Goal: Contribute content: Add original content to the website for others to see

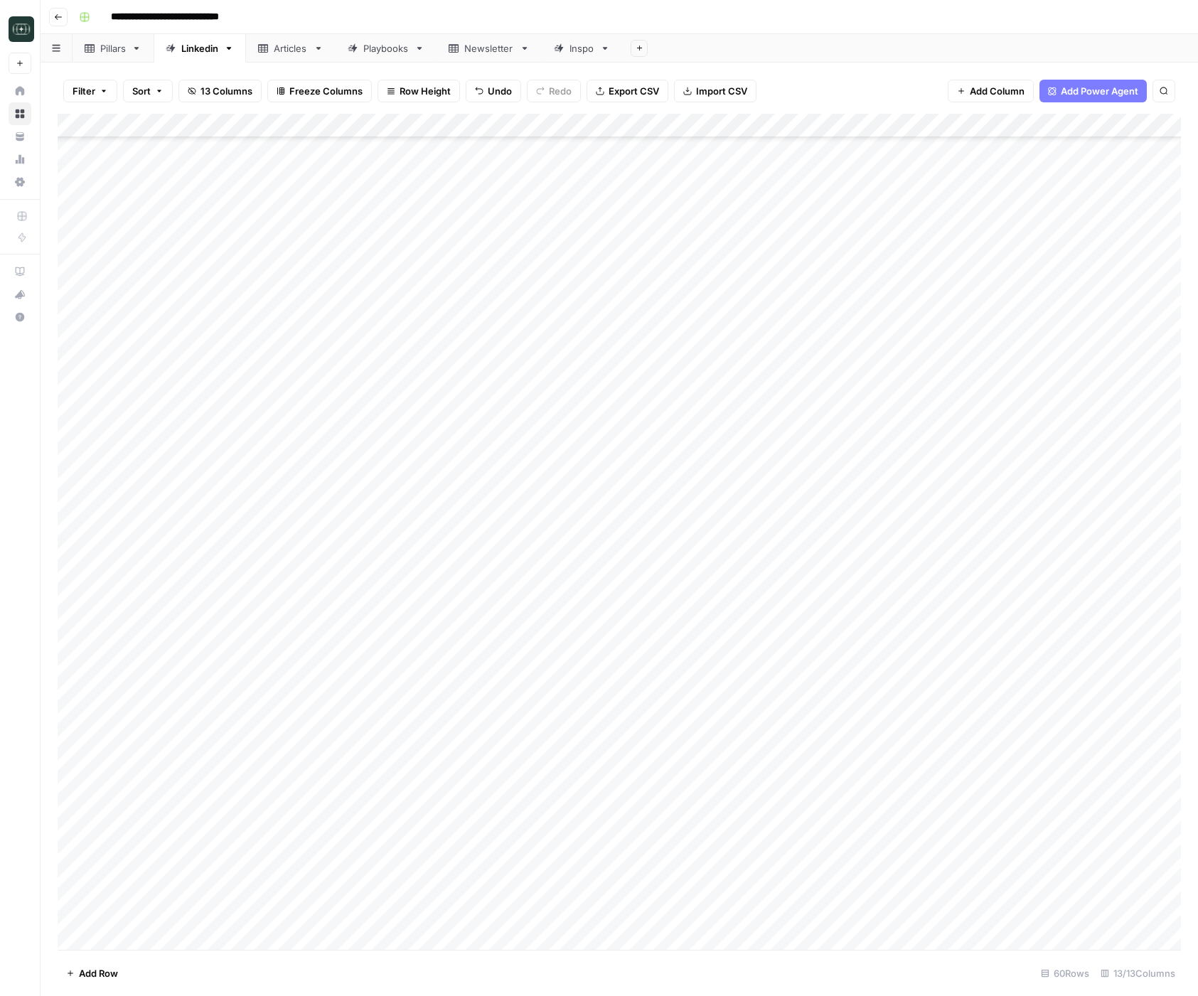
scroll to position [661, 0]
click at [982, 929] on div "Add Column" at bounding box center [619, 532] width 1123 height 836
click at [976, 898] on div "Add Column" at bounding box center [619, 532] width 1123 height 836
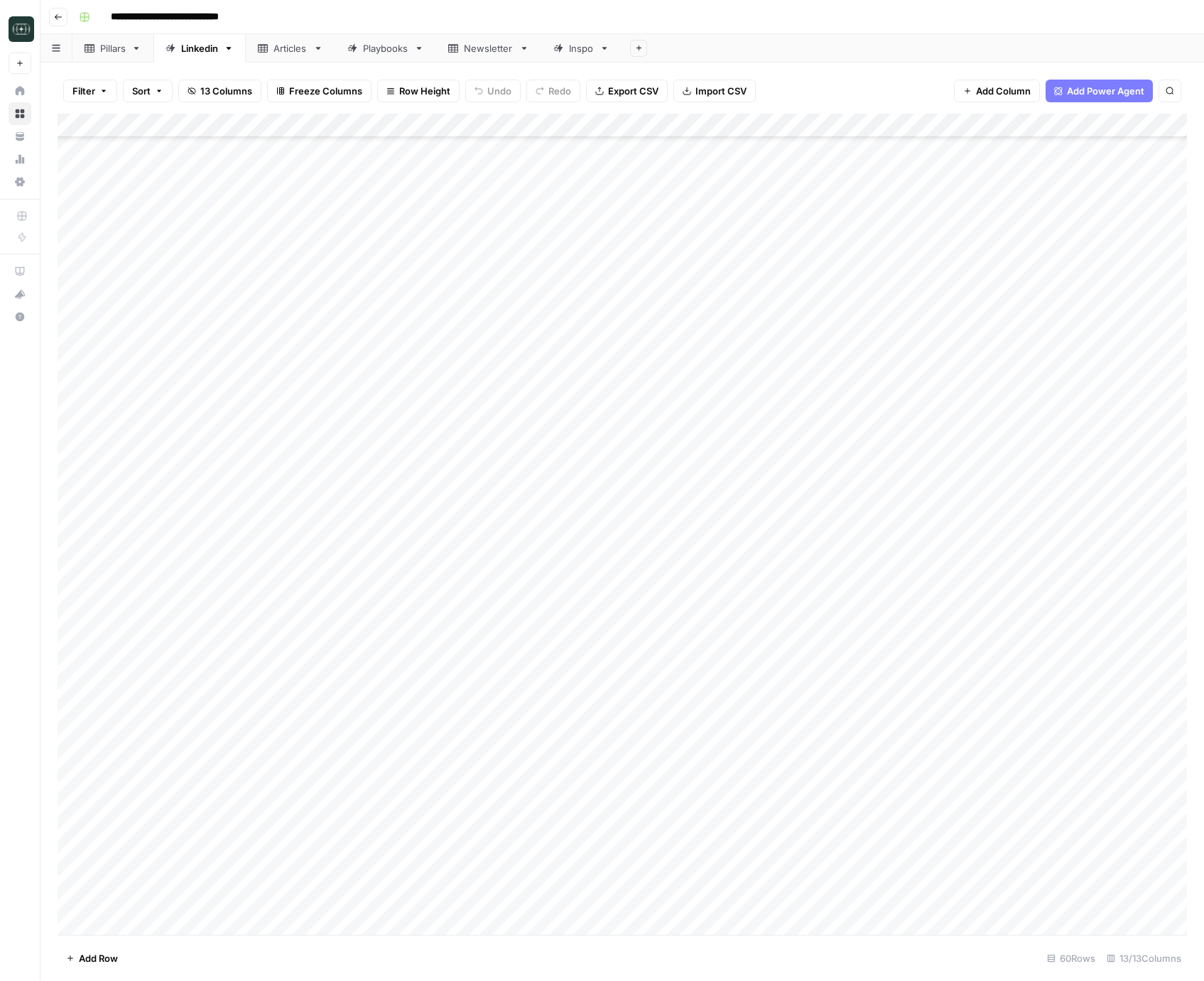
scroll to position [674, 0]
click at [56, 14] on icon "button" at bounding box center [58, 17] width 9 height 9
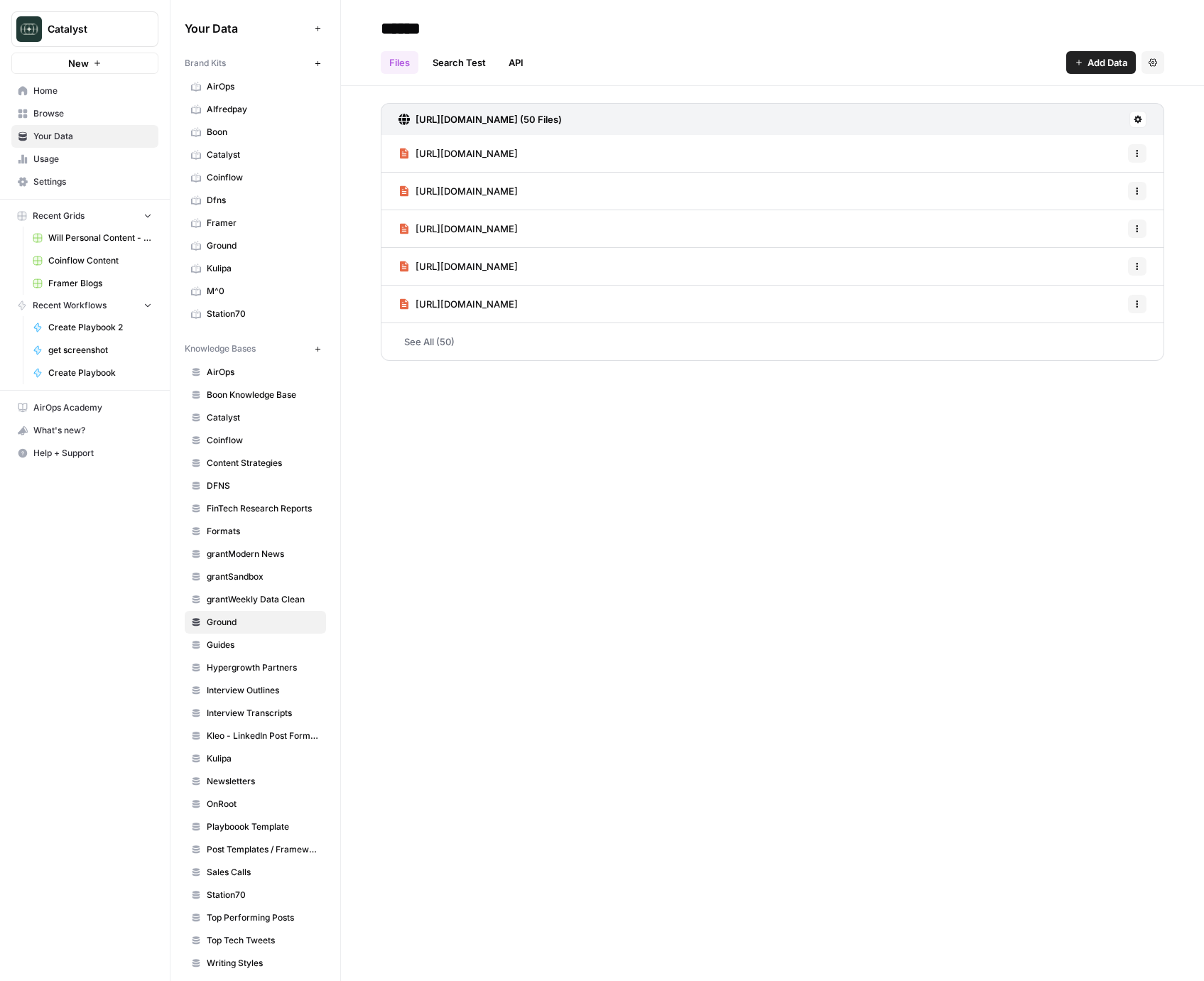
click at [85, 263] on span "Coinflow Content" at bounding box center [100, 261] width 104 height 13
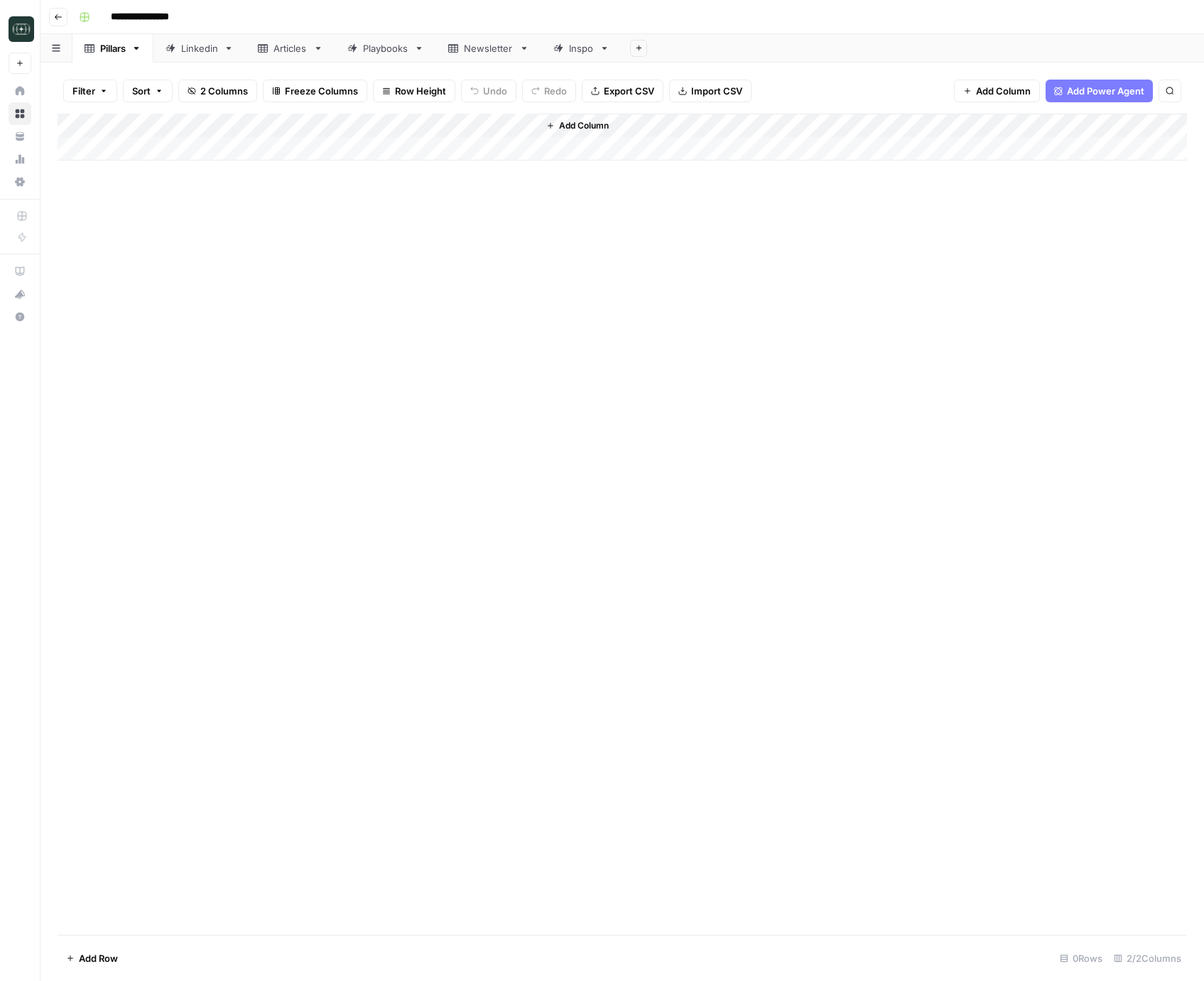
click at [289, 50] on div "Articles" at bounding box center [291, 48] width 34 height 14
type input "**********"
click at [209, 52] on div "Linkedin" at bounding box center [199, 48] width 37 height 14
click at [362, 247] on div "Add Column" at bounding box center [622, 186] width 1130 height 144
type textarea "**********"
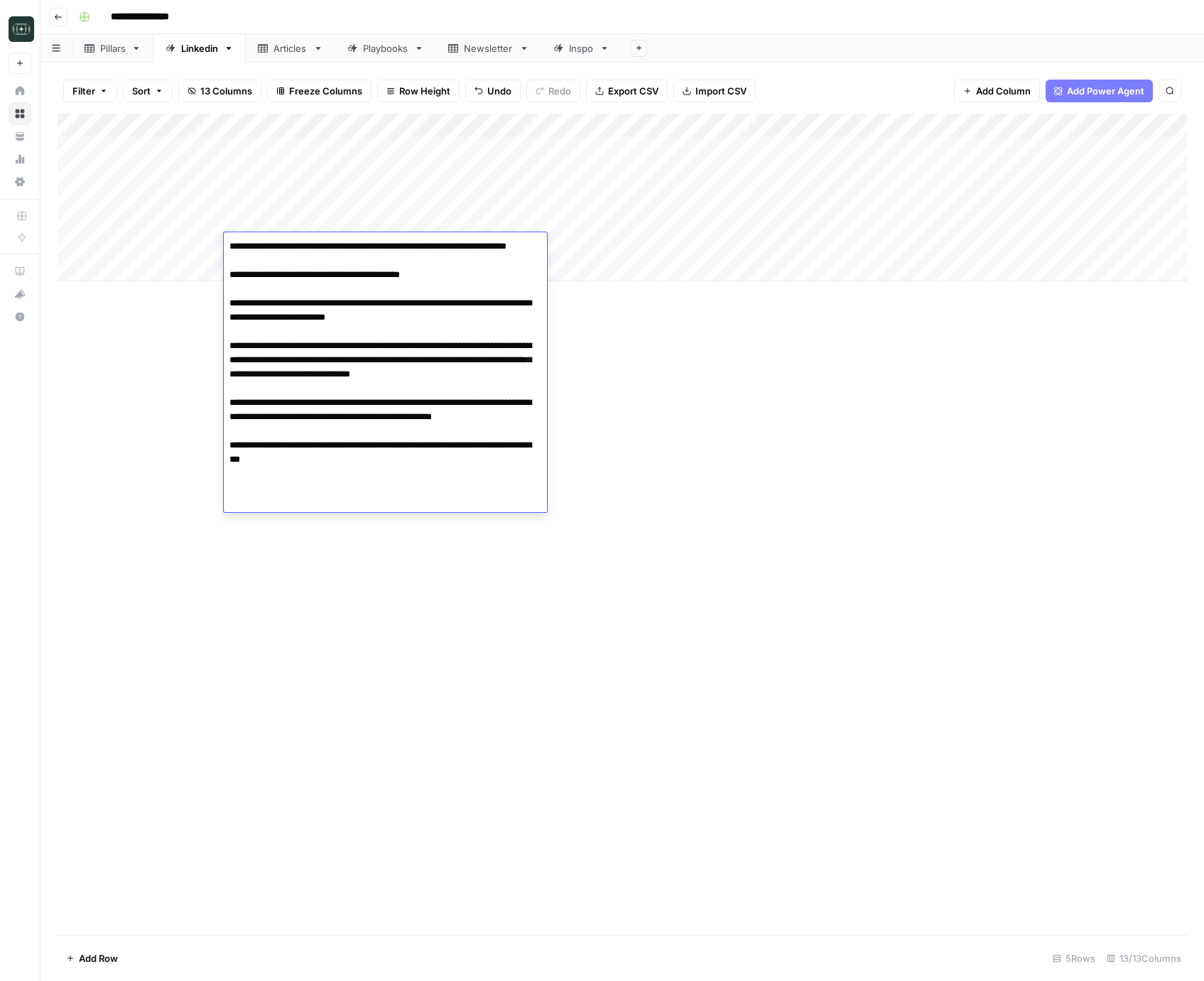
click at [681, 372] on div "Add Column" at bounding box center [622, 524] width 1130 height 821
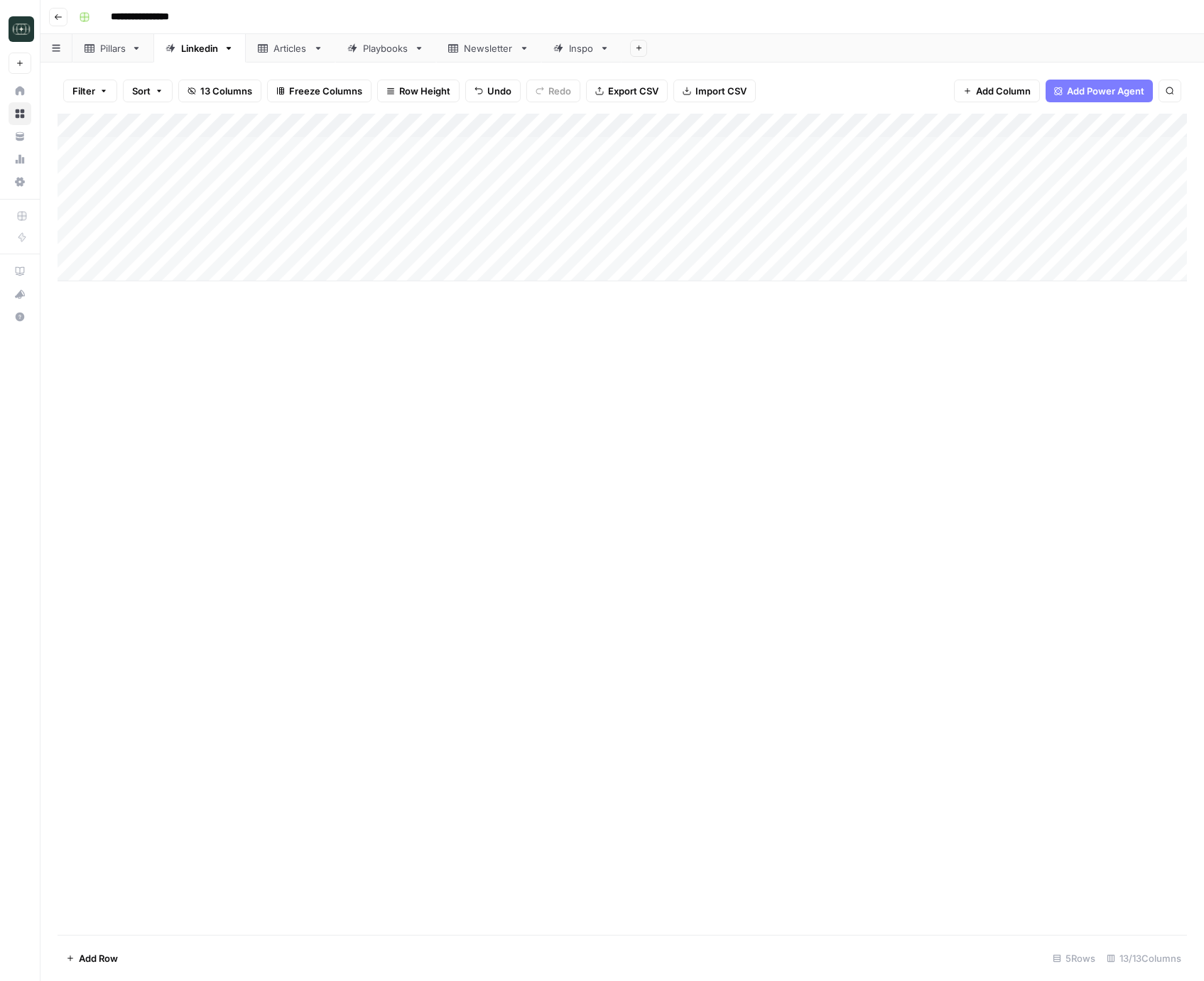
click at [611, 253] on div "Add Column" at bounding box center [622, 198] width 1130 height 168
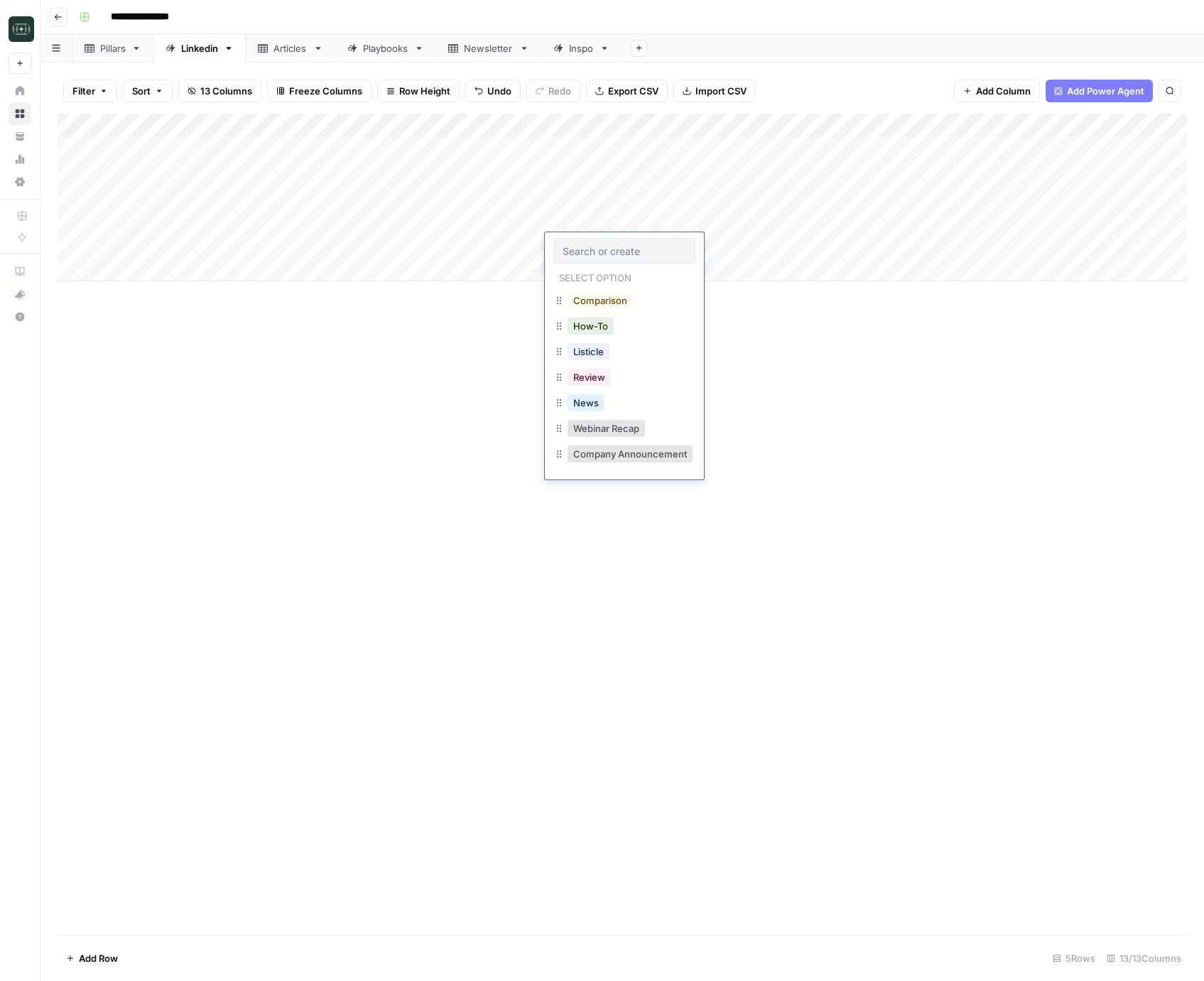
click at [474, 251] on div "Add Column" at bounding box center [622, 198] width 1130 height 168
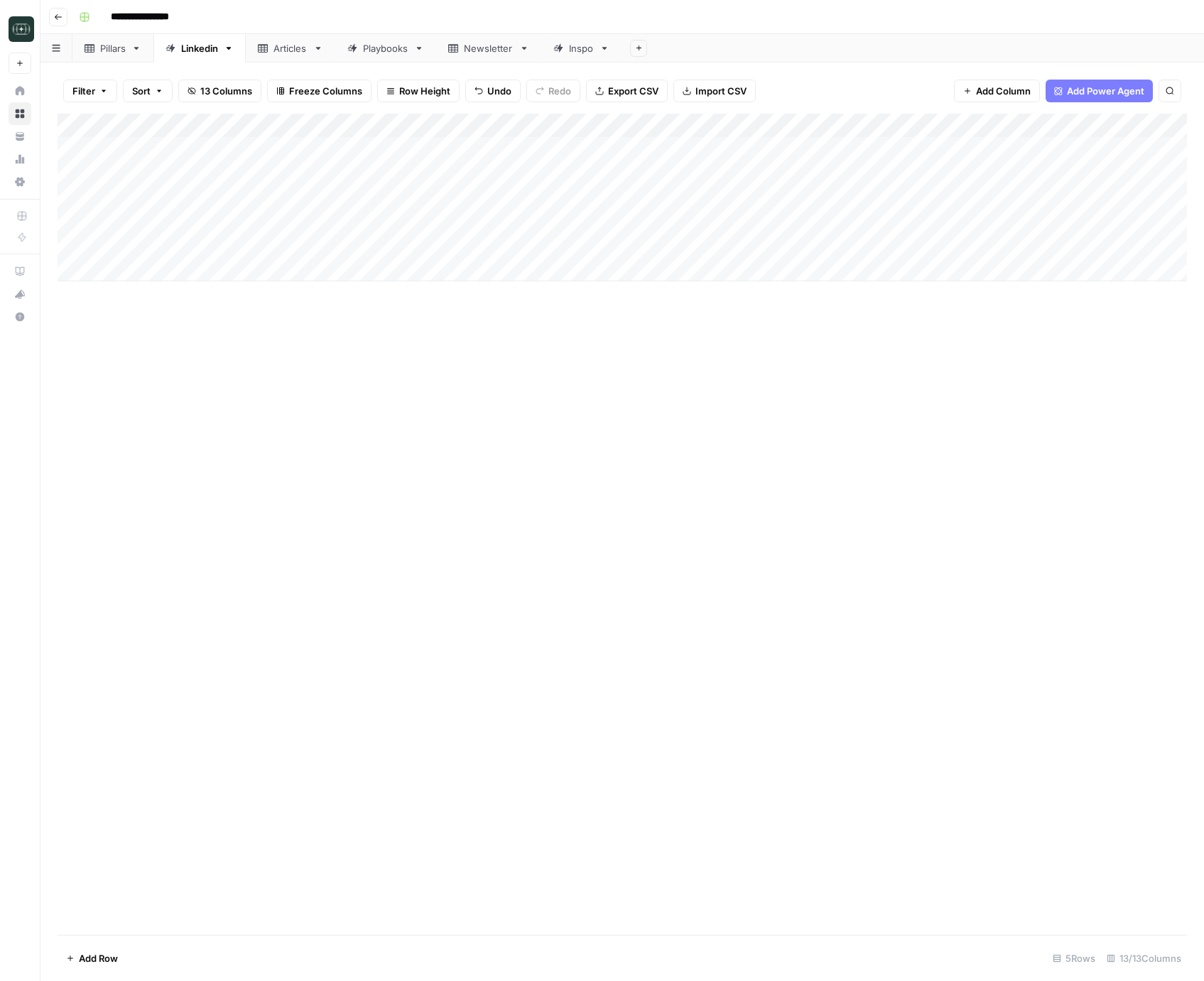
click at [474, 251] on div "Add Column" at bounding box center [622, 198] width 1130 height 168
click at [607, 241] on div "Add Column" at bounding box center [622, 198] width 1130 height 168
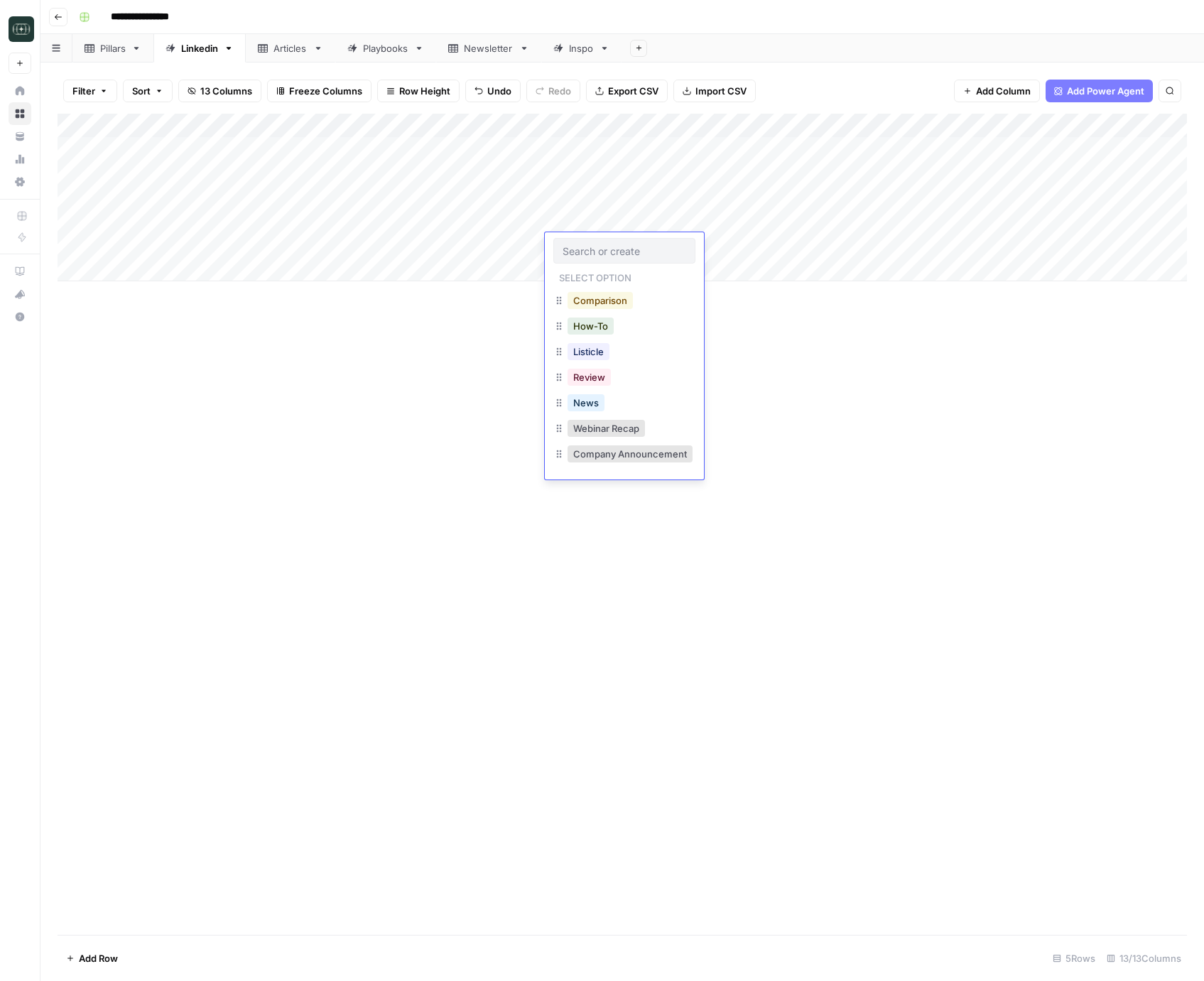
drag, startPoint x: 611, startPoint y: 296, endPoint x: 621, endPoint y: 289, distance: 12.2
click at [611, 296] on button "Comparison" at bounding box center [600, 300] width 65 height 17
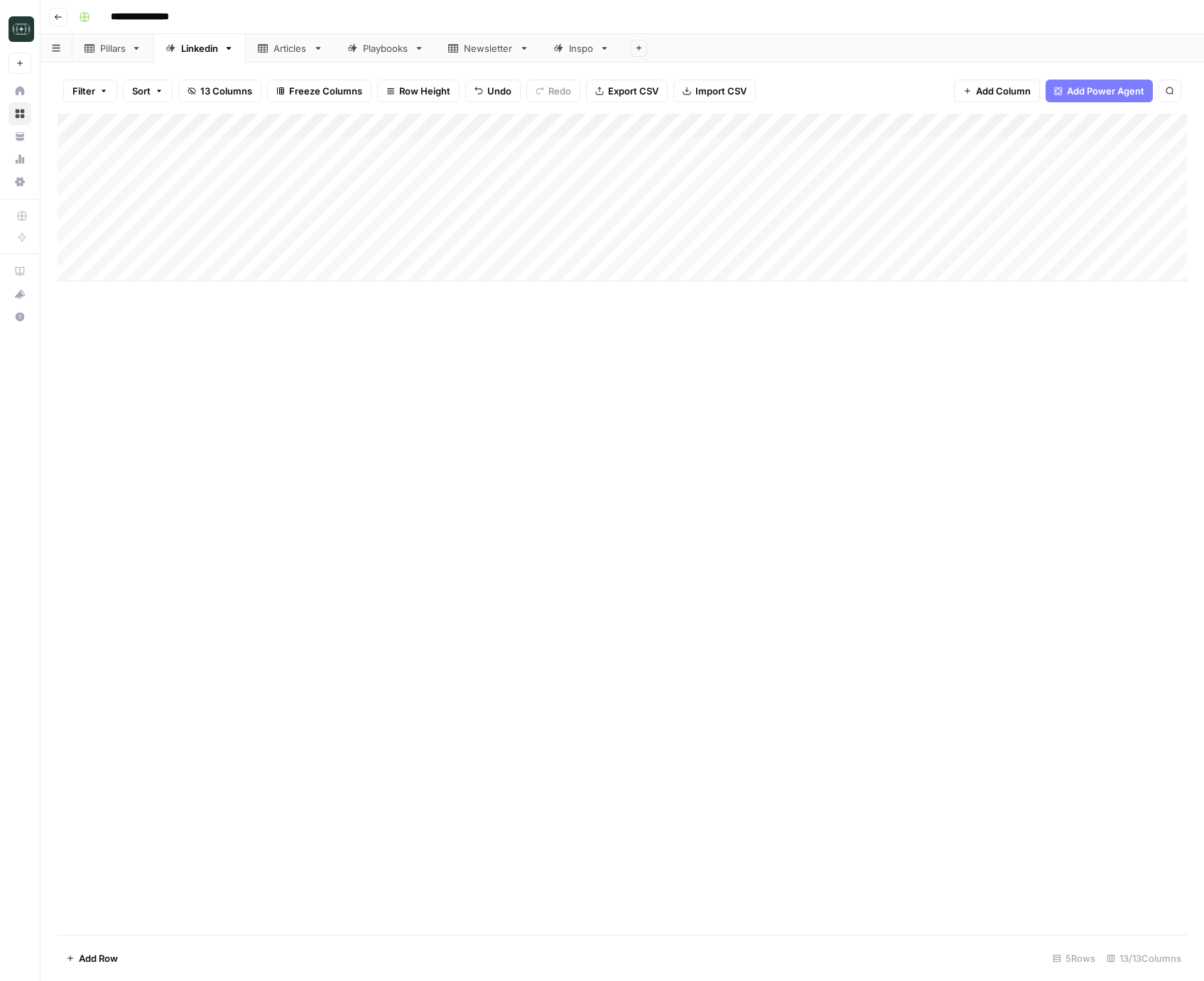
click at [709, 242] on div "Add Column" at bounding box center [622, 198] width 1130 height 168
drag, startPoint x: 706, startPoint y: 314, endPoint x: 708, endPoint y: 323, distance: 9.2
click at [708, 324] on button "Medium ( 120-200 words)" at bounding box center [718, 326] width 125 height 17
click at [815, 247] on div "Add Column" at bounding box center [622, 198] width 1130 height 168
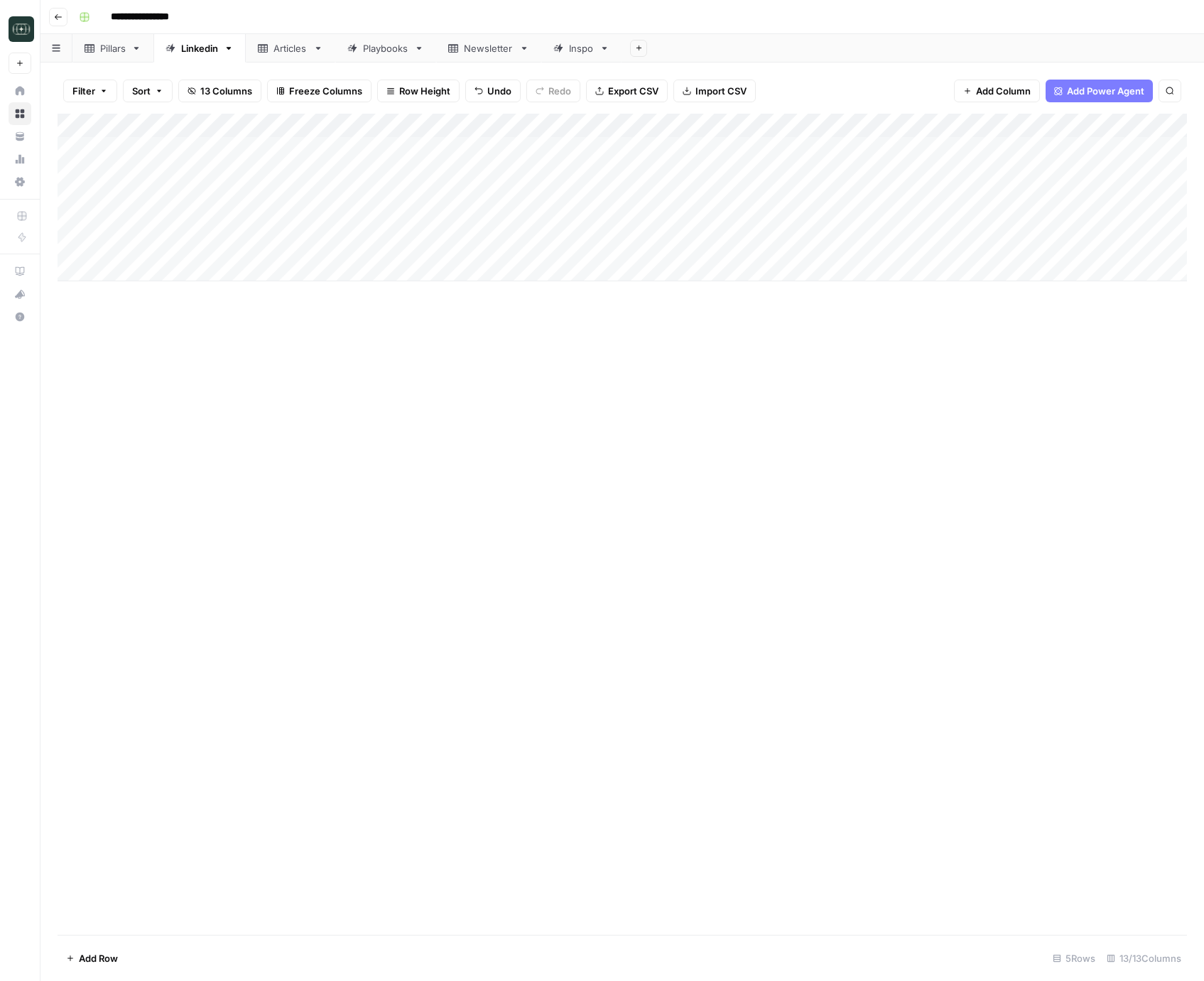
click at [260, 279] on div "Add Column" at bounding box center [622, 198] width 1130 height 168
type textarea "**********"
drag, startPoint x: 655, startPoint y: 492, endPoint x: 625, endPoint y: 314, distance: 180.5
click at [657, 490] on div "Add Column" at bounding box center [622, 524] width 1130 height 821
click at [586, 262] on div "Add Column" at bounding box center [622, 210] width 1130 height 192
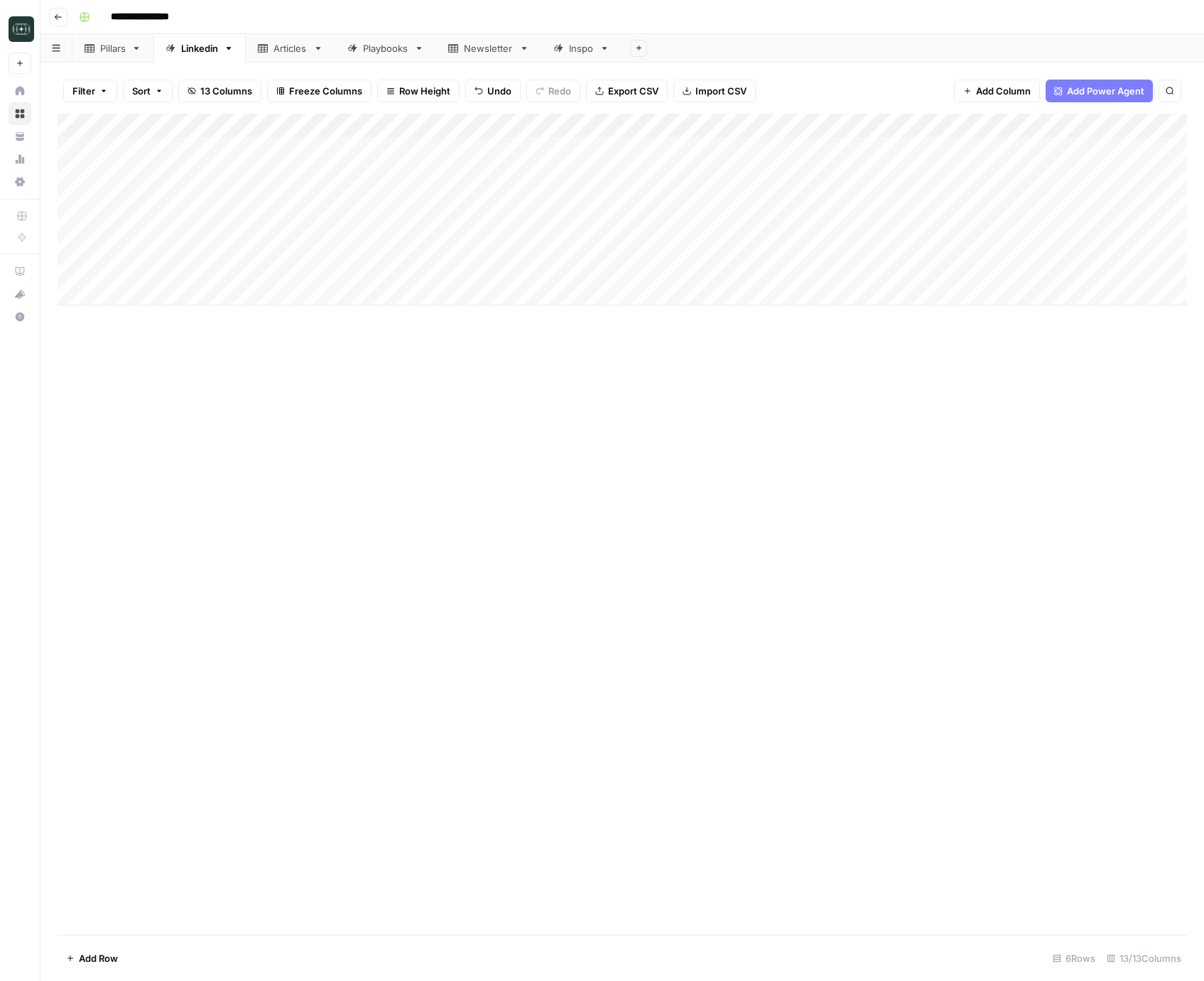
click at [586, 262] on div "Add Column" at bounding box center [622, 210] width 1130 height 192
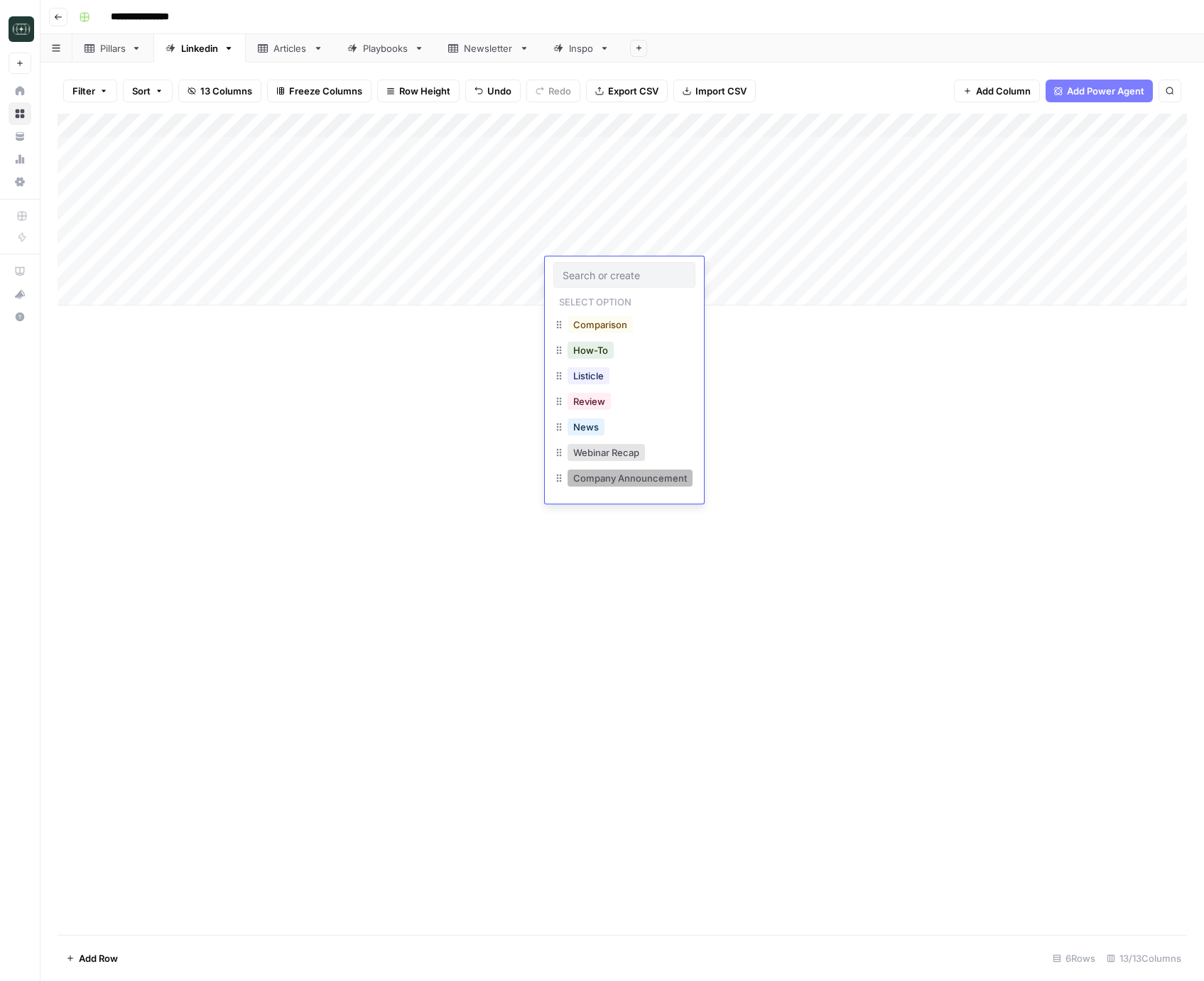
click at [628, 486] on button "Company Announcement" at bounding box center [629, 478] width 125 height 17
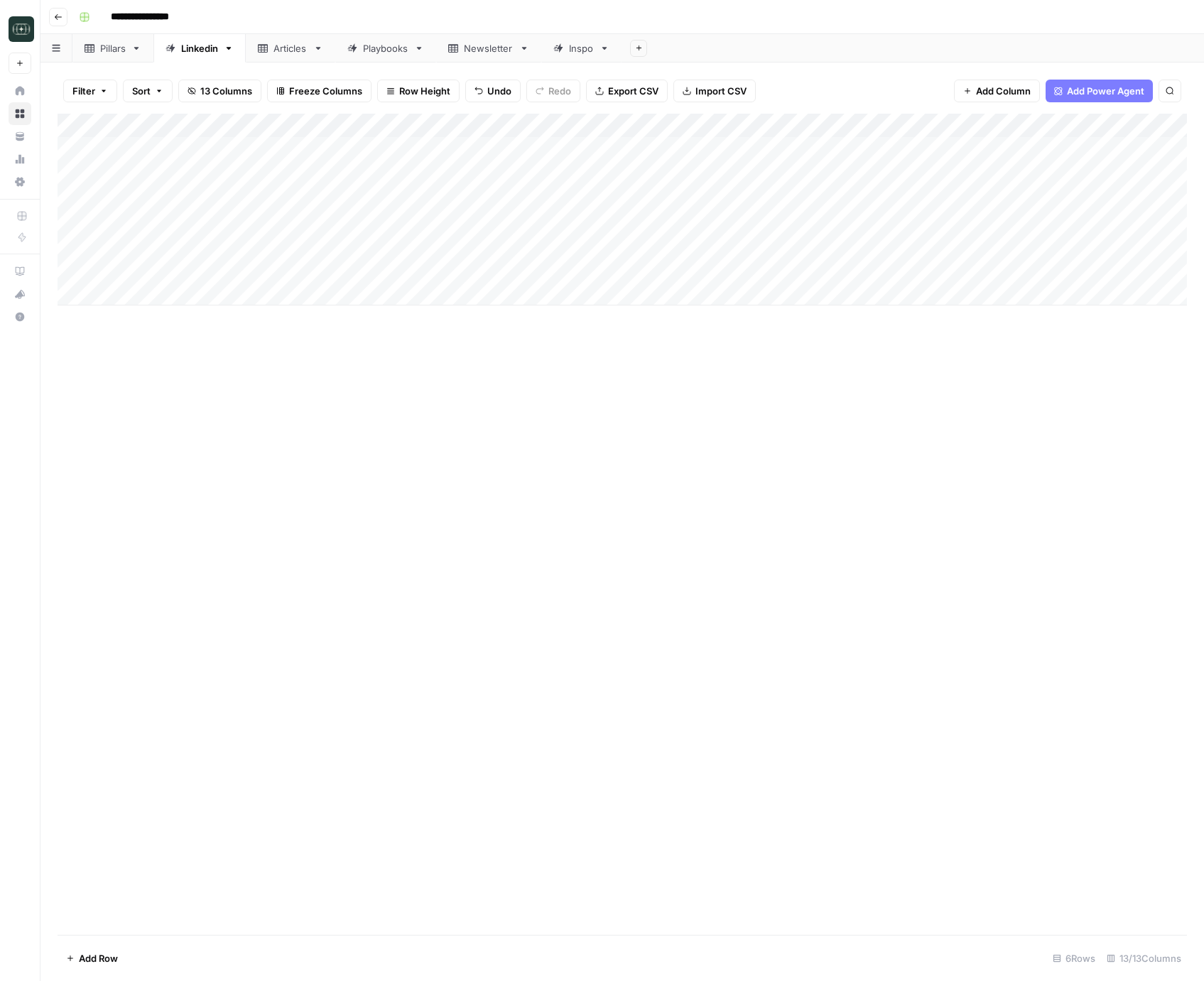
click at [601, 268] on div "Add Column" at bounding box center [622, 210] width 1130 height 192
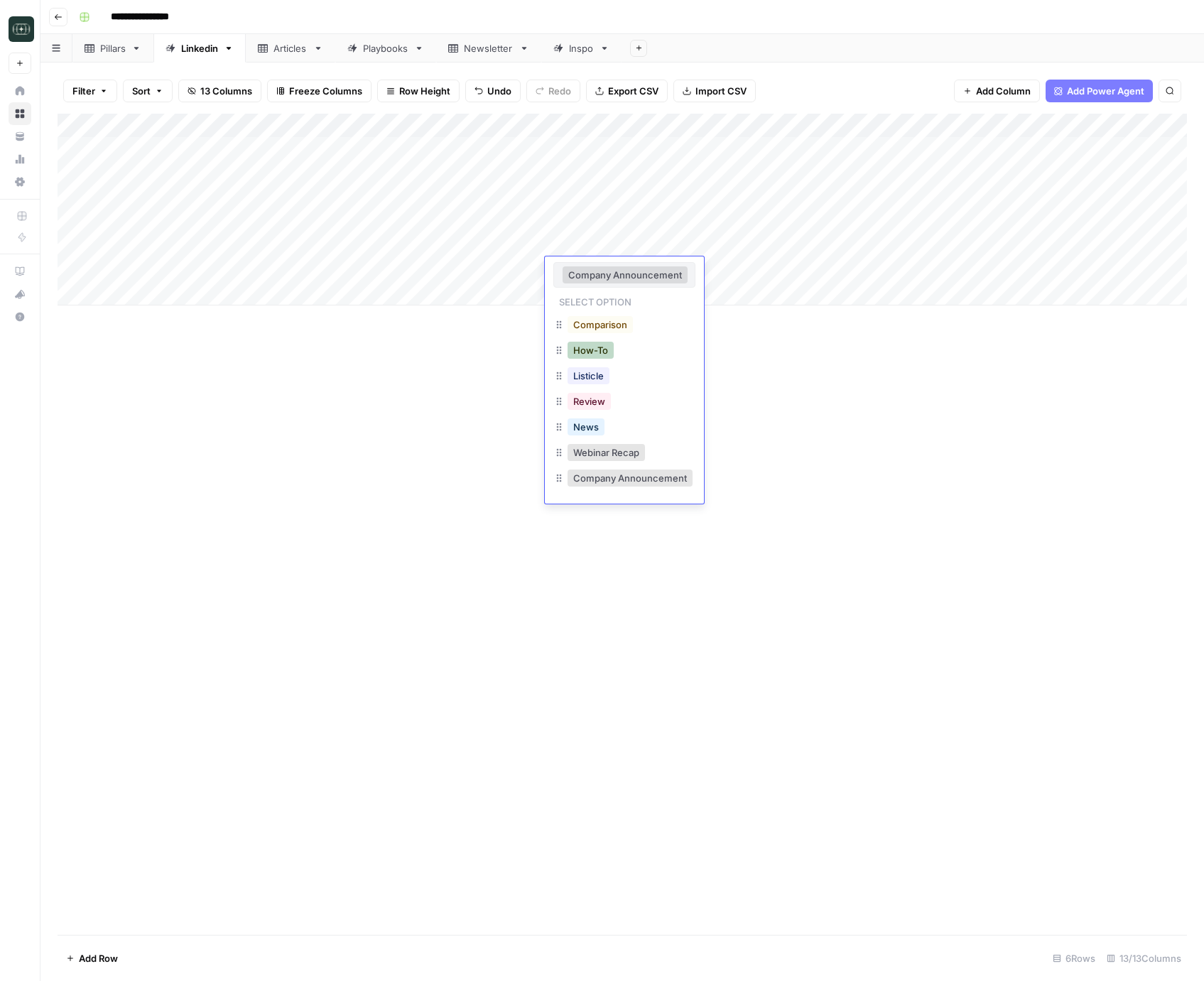
click at [594, 347] on button "How-To" at bounding box center [591, 350] width 46 height 17
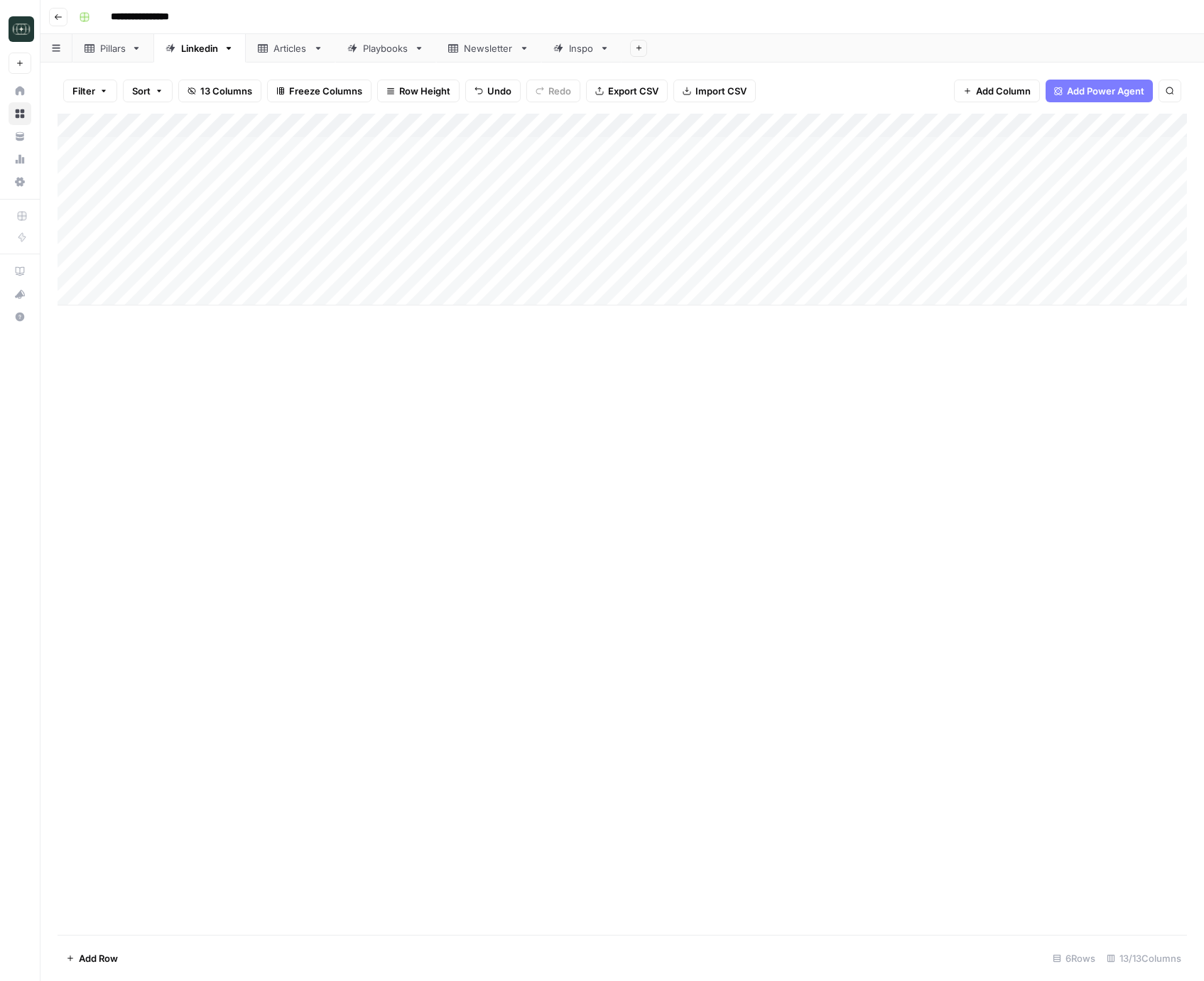
click at [695, 281] on div "Add Column" at bounding box center [622, 210] width 1130 height 192
click at [697, 276] on div "Add Column" at bounding box center [622, 210] width 1130 height 192
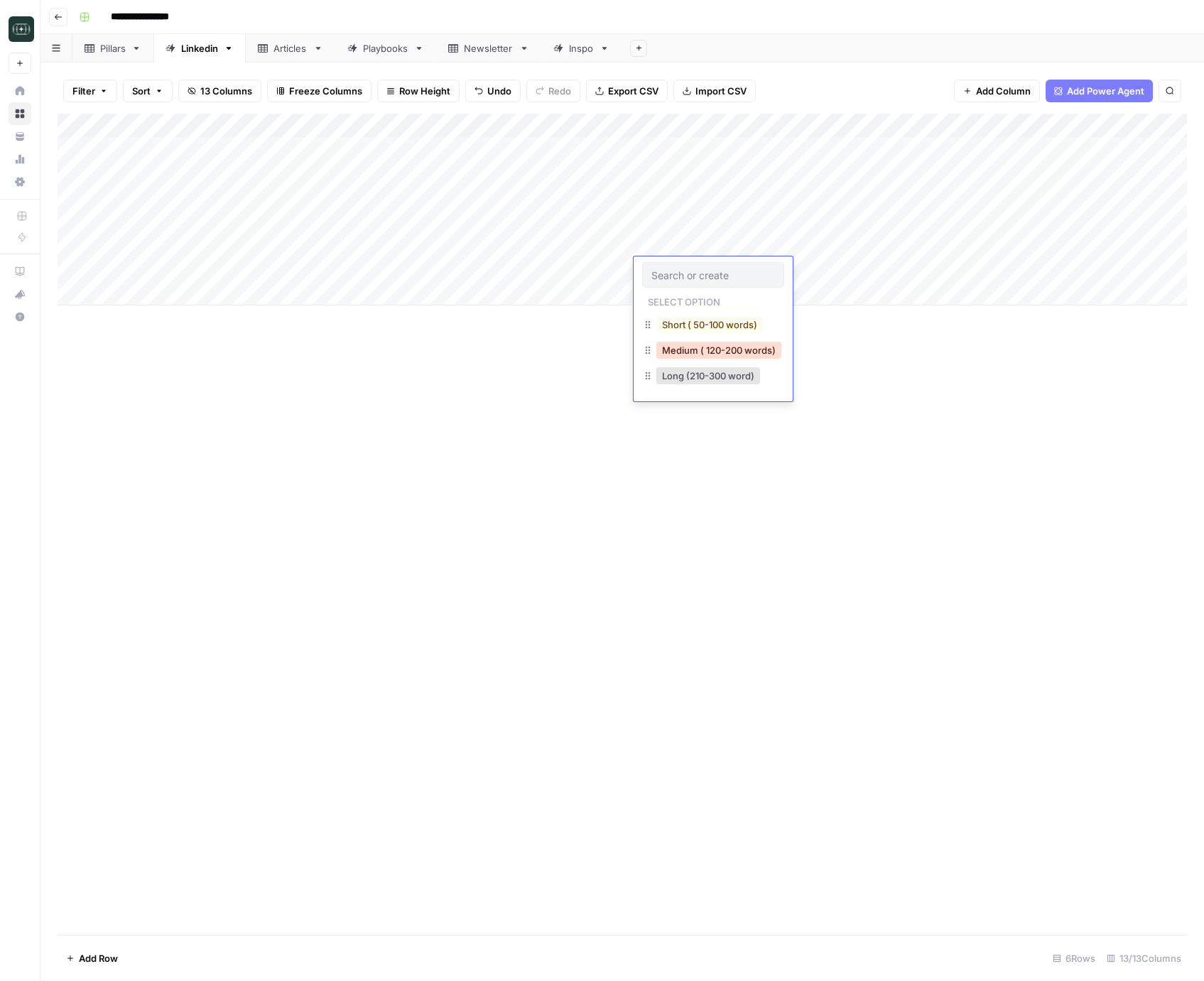
click at [709, 348] on button "Medium ( 120-200 words)" at bounding box center [718, 350] width 125 height 17
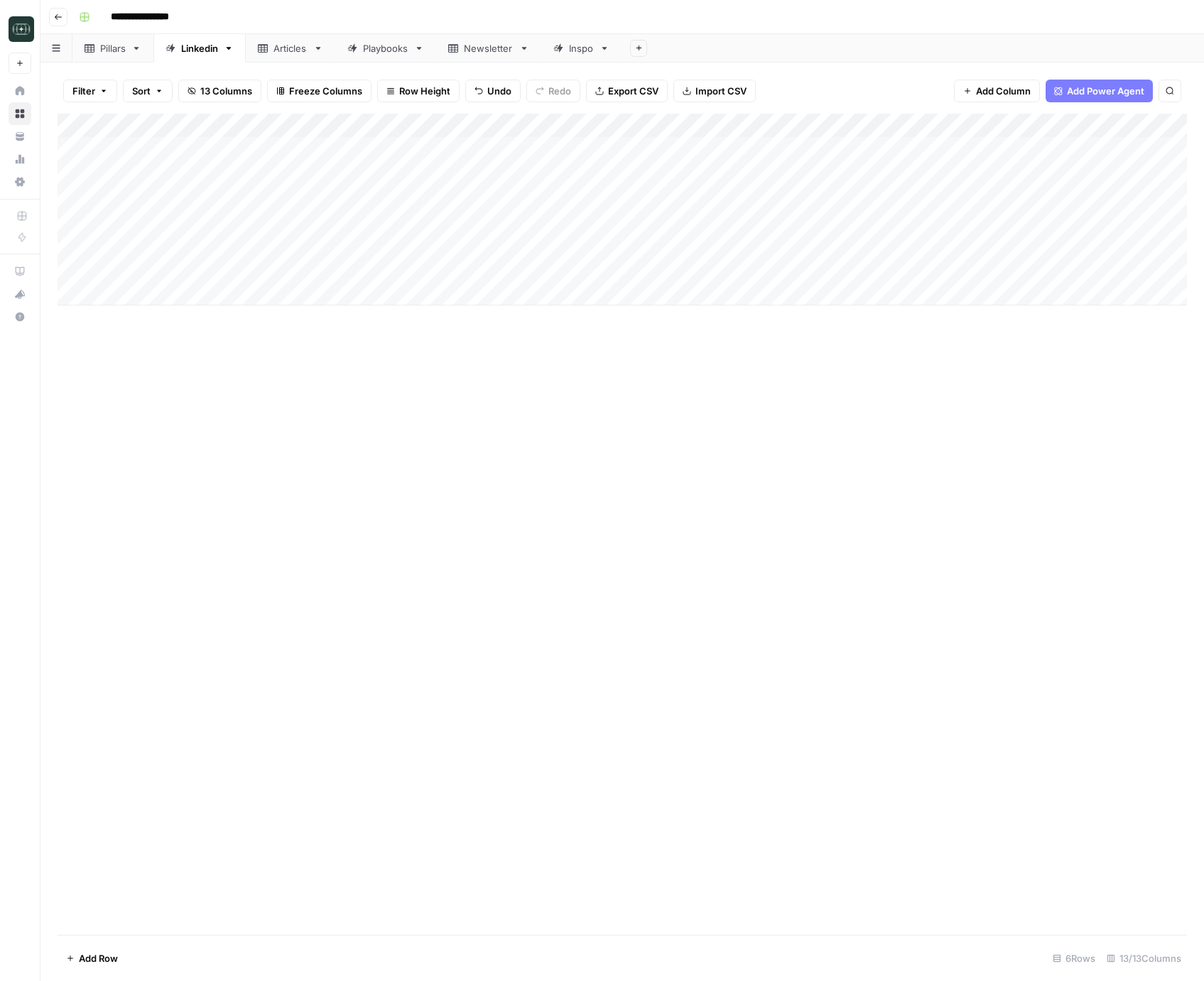
click at [801, 269] on div "Add Column" at bounding box center [622, 210] width 1130 height 192
click at [368, 298] on div "Add Column" at bounding box center [622, 210] width 1130 height 192
type textarea "**********"
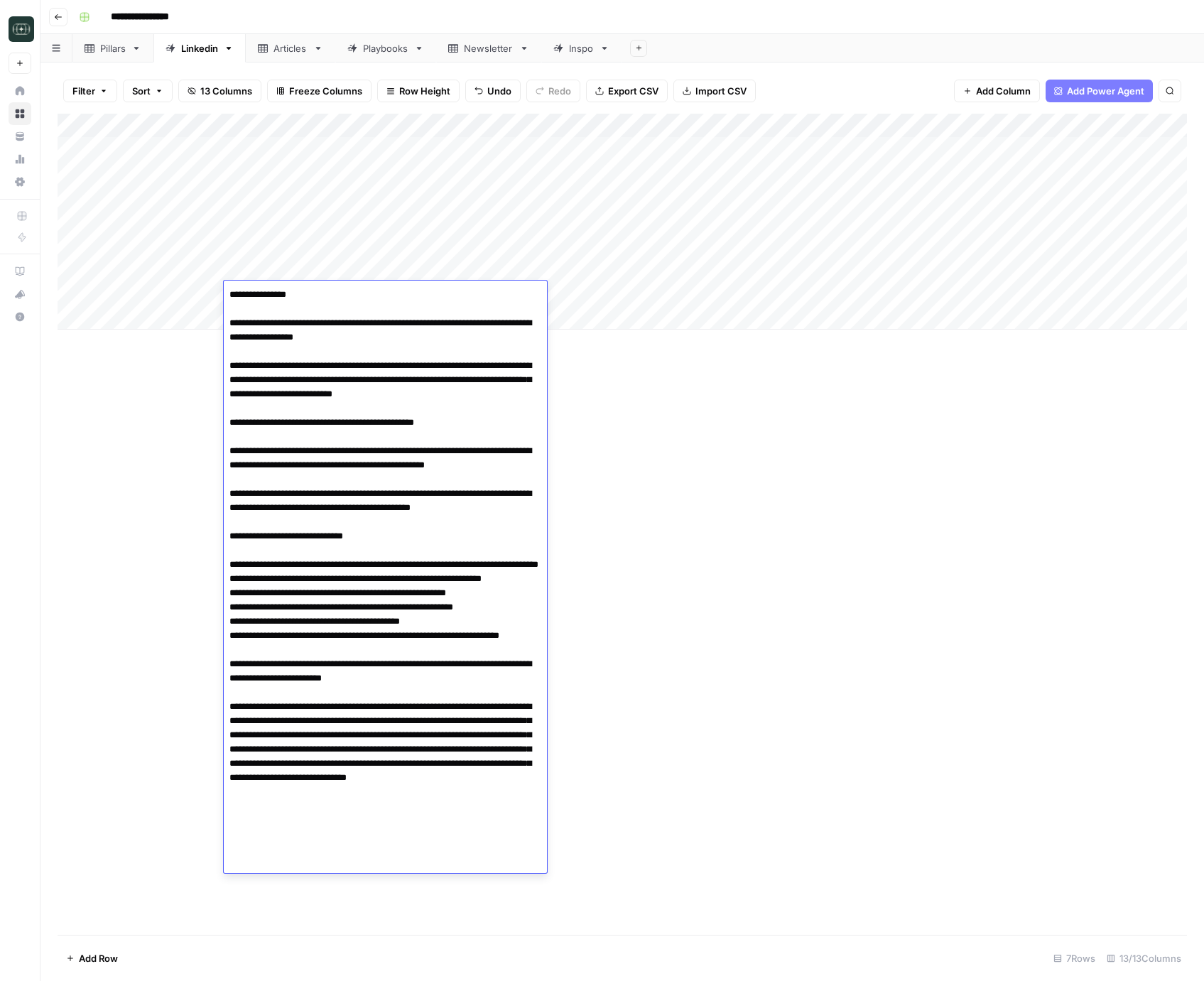
click at [773, 475] on div "Add Column" at bounding box center [622, 524] width 1130 height 821
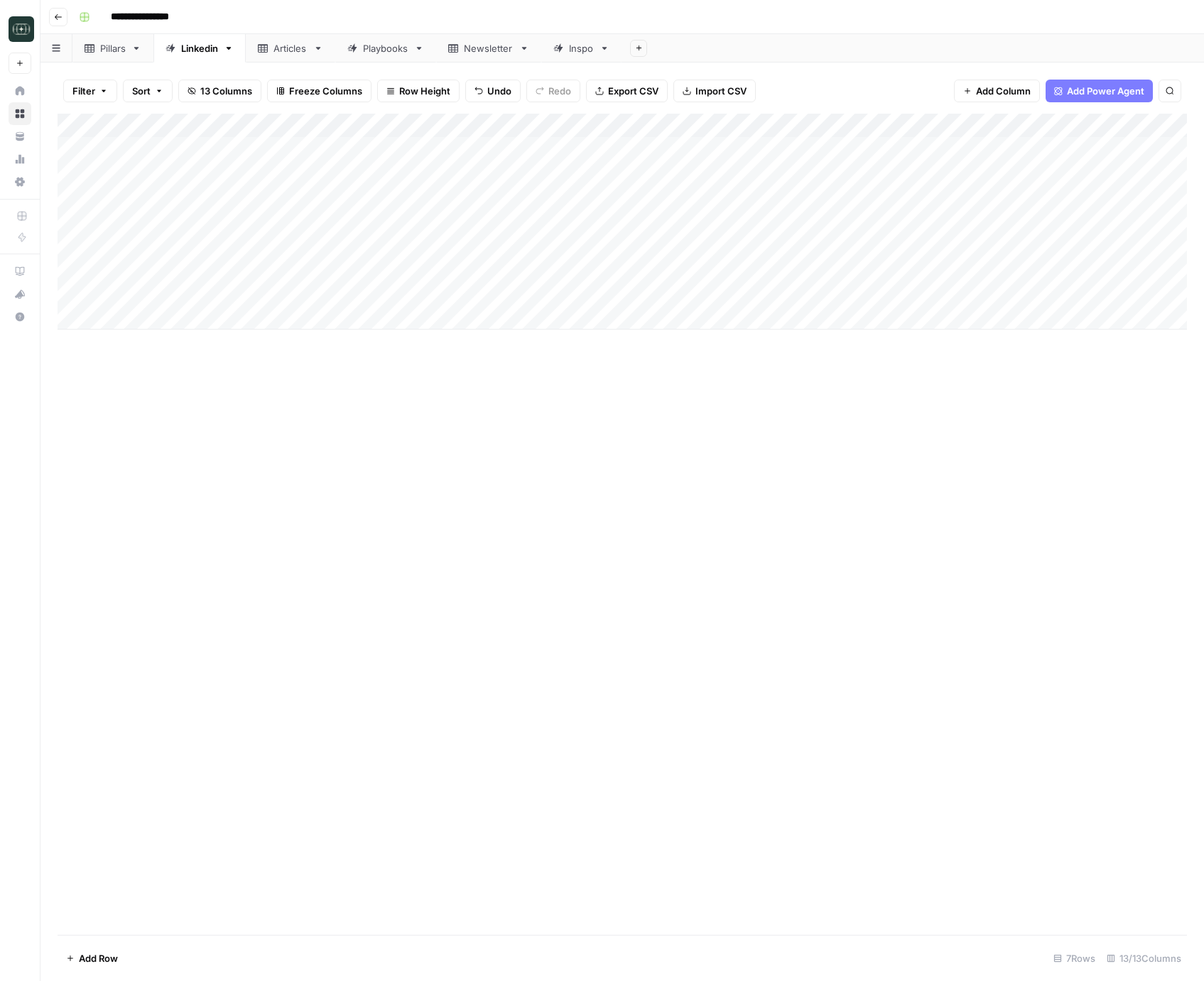
click at [567, 304] on div "Add Column" at bounding box center [622, 222] width 1130 height 216
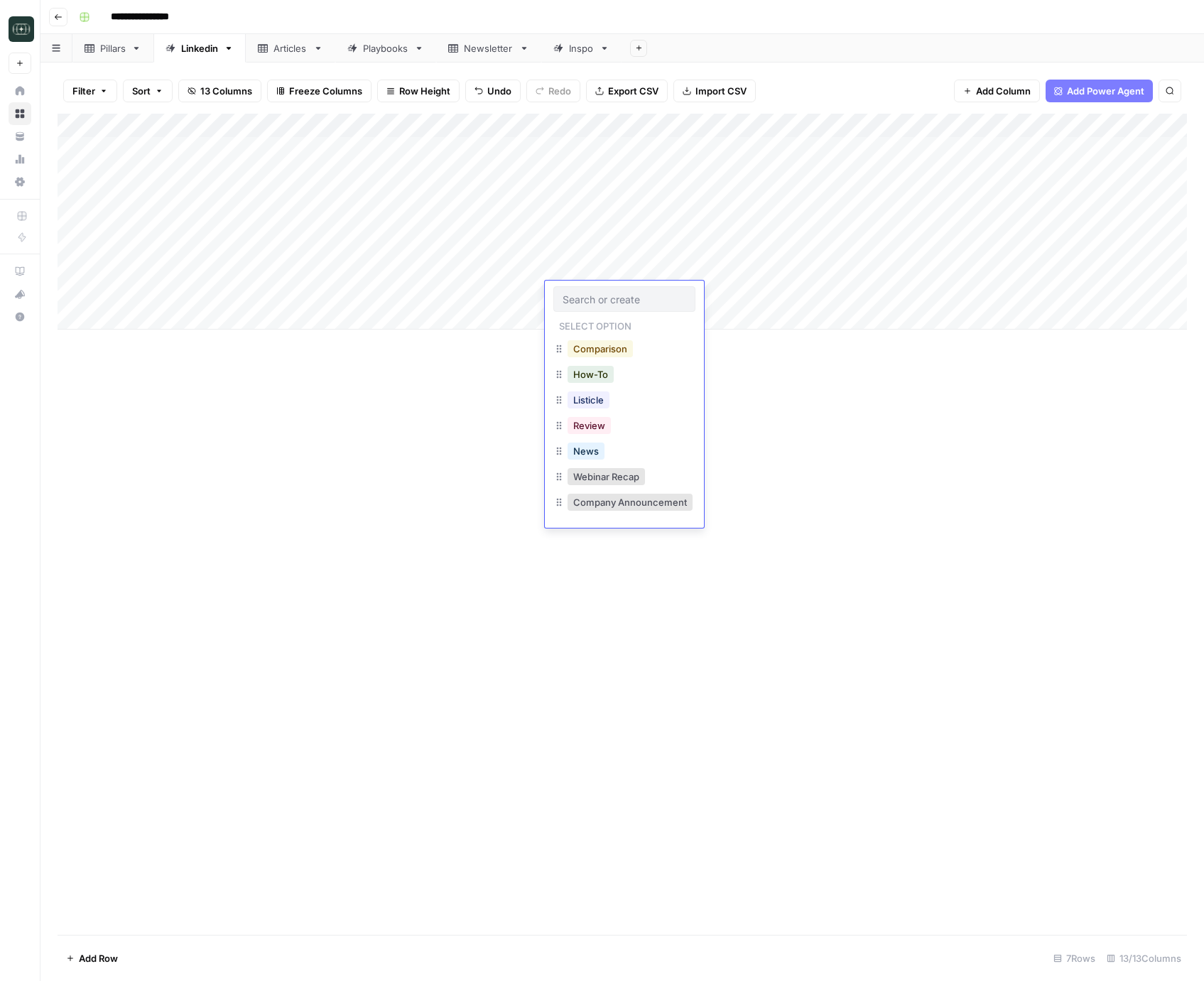
click at [587, 346] on button "Comparison" at bounding box center [600, 349] width 65 height 17
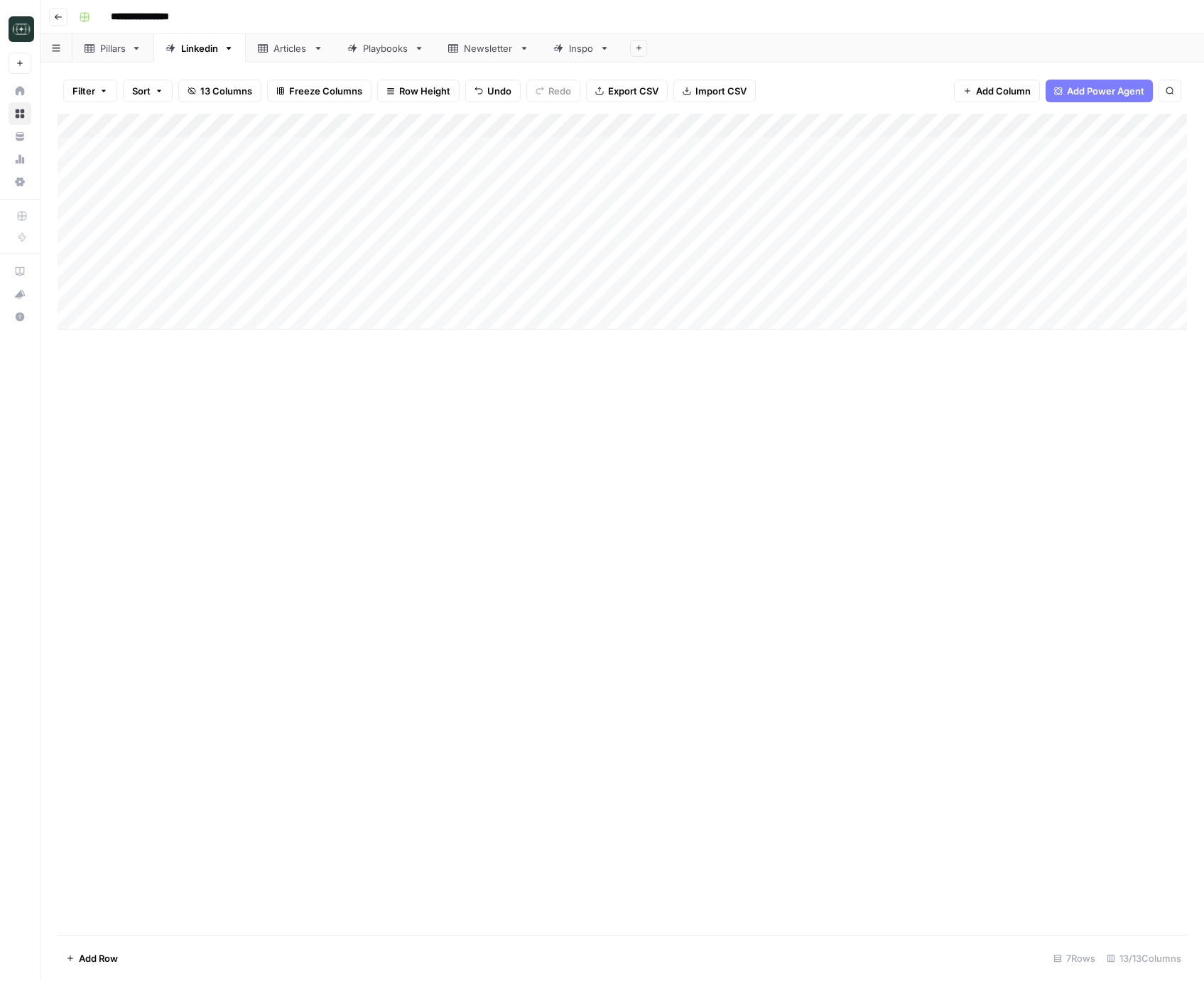
click at [728, 292] on div "Add Column" at bounding box center [622, 222] width 1130 height 216
click at [713, 370] on button "Medium ( 120-200 words)" at bounding box center [718, 374] width 125 height 17
click at [825, 294] on div "Add Column" at bounding box center [622, 222] width 1130 height 216
click at [786, 571] on div "Add Column" at bounding box center [622, 524] width 1130 height 821
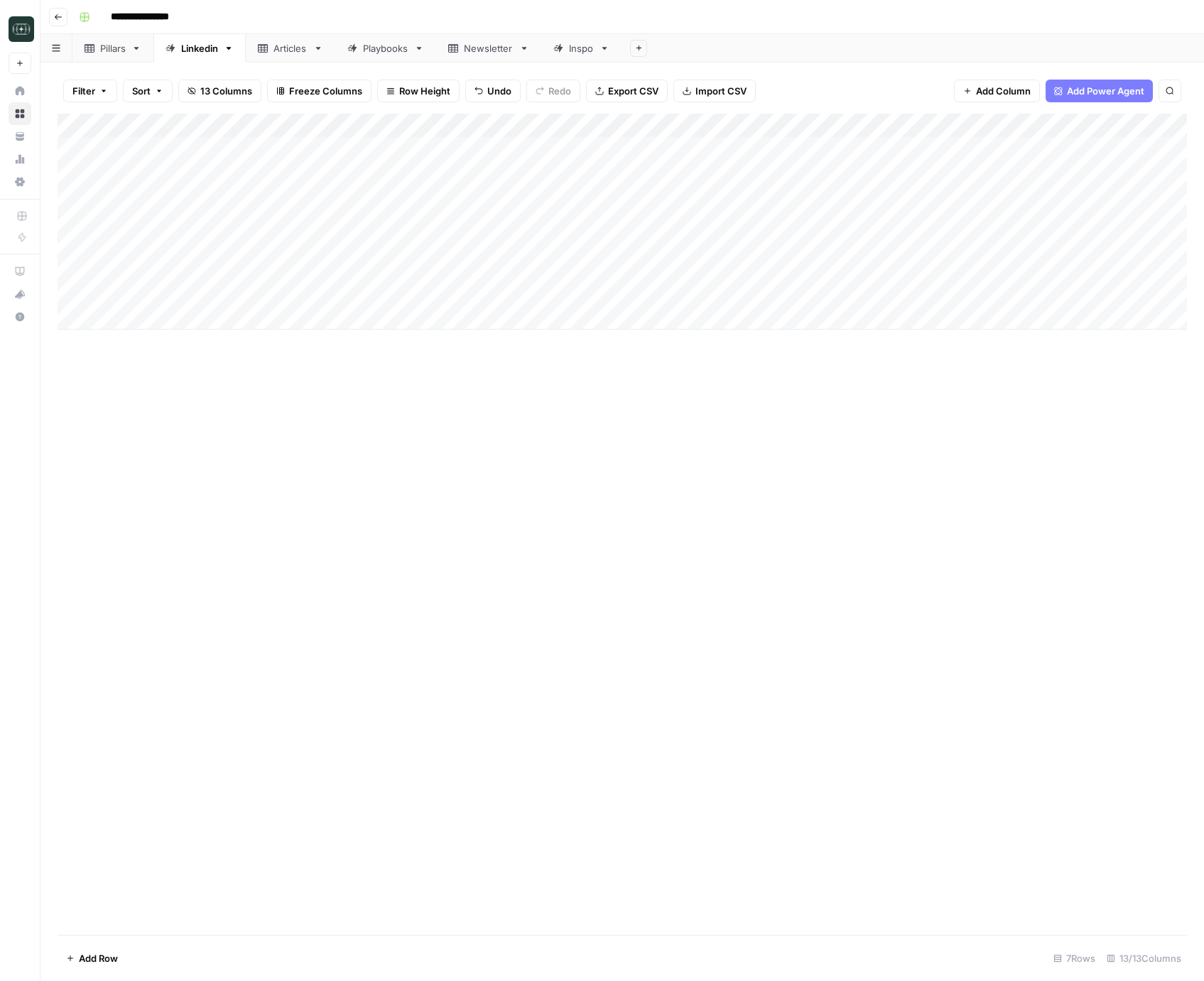
click at [943, 239] on div "Add Column" at bounding box center [622, 222] width 1130 height 216
click at [610, 446] on div "Add Column" at bounding box center [622, 524] width 1130 height 821
click at [917, 249] on div "Add Column" at bounding box center [622, 222] width 1130 height 216
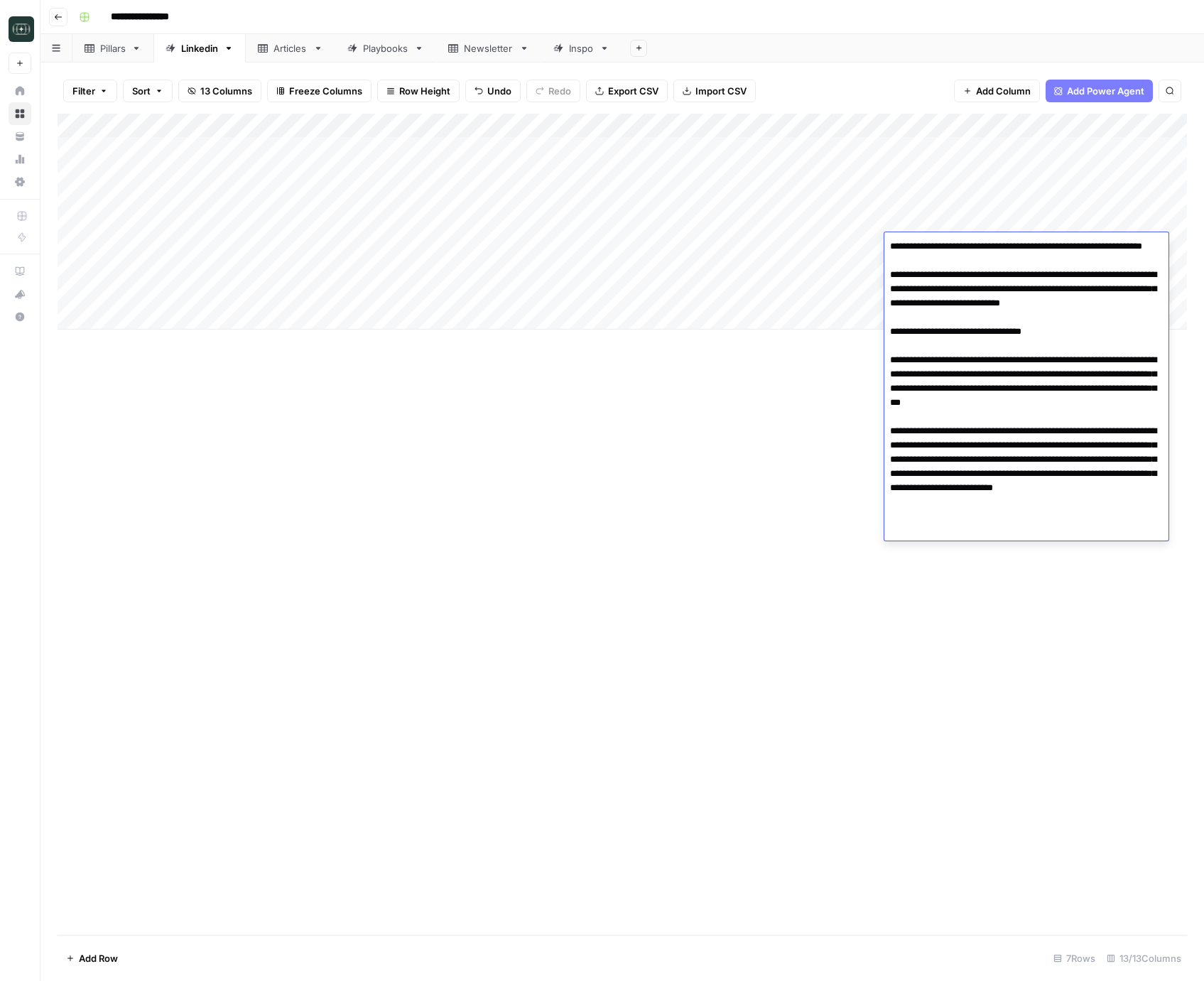
click at [917, 249] on textarea "**********" at bounding box center [1026, 382] width 284 height 290
click at [965, 415] on textarea "**********" at bounding box center [1026, 382] width 284 height 290
click at [1078, 419] on textarea "**********" at bounding box center [1026, 382] width 284 height 290
click at [785, 371] on div "Add Column" at bounding box center [622, 524] width 1130 height 821
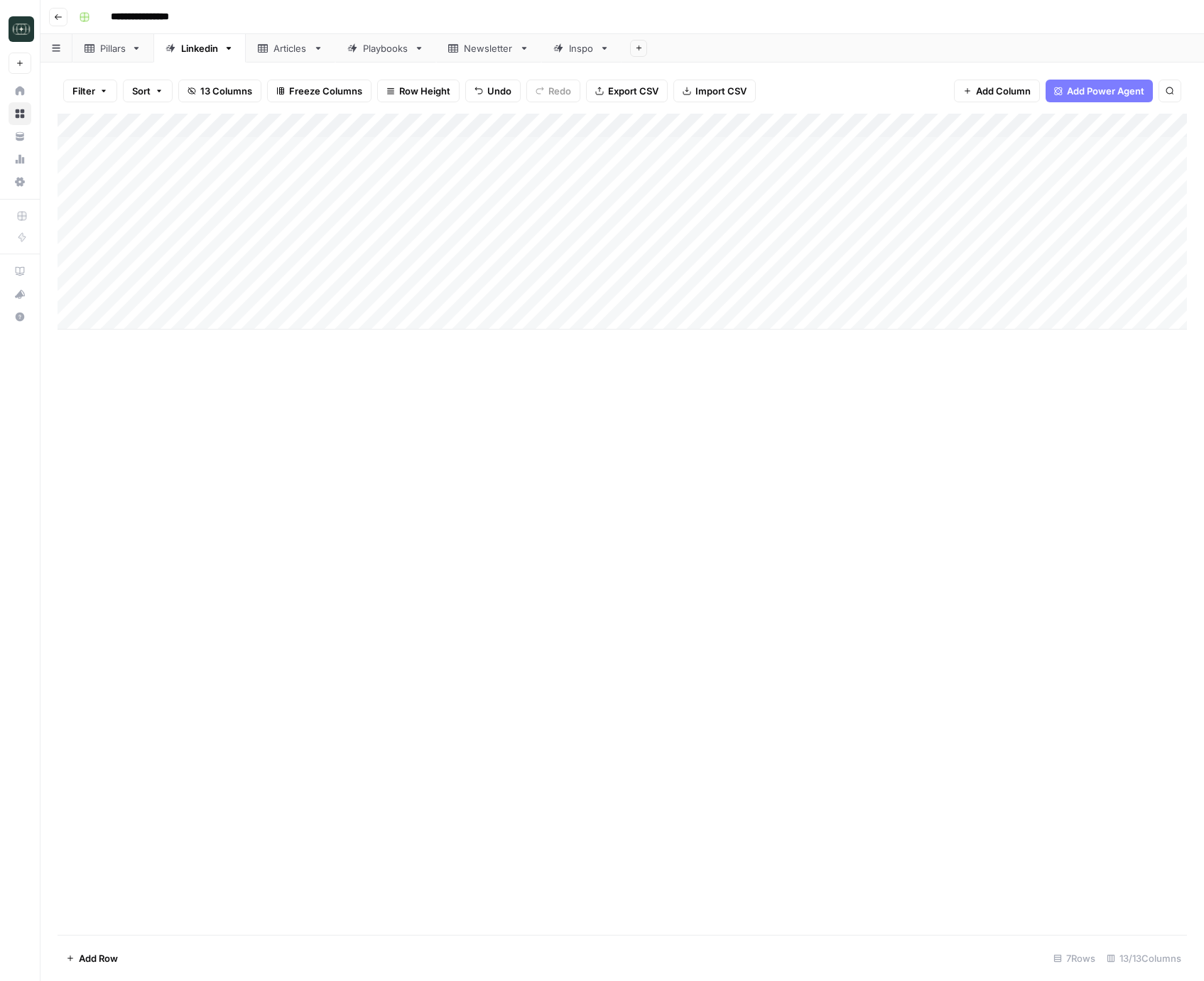
click at [933, 298] on div "Add Column" at bounding box center [622, 222] width 1130 height 216
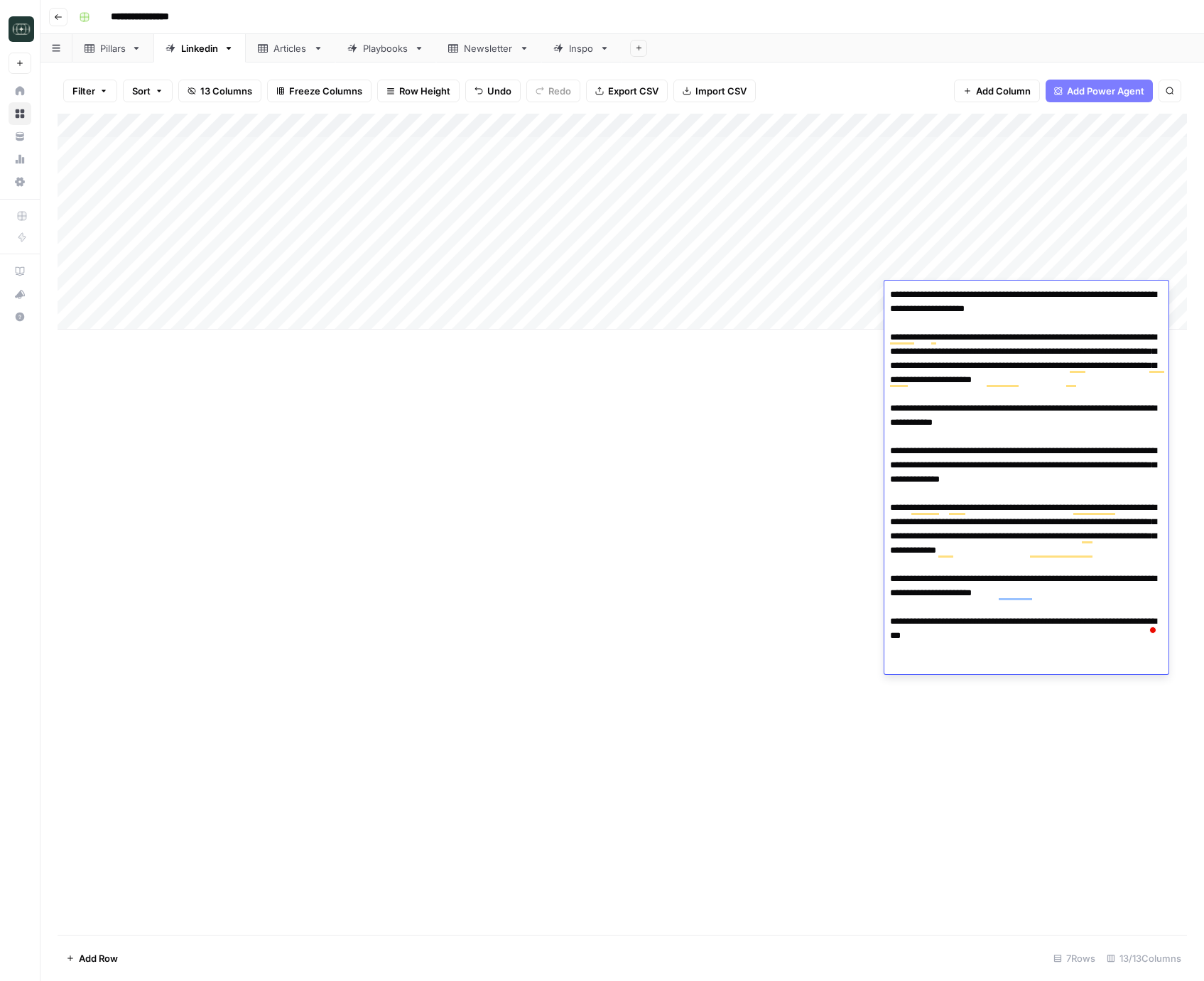
click at [971, 444] on textarea "**********" at bounding box center [1026, 465] width 284 height 361
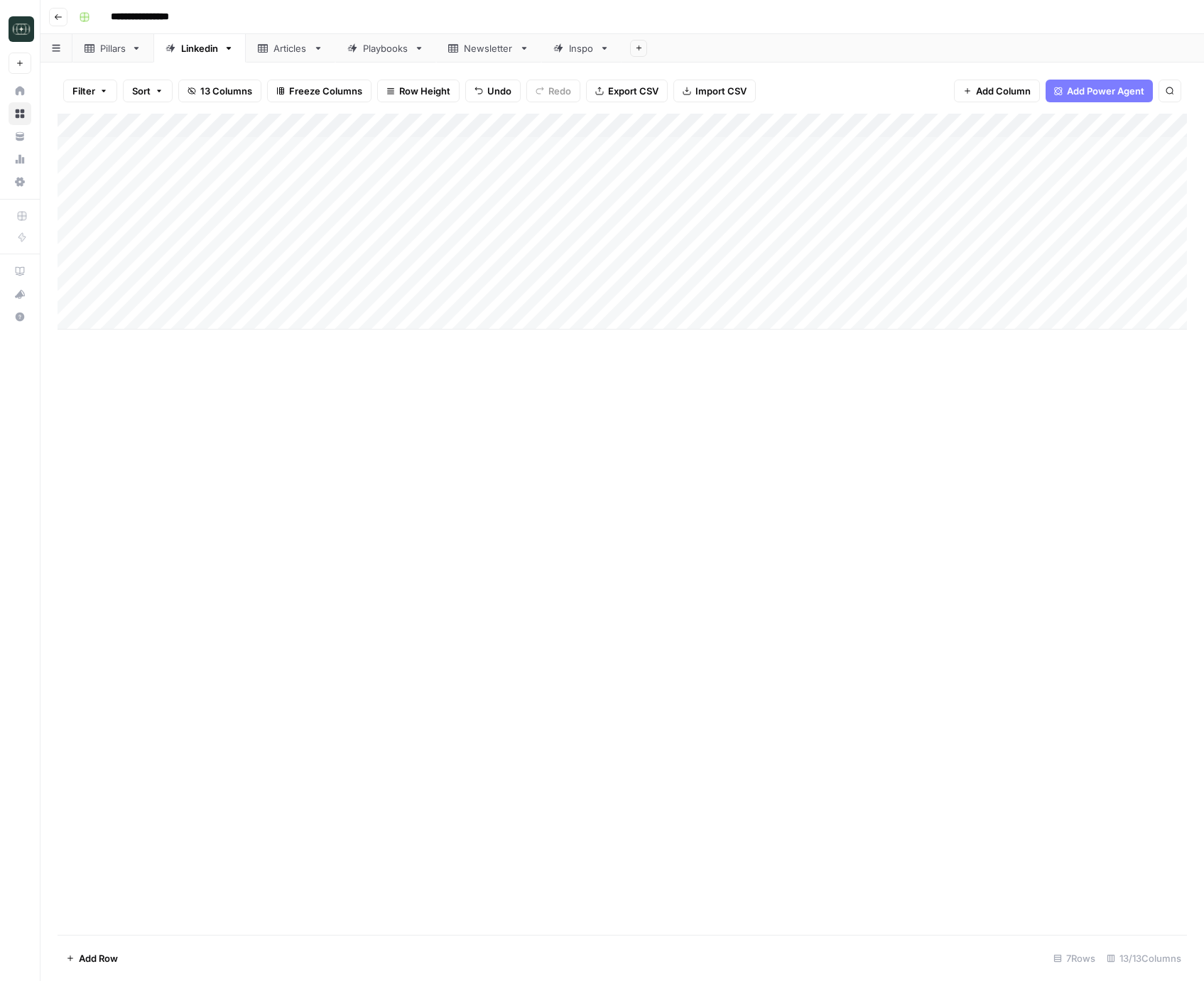
click at [808, 427] on div "Add Column" at bounding box center [622, 524] width 1130 height 821
click at [910, 293] on div "Add Column" at bounding box center [622, 222] width 1130 height 216
click at [913, 265] on div "Add Column" at bounding box center [622, 222] width 1130 height 216
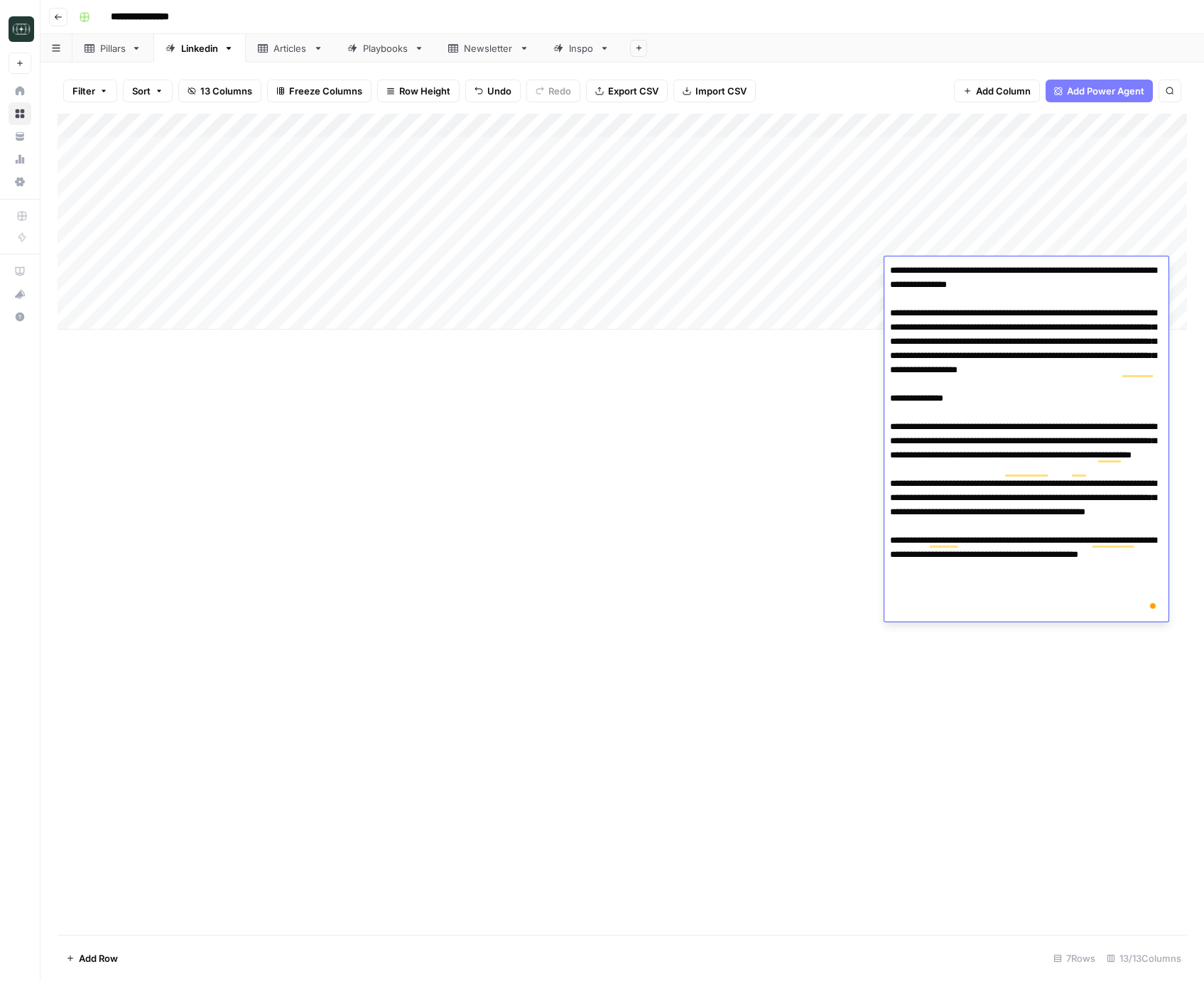
click at [1021, 425] on textarea "**********" at bounding box center [1026, 441] width 284 height 361
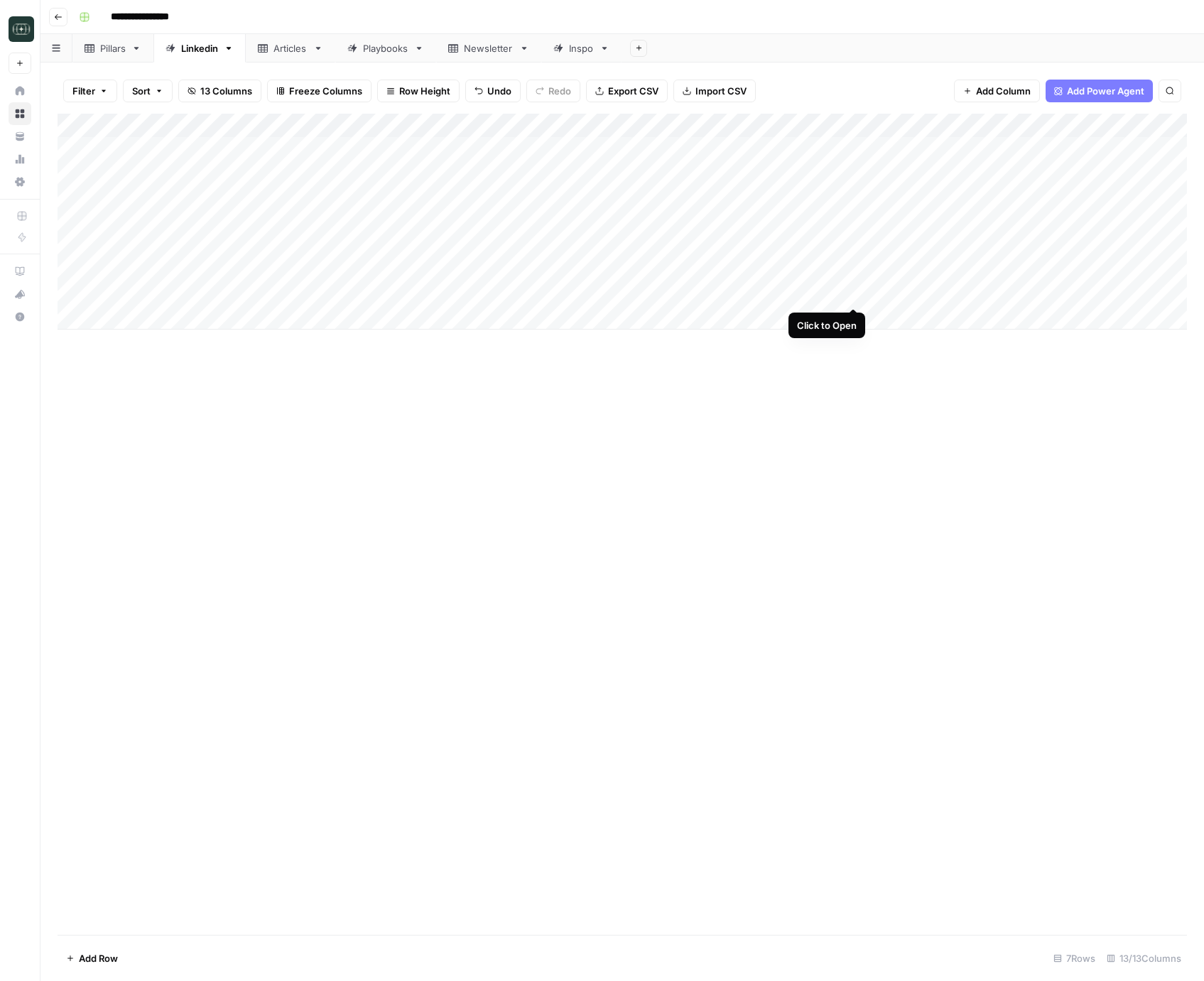
click at [856, 294] on div "Add Column" at bounding box center [622, 222] width 1130 height 216
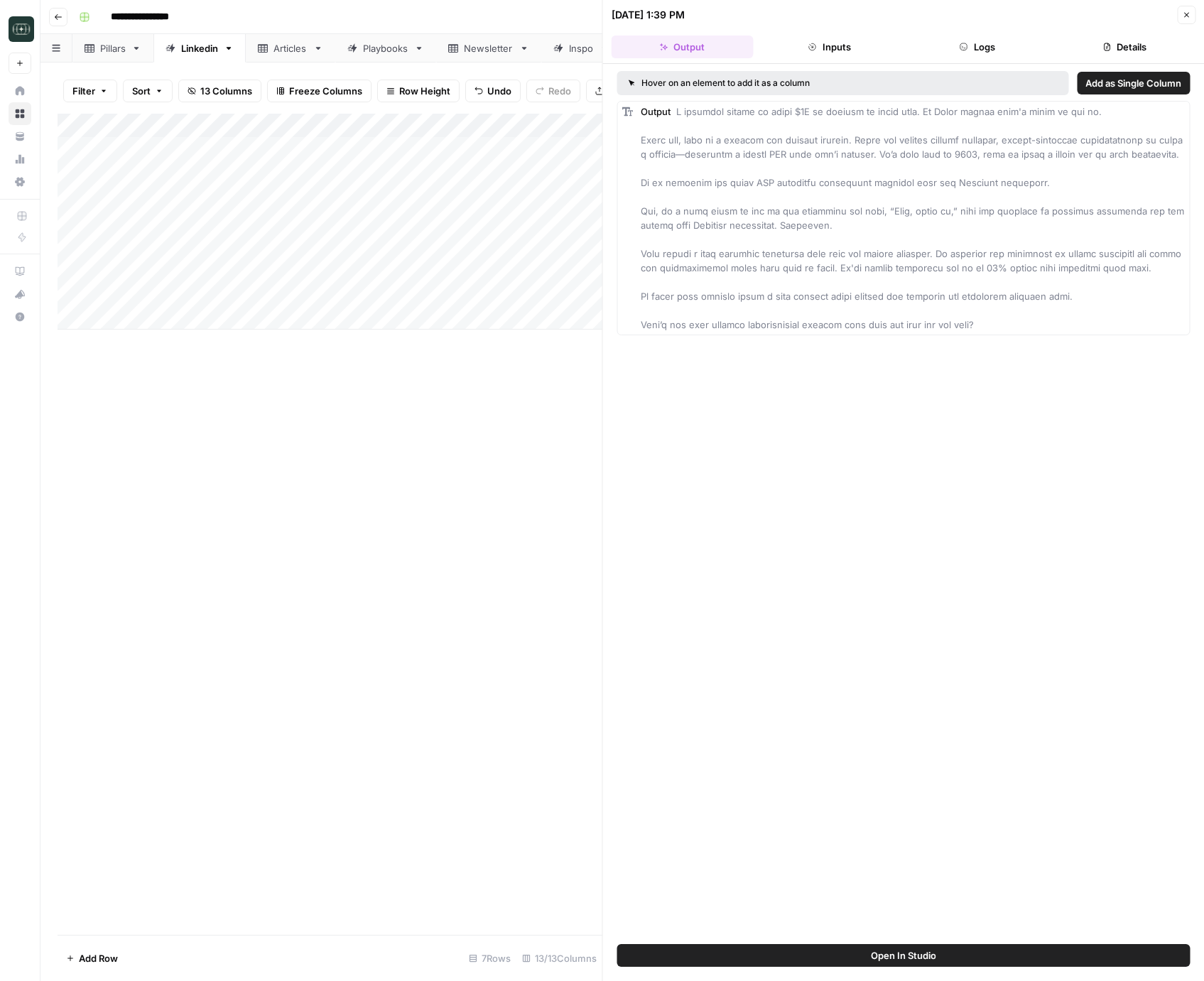
click at [960, 44] on icon "button" at bounding box center [963, 46] width 7 height 7
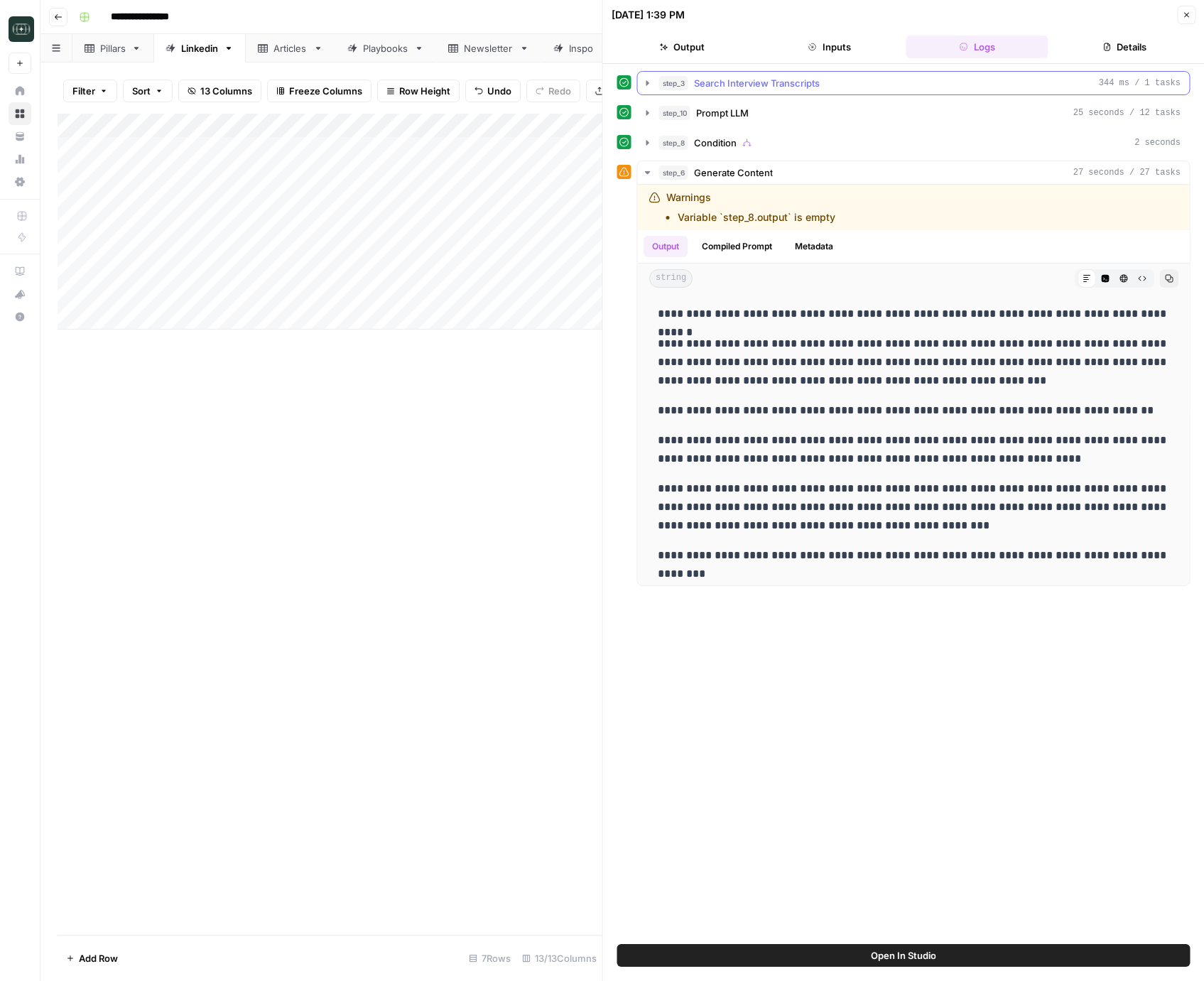
click at [647, 83] on icon "button" at bounding box center [647, 82] width 3 height 5
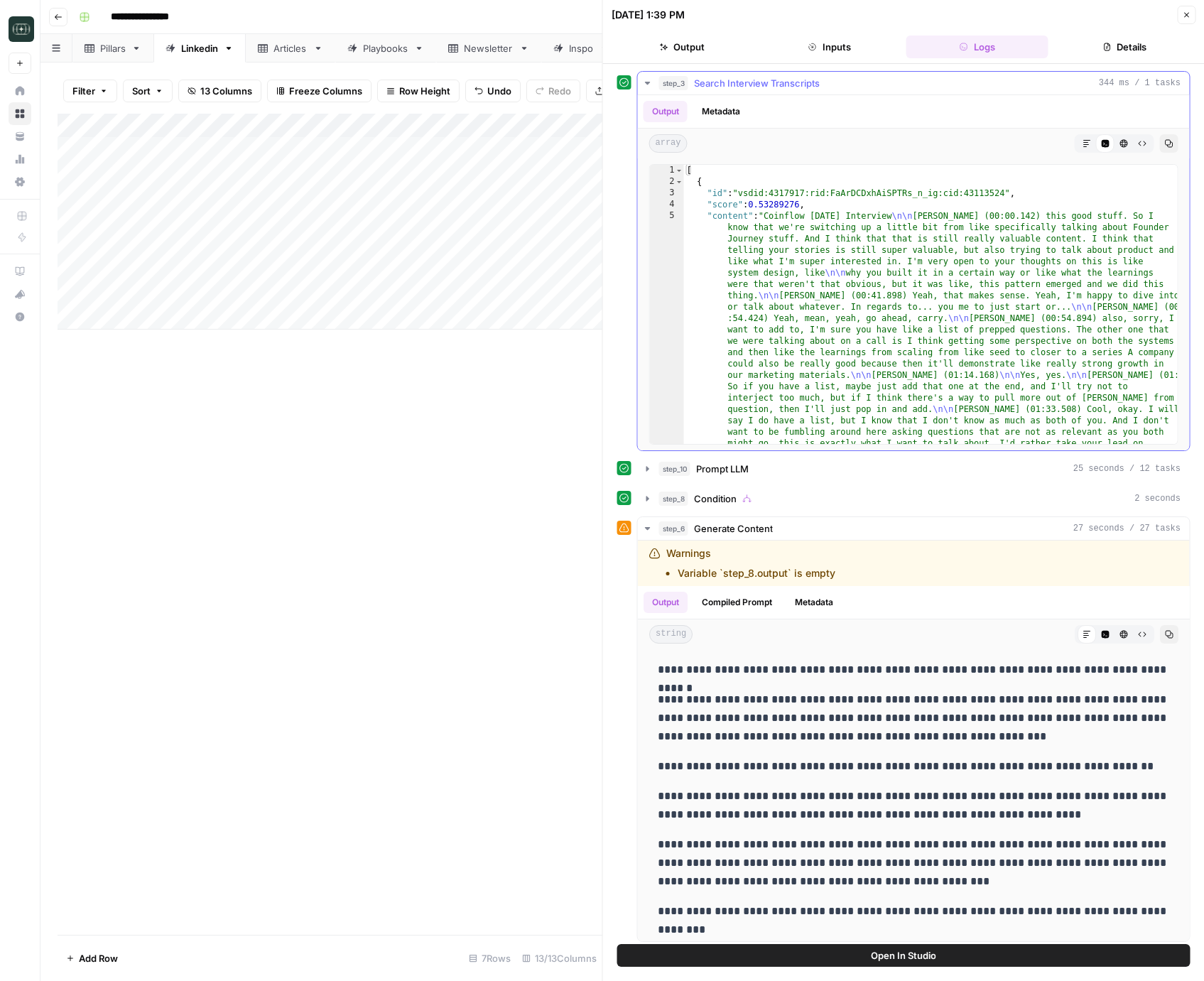
click at [645, 82] on icon "button" at bounding box center [647, 83] width 5 height 3
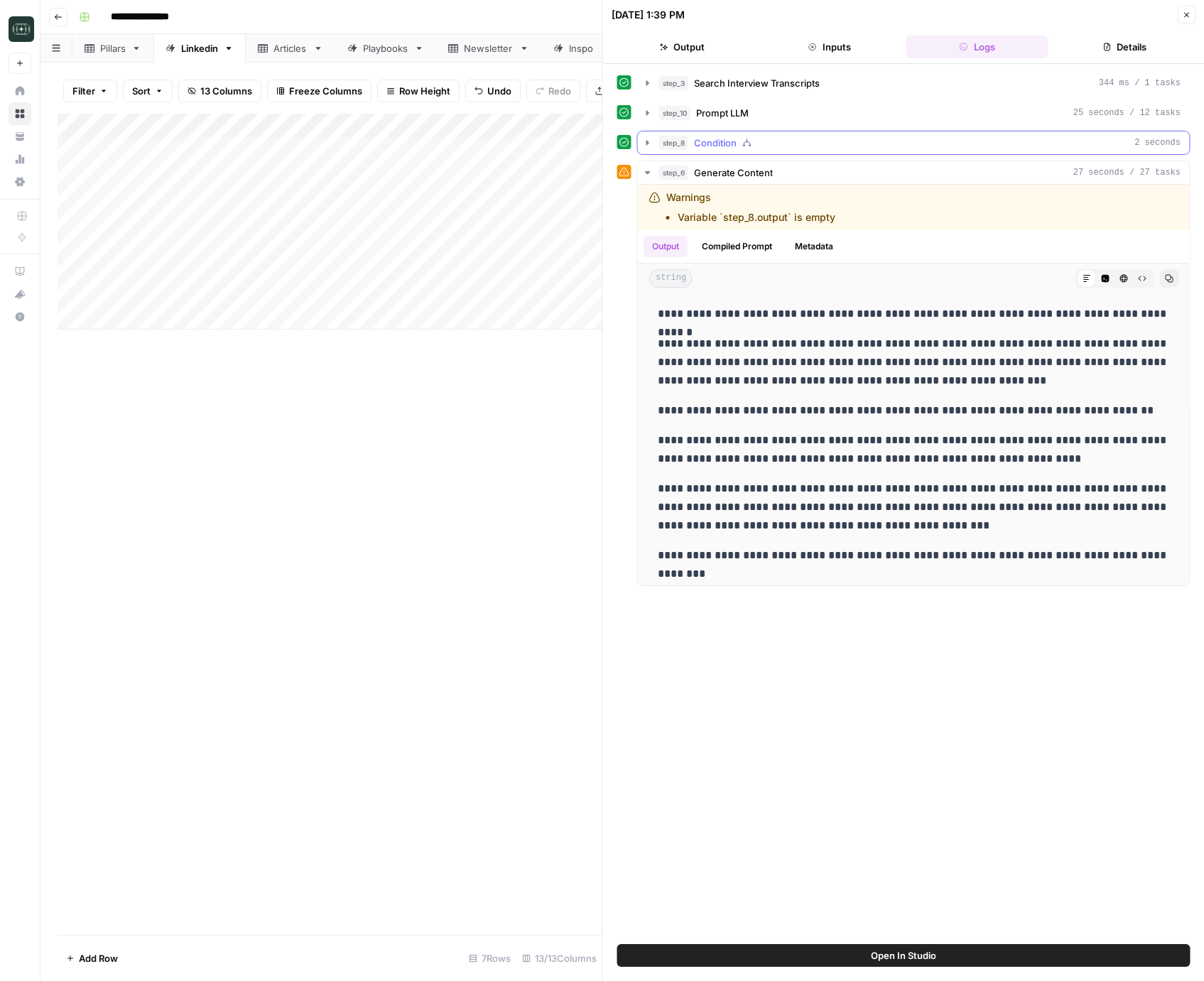
click at [646, 140] on icon "button" at bounding box center [647, 142] width 3 height 5
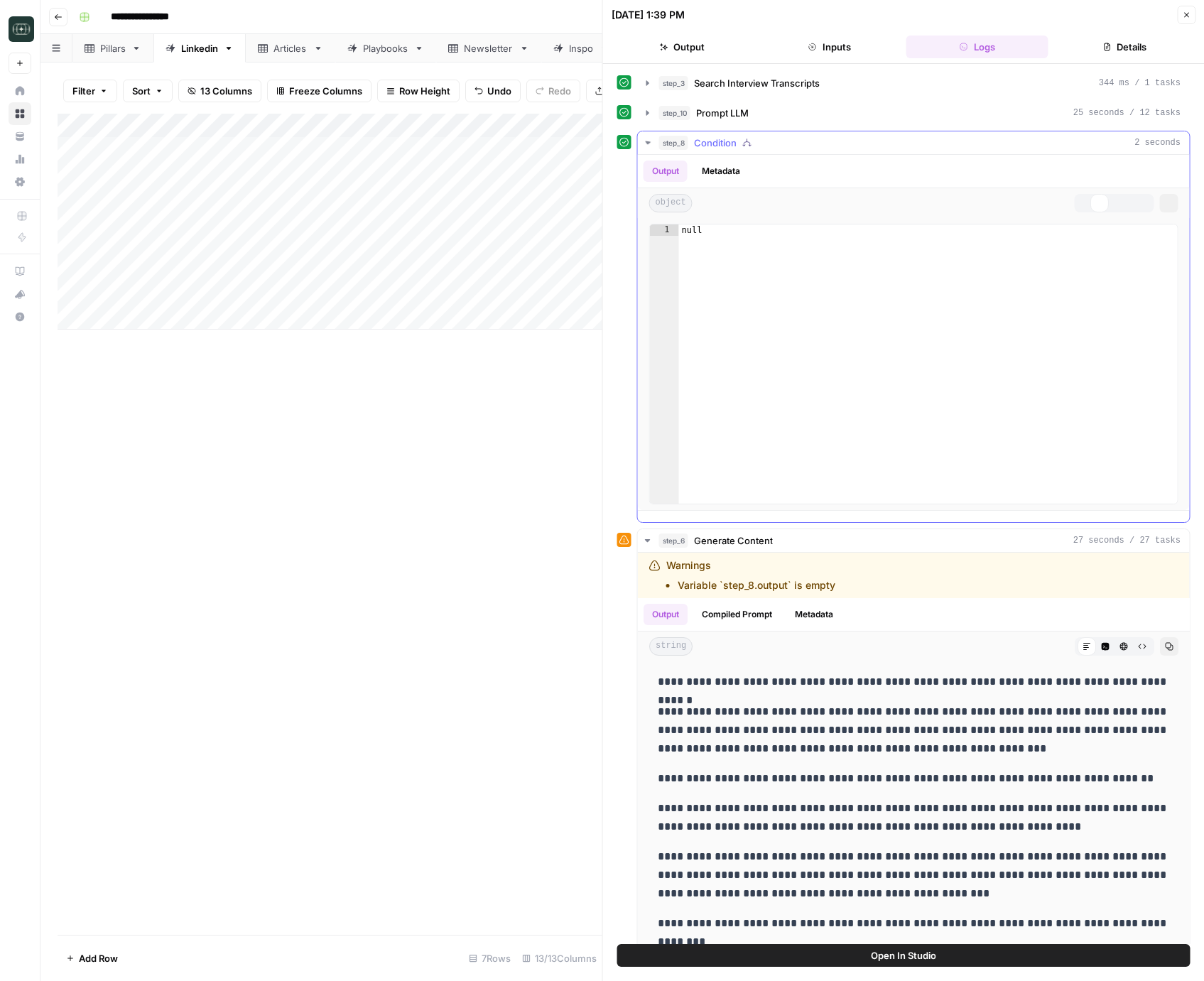
click at [645, 140] on icon "button" at bounding box center [646, 143] width 13 height 13
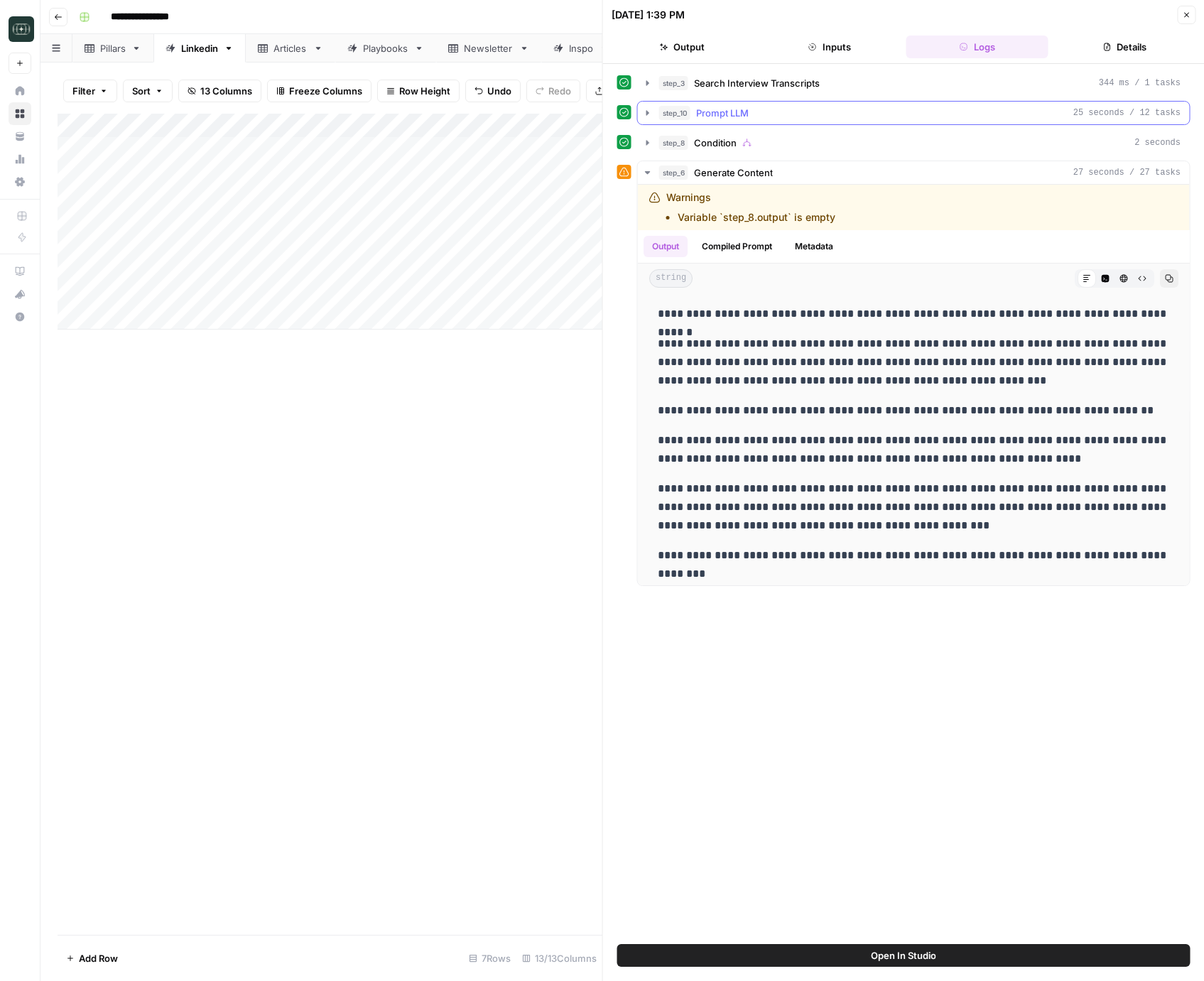
click at [647, 112] on icon "button" at bounding box center [647, 112] width 3 height 5
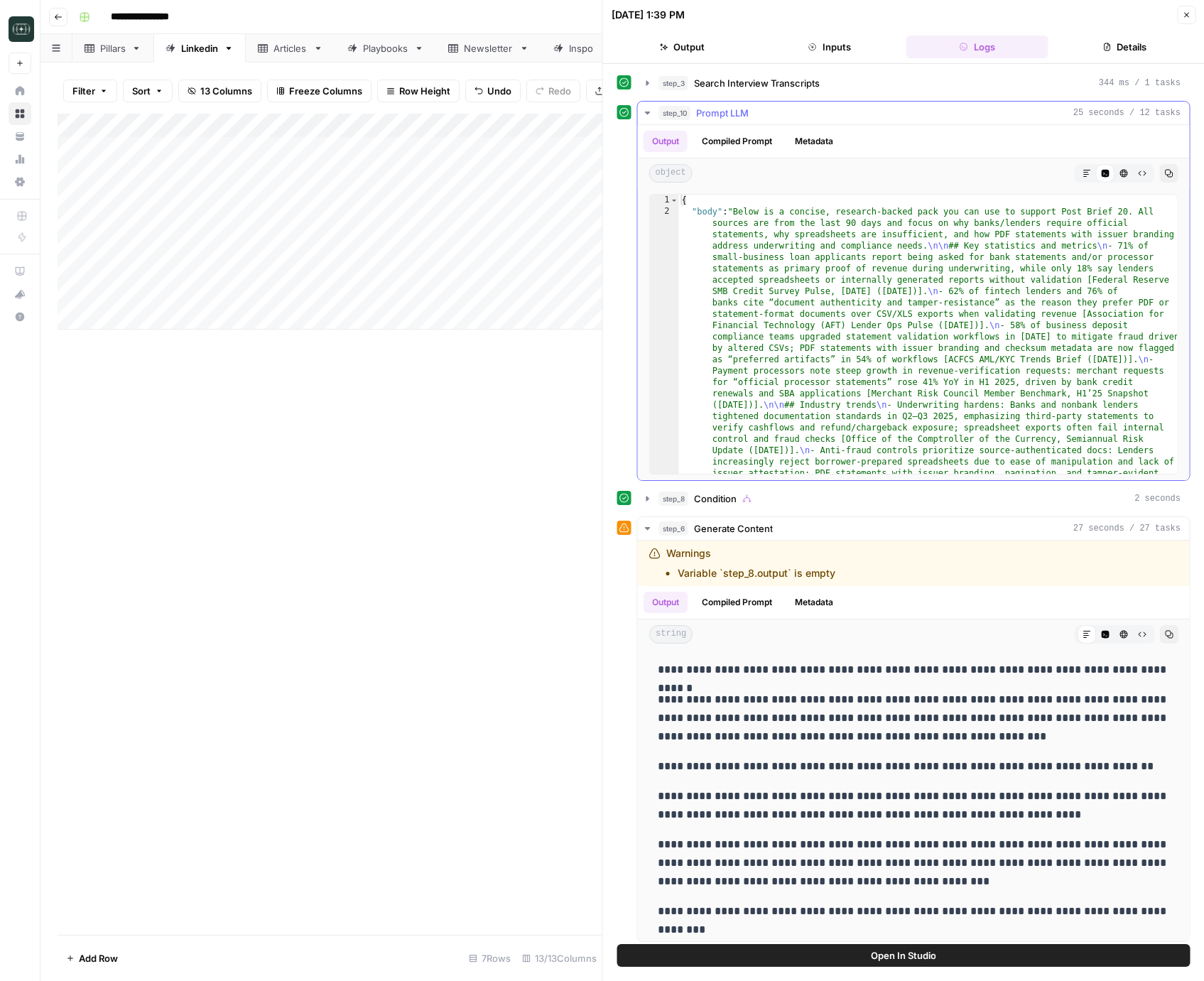
click at [647, 112] on icon "button" at bounding box center [647, 113] width 5 height 3
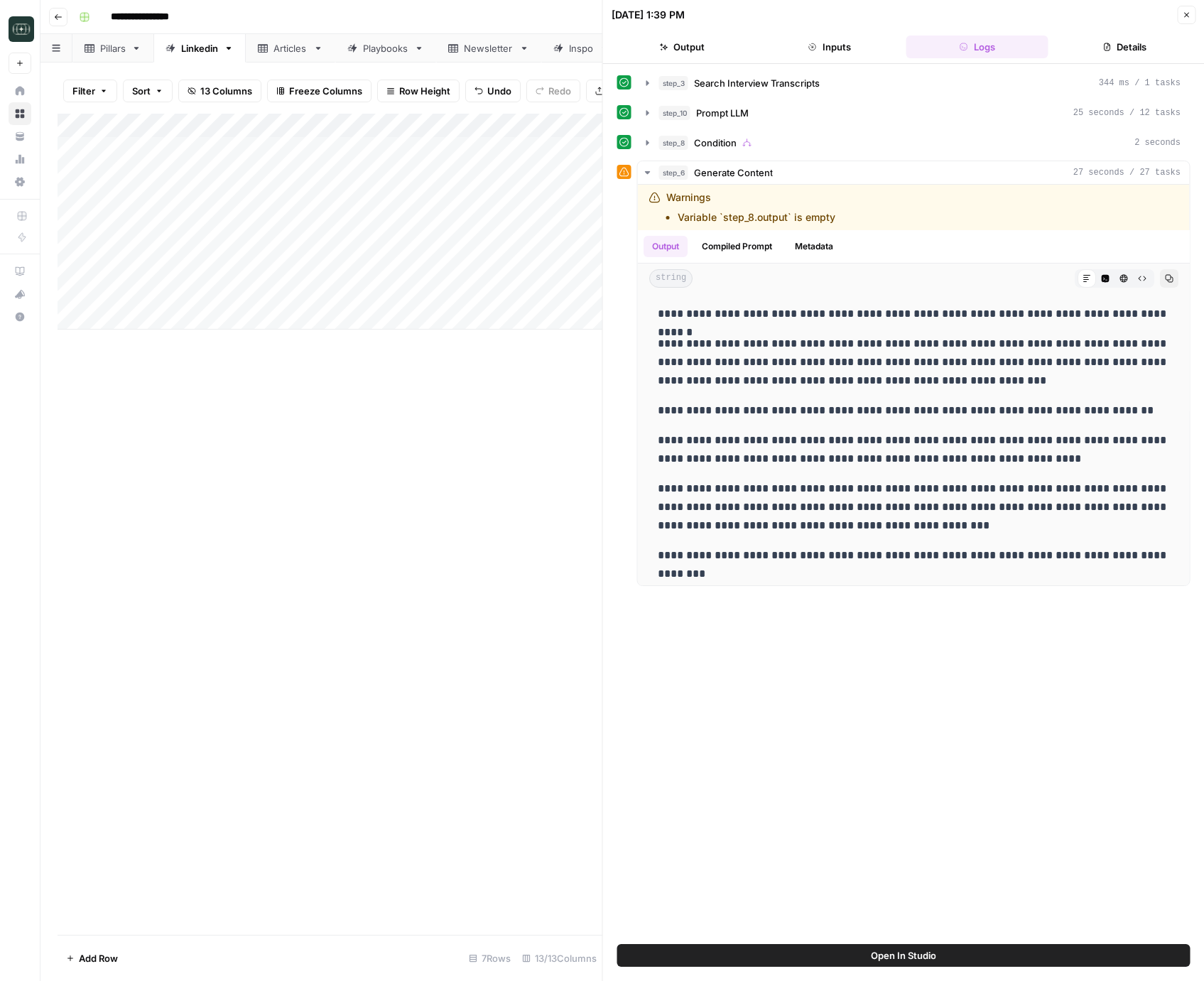
click at [1189, 18] on icon "button" at bounding box center [1186, 15] width 9 height 9
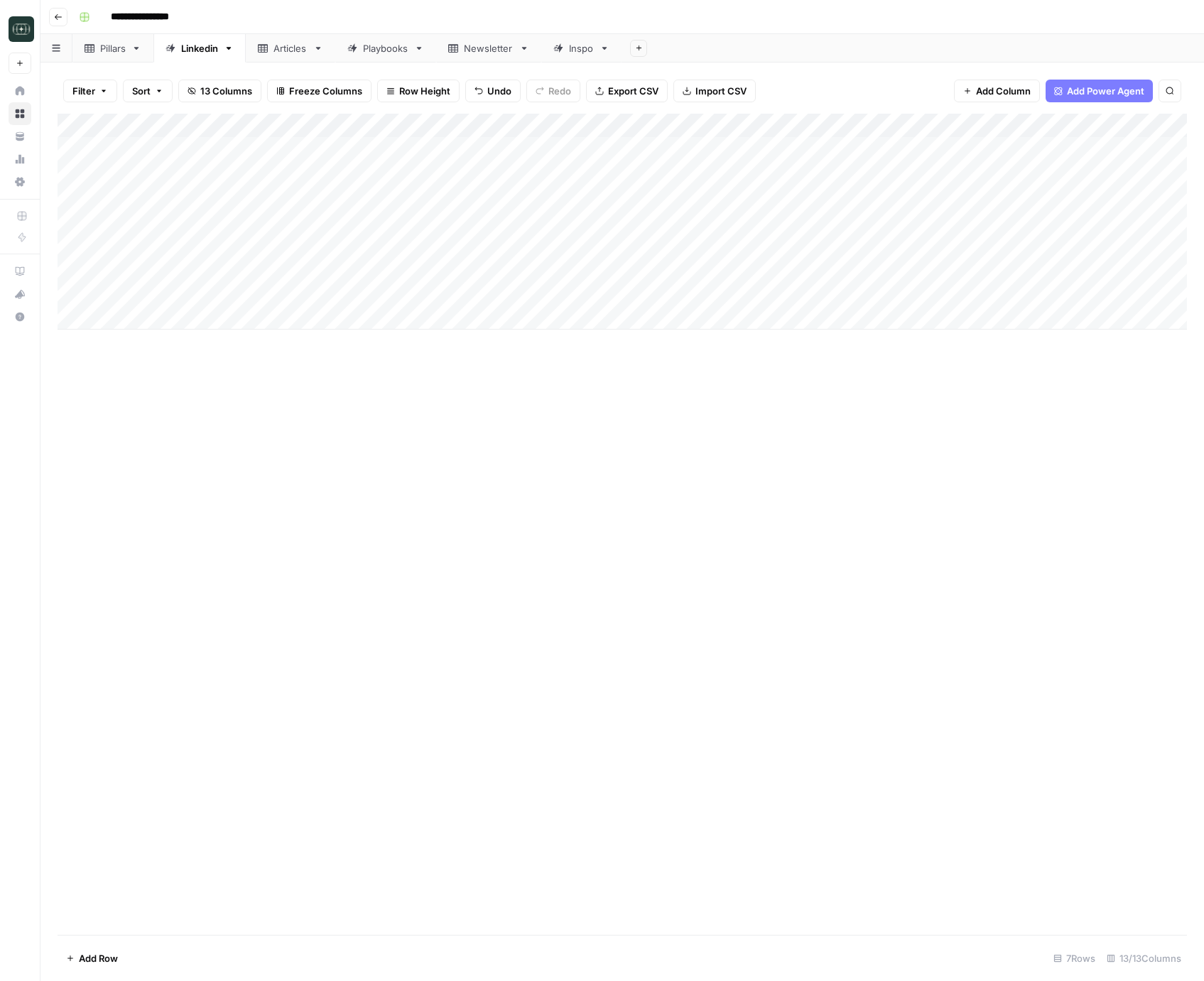
click at [935, 294] on div "Add Column" at bounding box center [622, 222] width 1130 height 216
click at [919, 264] on div "Add Column" at bounding box center [622, 222] width 1130 height 216
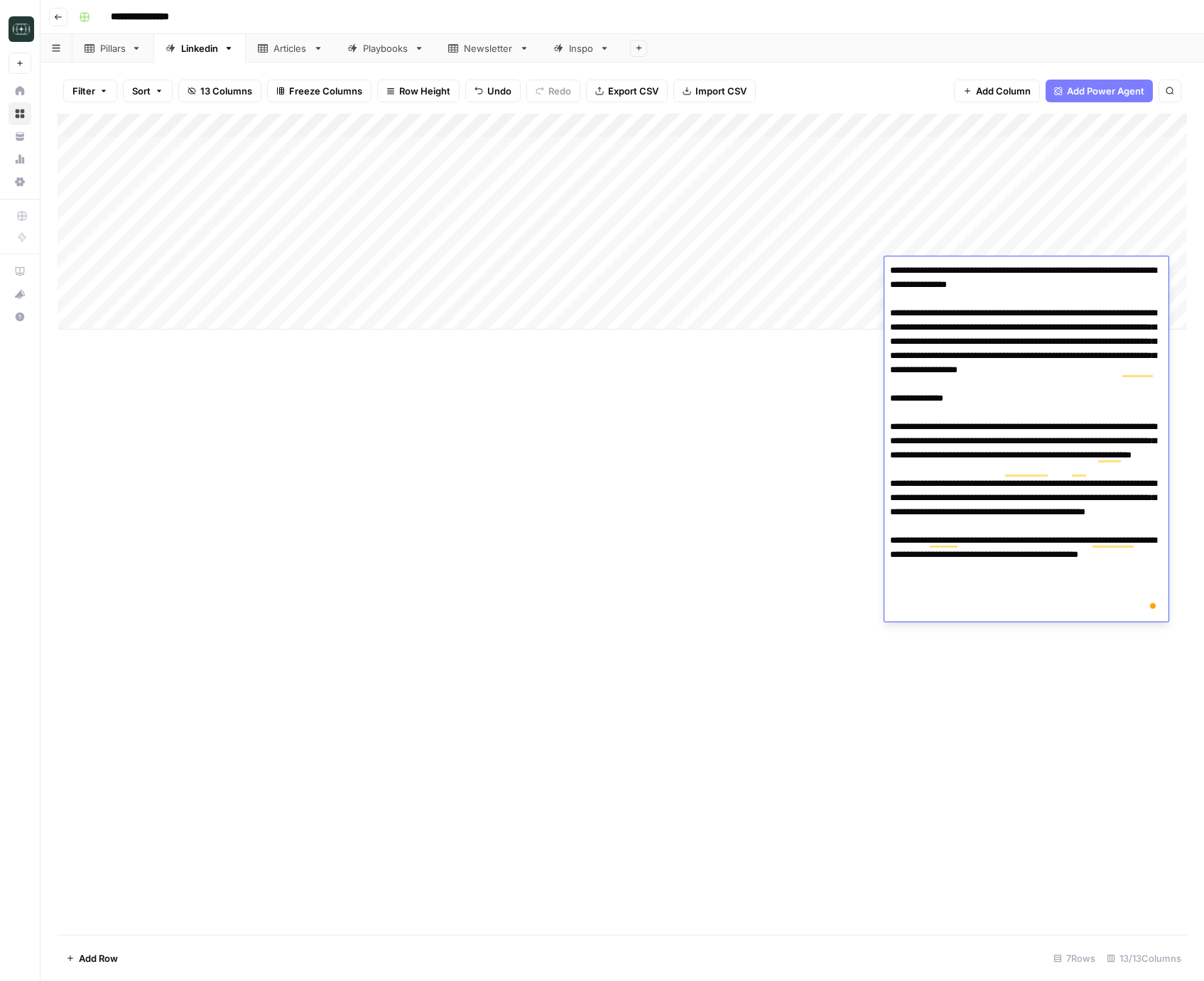
click at [789, 426] on div "Add Column" at bounding box center [622, 524] width 1130 height 821
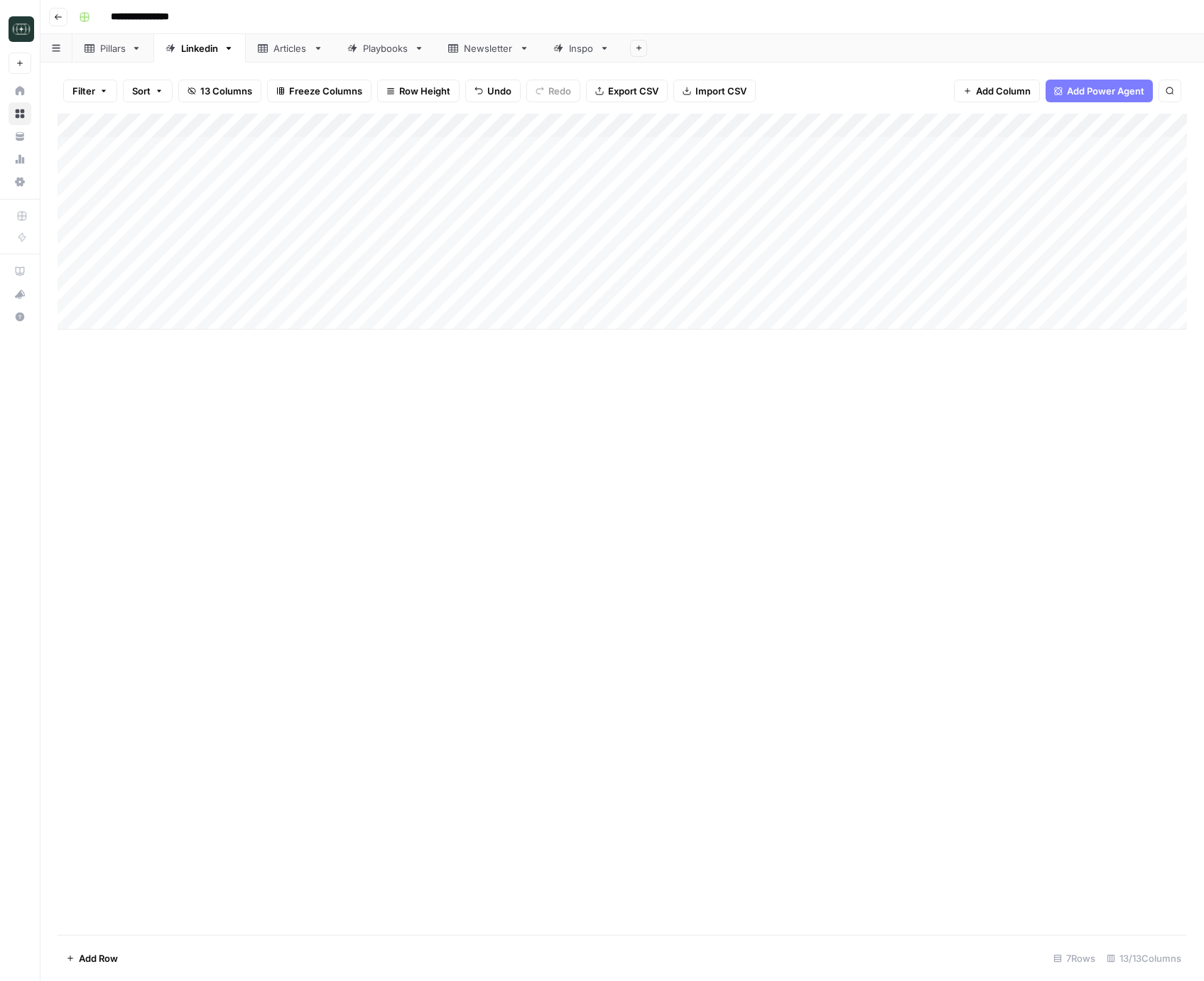
click at [913, 295] on div "Add Column" at bounding box center [622, 222] width 1130 height 216
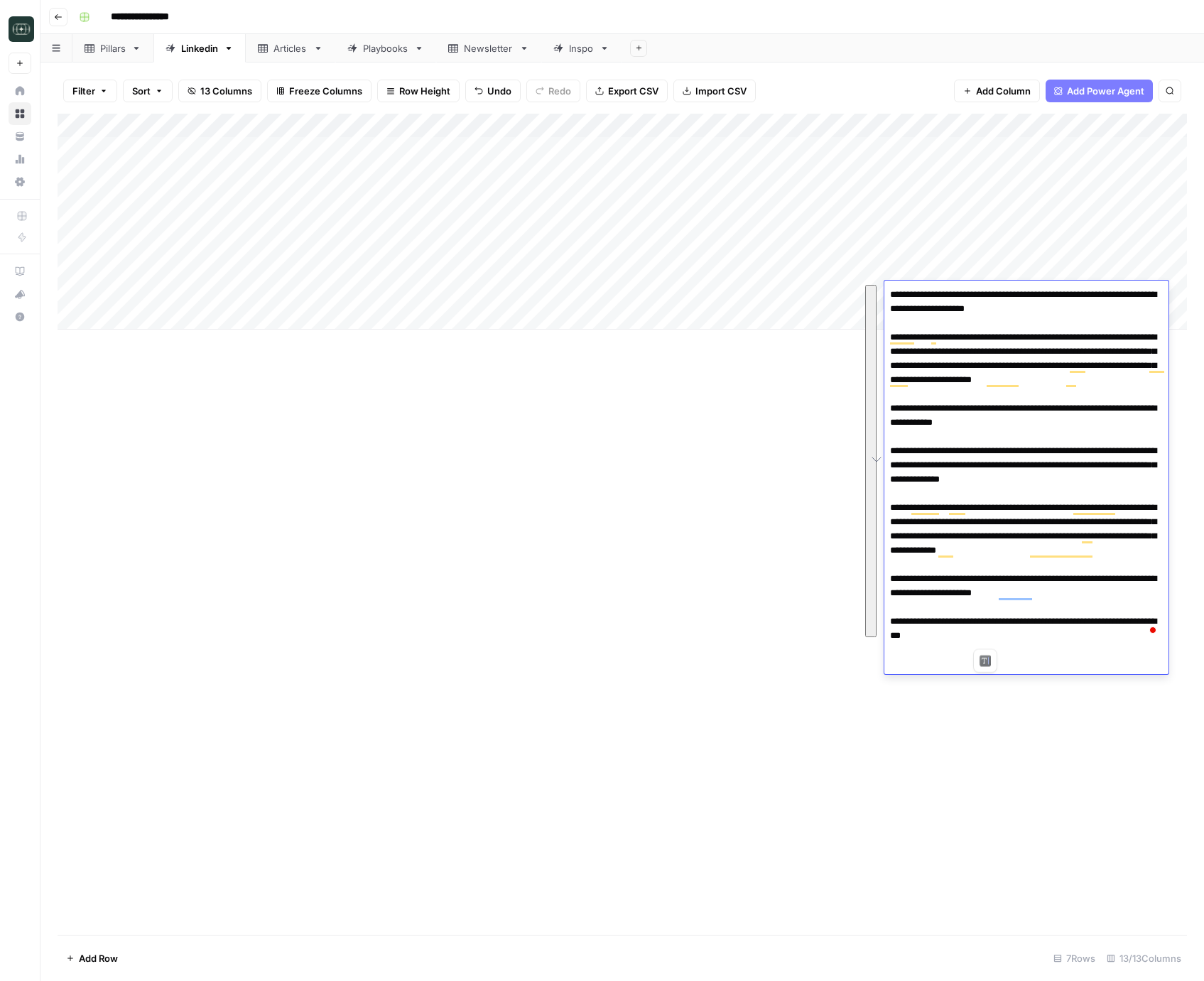
drag, startPoint x: 1035, startPoint y: 636, endPoint x: 876, endPoint y: 293, distance: 378.1
click at [876, 293] on body "**********" at bounding box center [602, 490] width 1204 height 981
click at [661, 625] on div "Add Column" at bounding box center [622, 524] width 1130 height 821
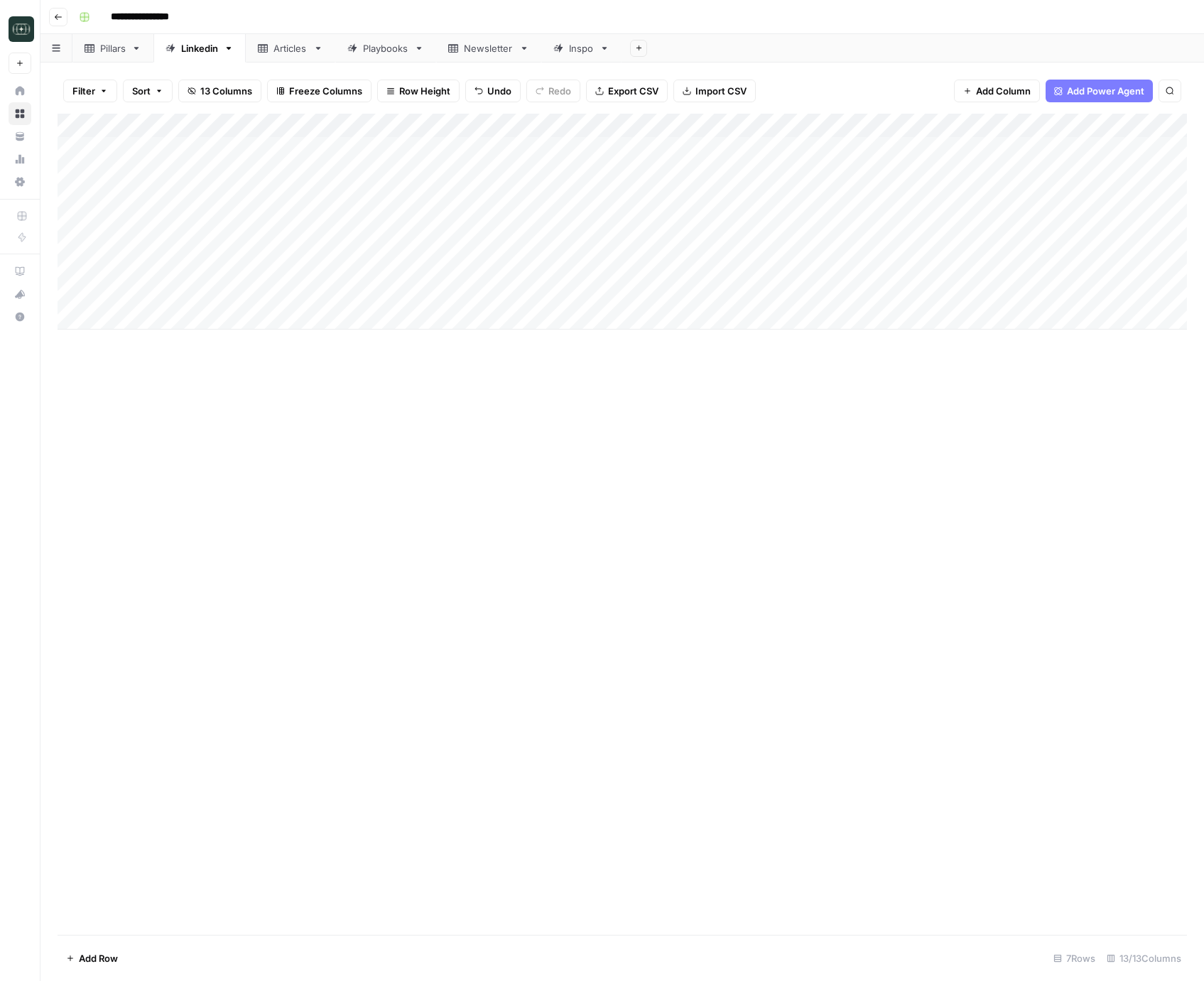
click at [854, 292] on div "Add Column" at bounding box center [622, 222] width 1130 height 216
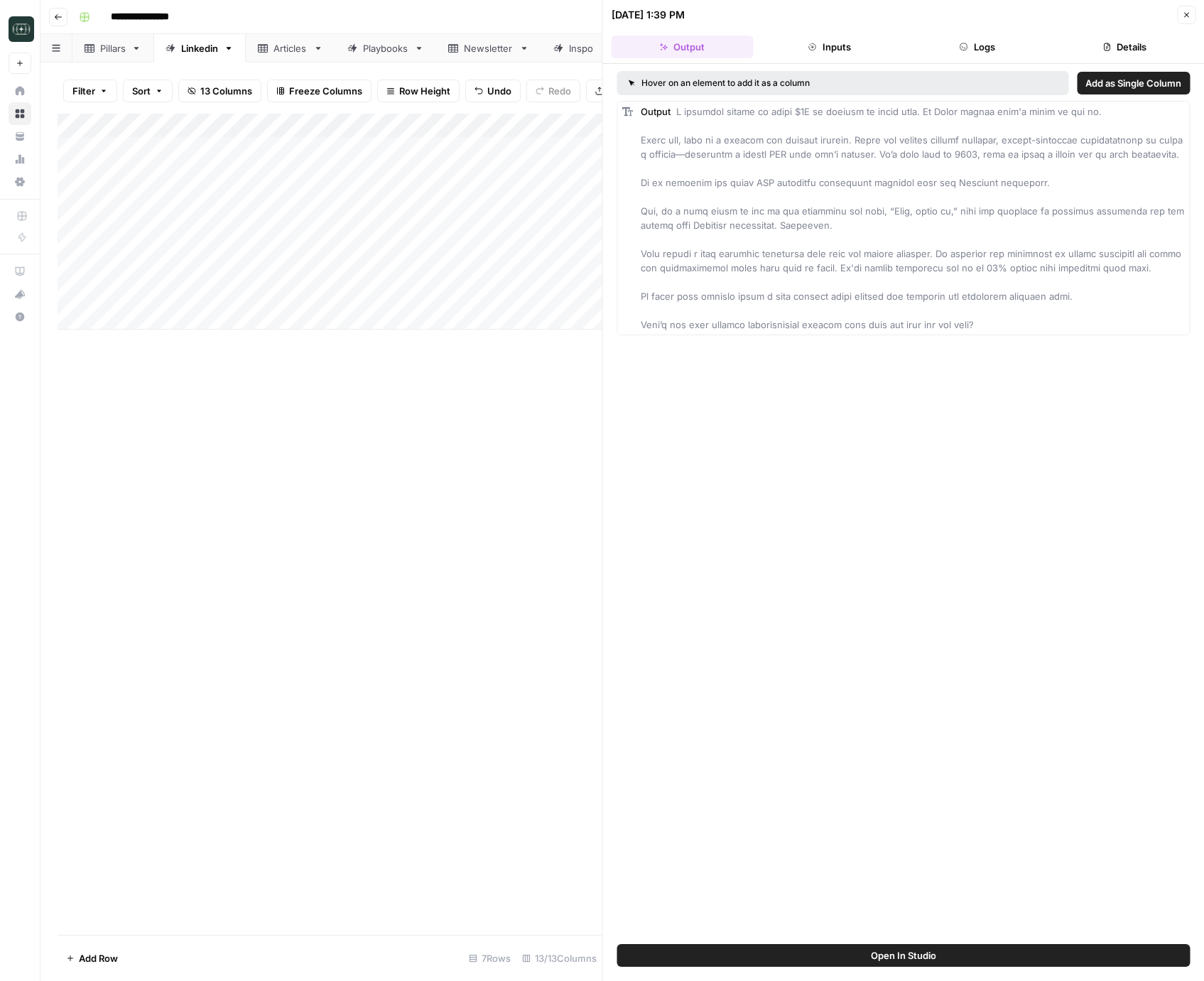
click at [1025, 43] on button "Logs" at bounding box center [977, 47] width 142 height 23
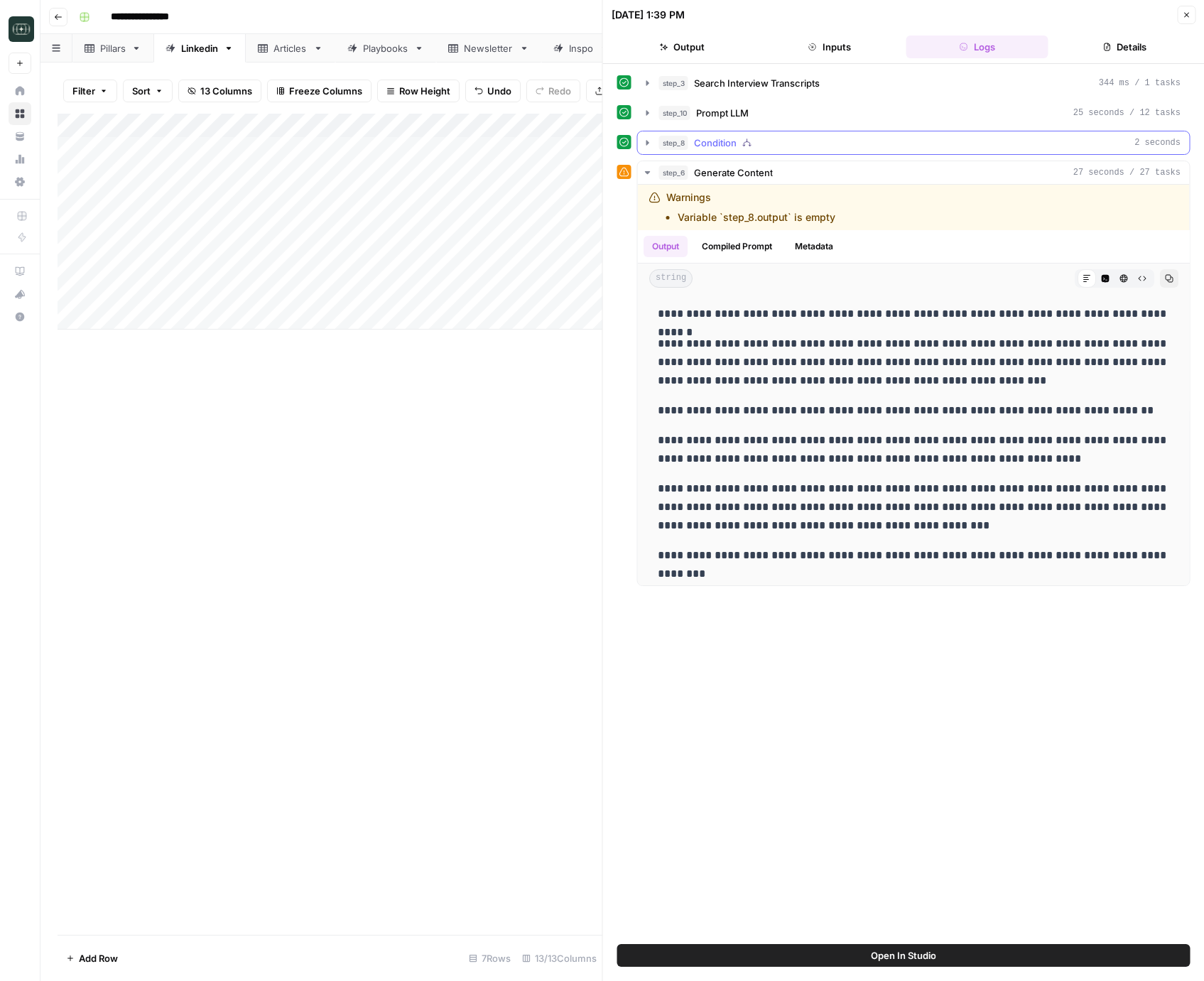
click at [642, 147] on icon "button" at bounding box center [647, 142] width 11 height 11
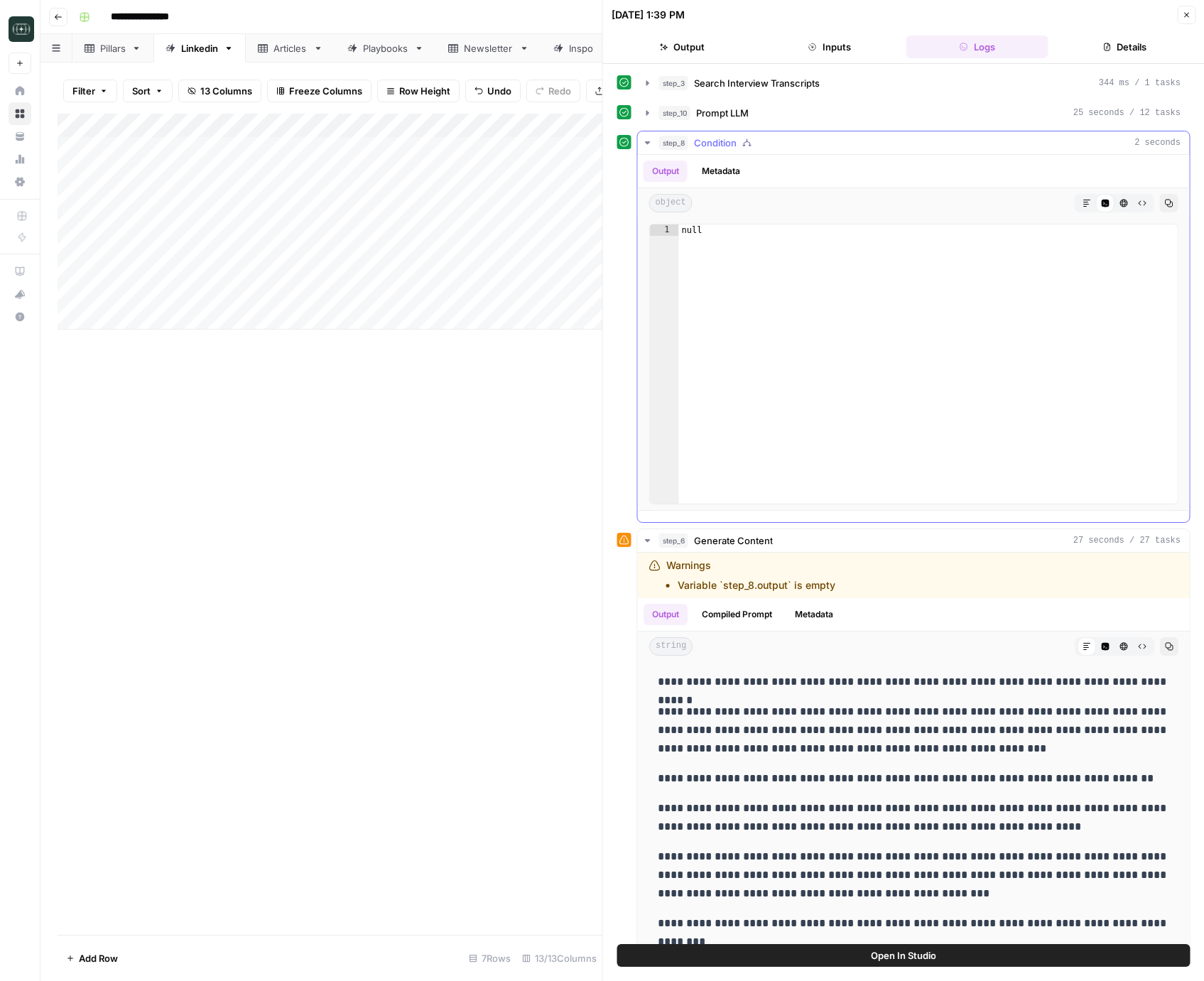
click at [642, 147] on icon "button" at bounding box center [647, 142] width 11 height 11
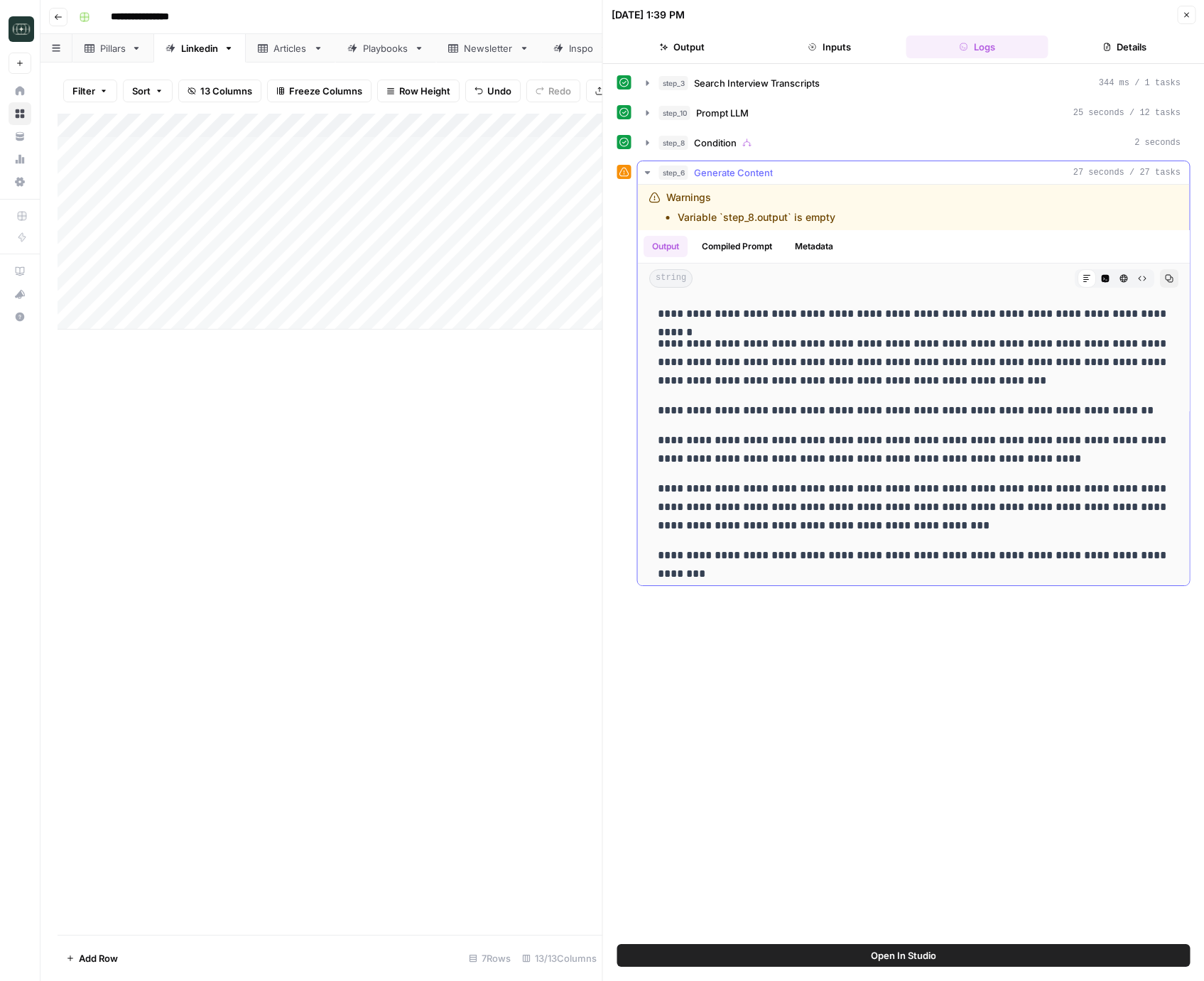
click at [741, 261] on div "Output Compiled Prompt Metadata" at bounding box center [913, 246] width 552 height 33
click at [741, 249] on button "Compiled Prompt" at bounding box center [736, 246] width 87 height 21
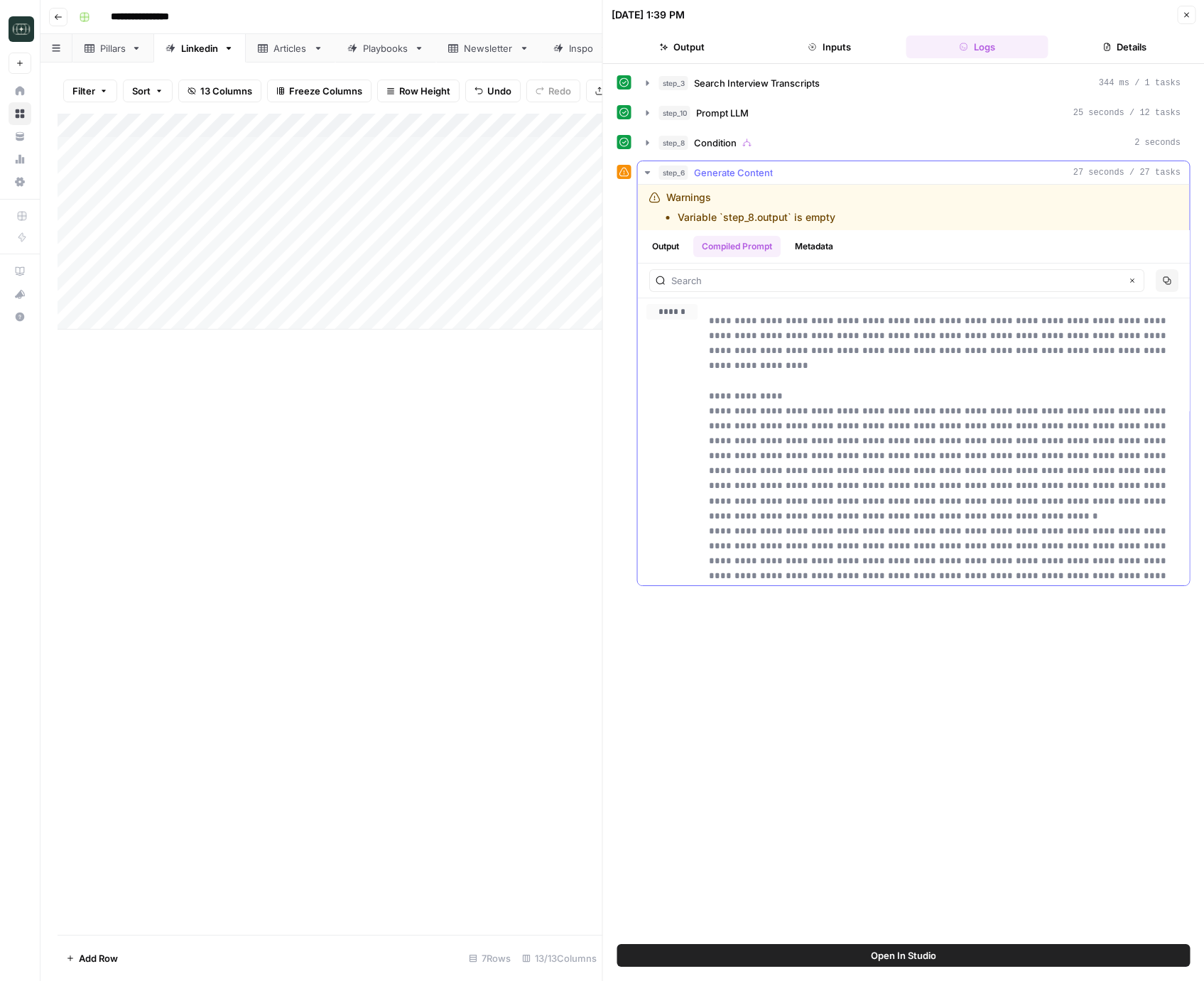
click at [679, 241] on button "Output" at bounding box center [665, 246] width 44 height 21
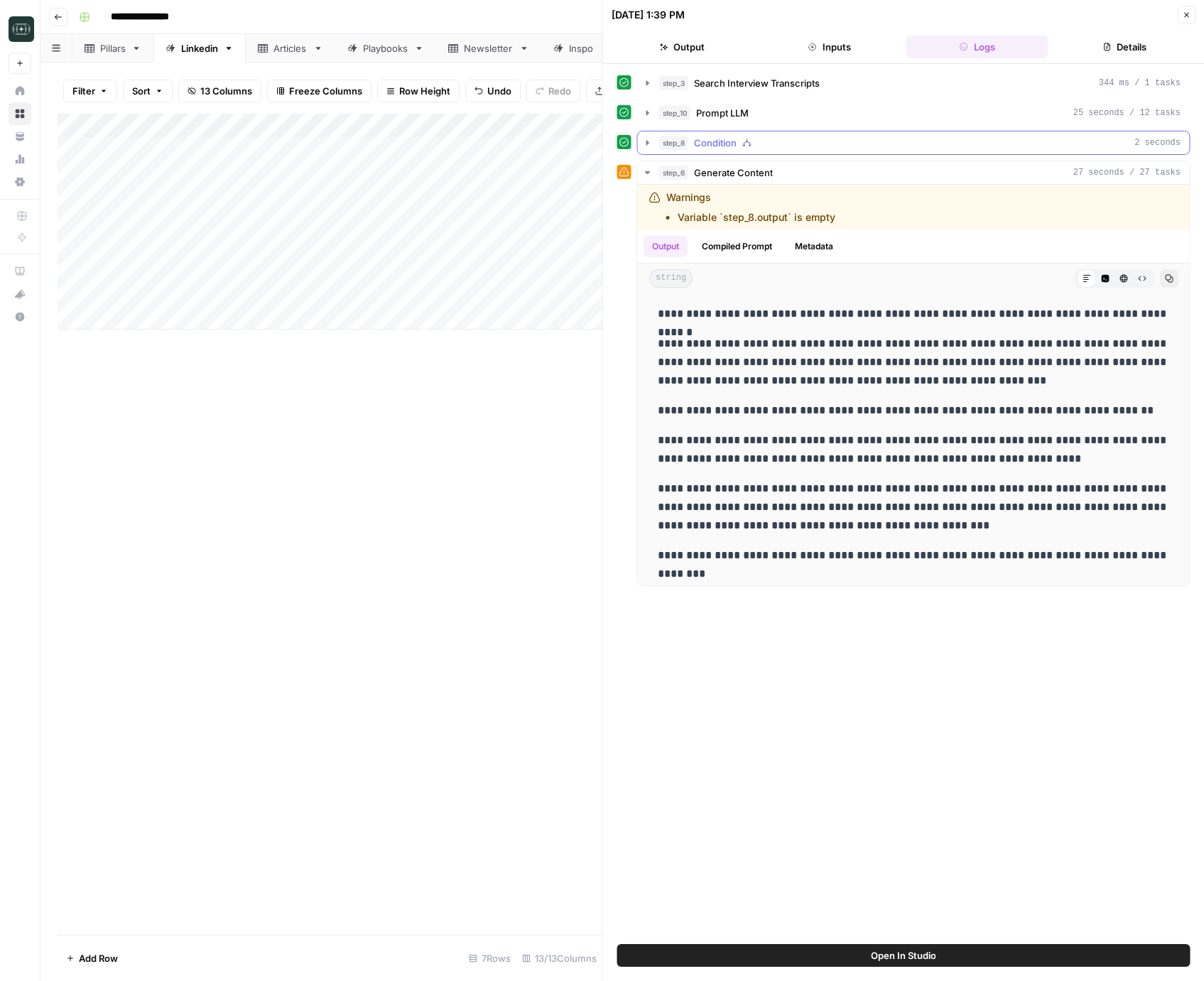
click at [655, 138] on button "step_8 Condition 2 seconds" at bounding box center [913, 143] width 552 height 23
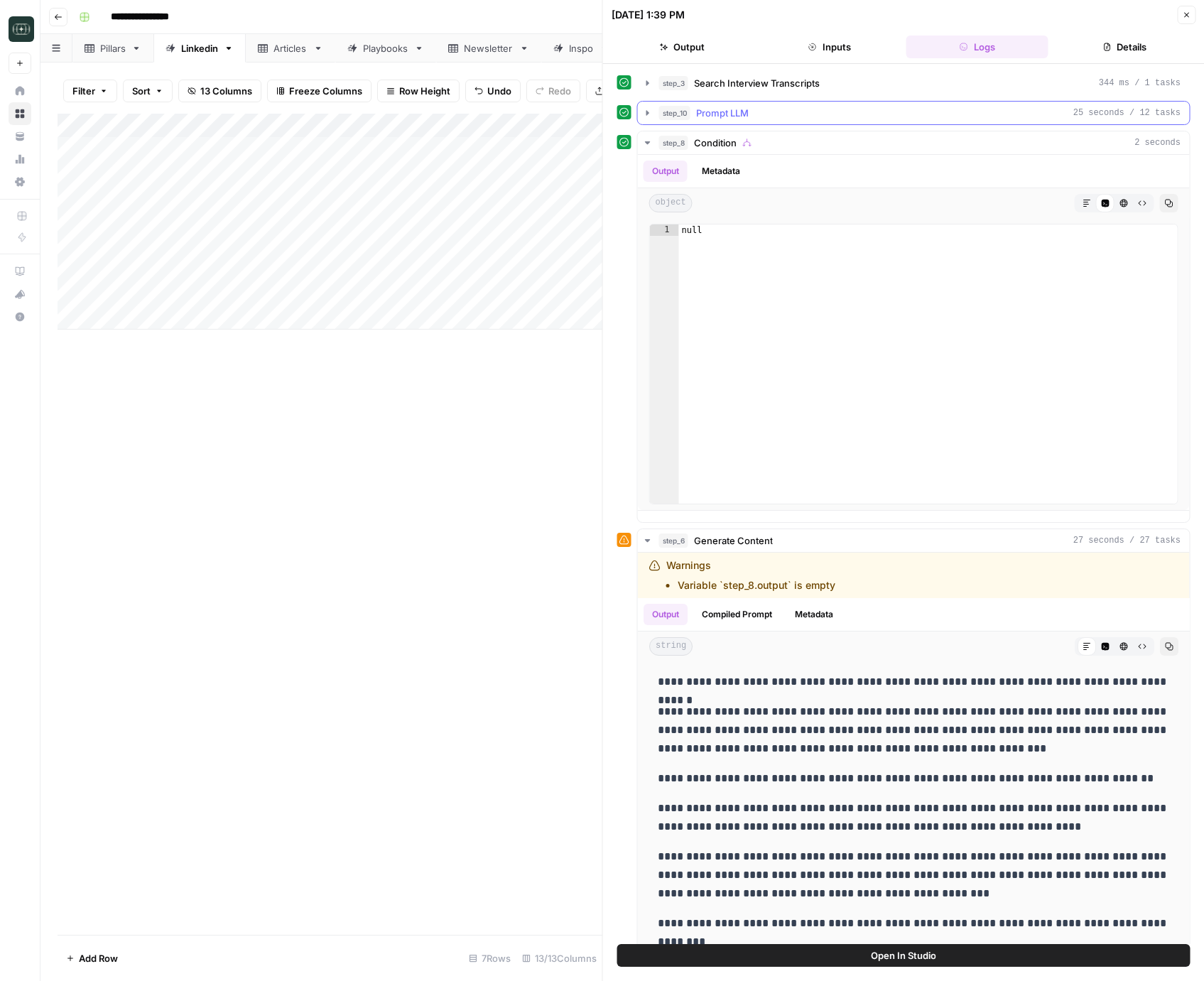
click at [643, 115] on icon "button" at bounding box center [647, 112] width 11 height 11
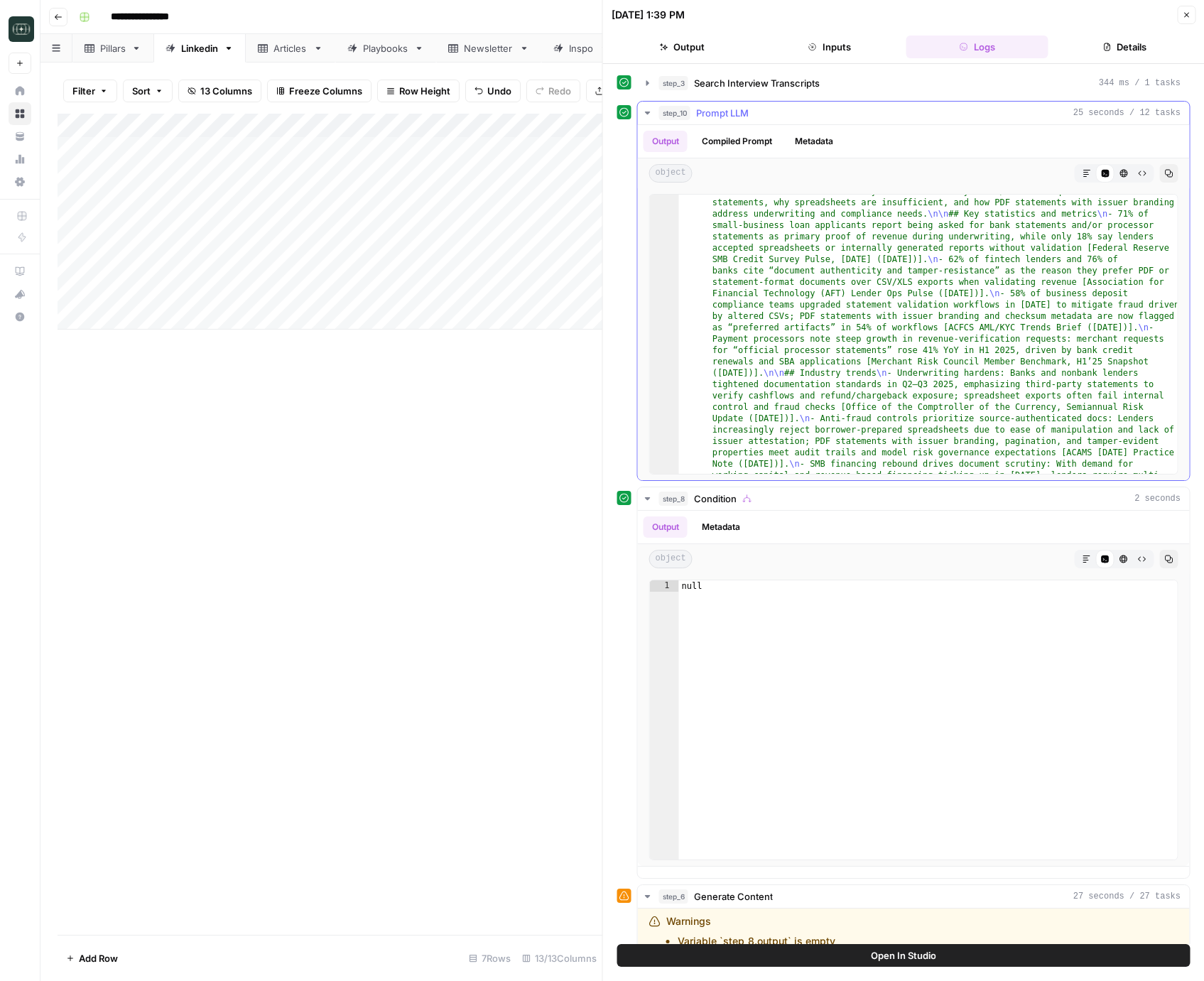
scroll to position [32, 0]
click at [1083, 172] on icon "button" at bounding box center [1086, 173] width 7 height 7
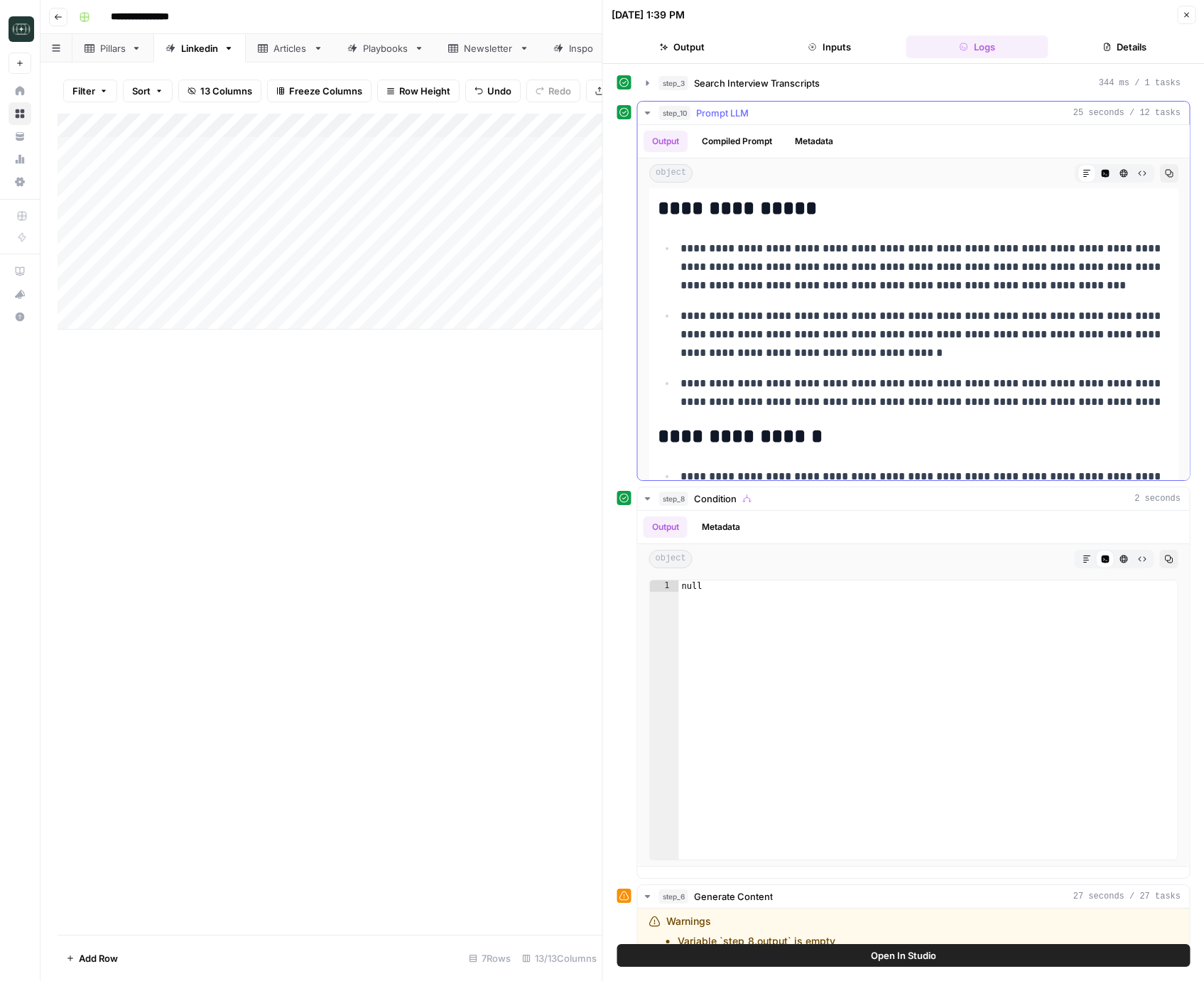
scroll to position [947, 0]
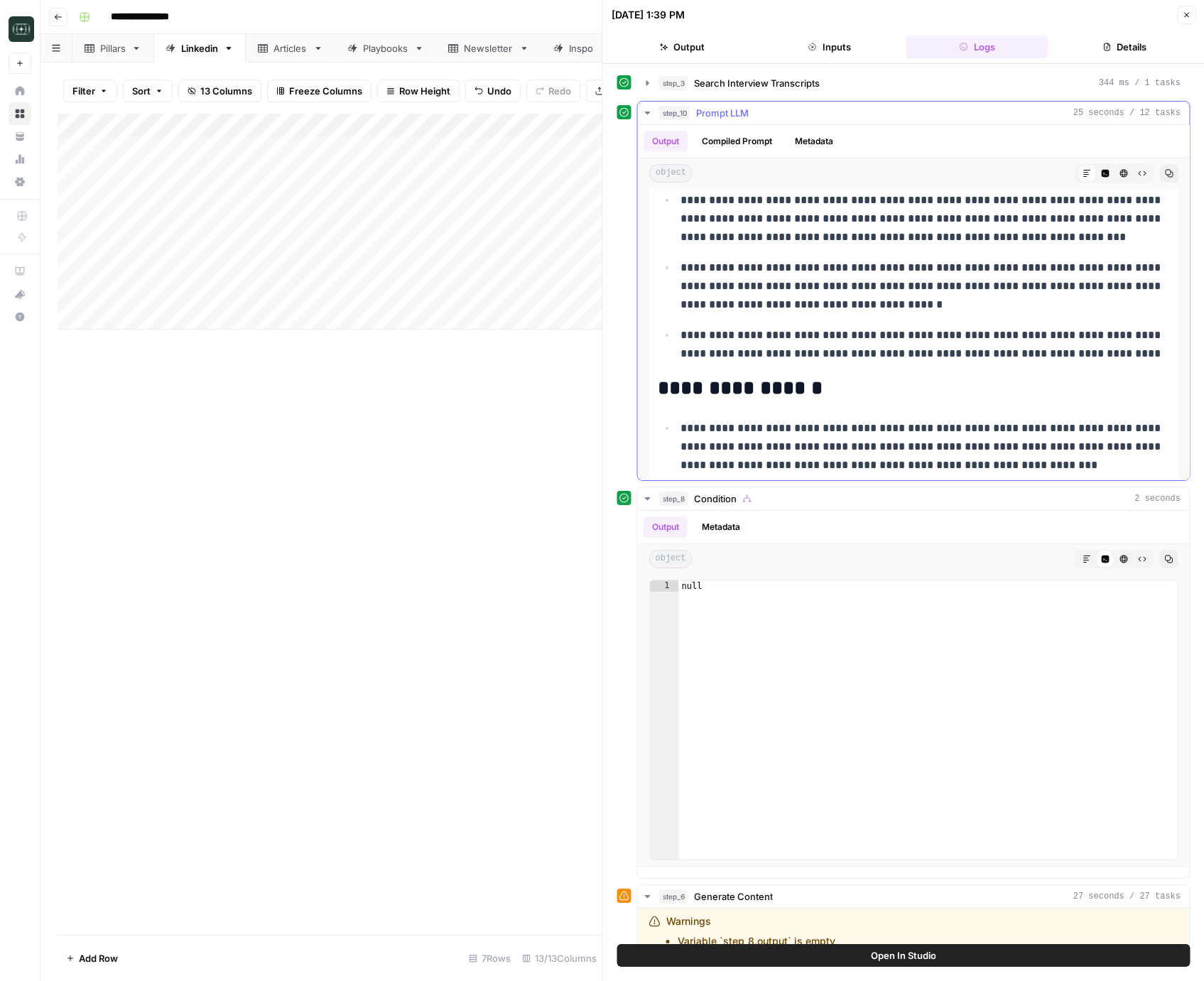
click at [893, 348] on p "**********" at bounding box center [925, 344] width 490 height 37
drag, startPoint x: 913, startPoint y: 356, endPoint x: 1142, endPoint y: 350, distance: 229.1
click at [1142, 350] on p "**********" at bounding box center [925, 344] width 490 height 37
copy p "**********"
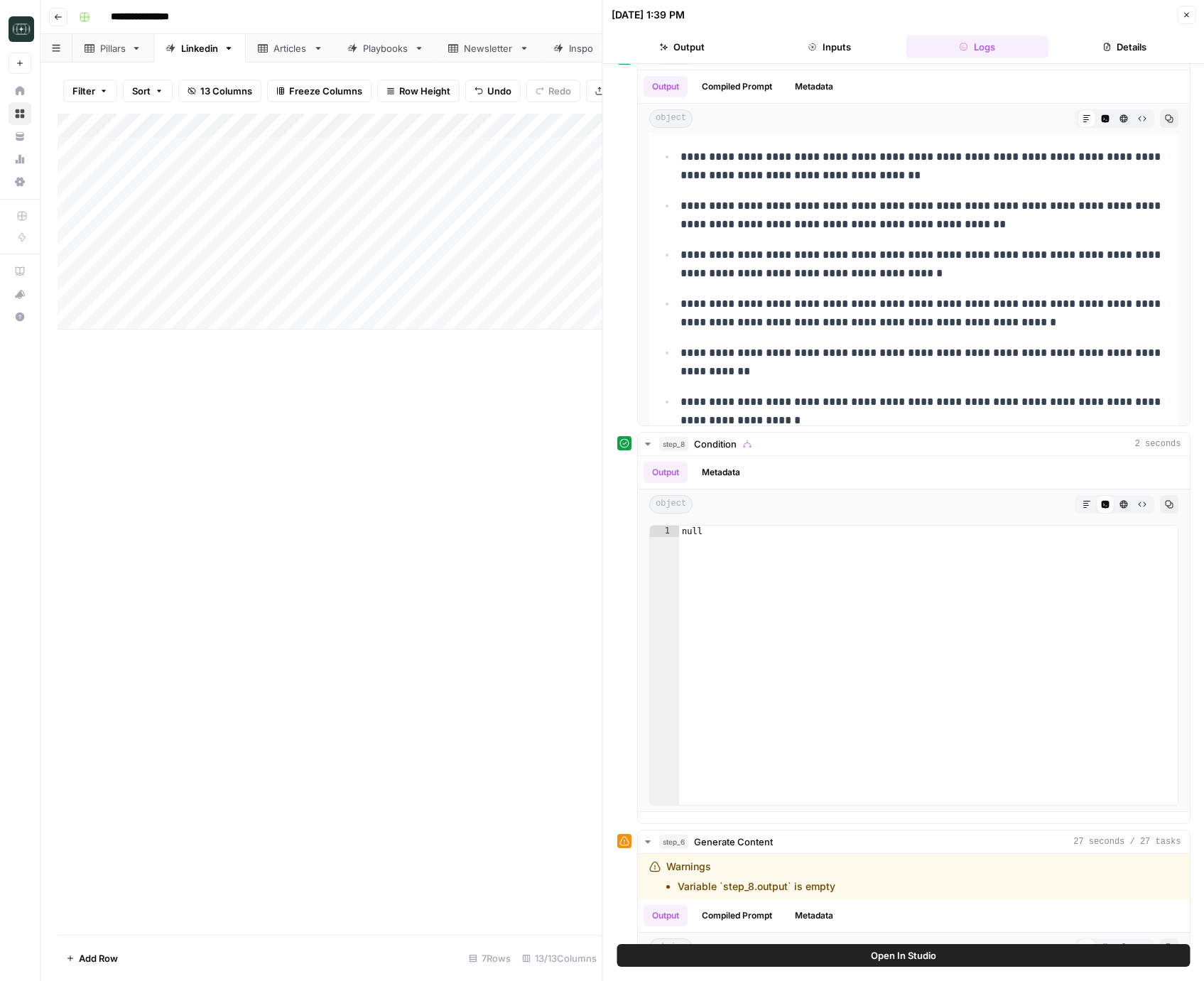
scroll to position [2177, 0]
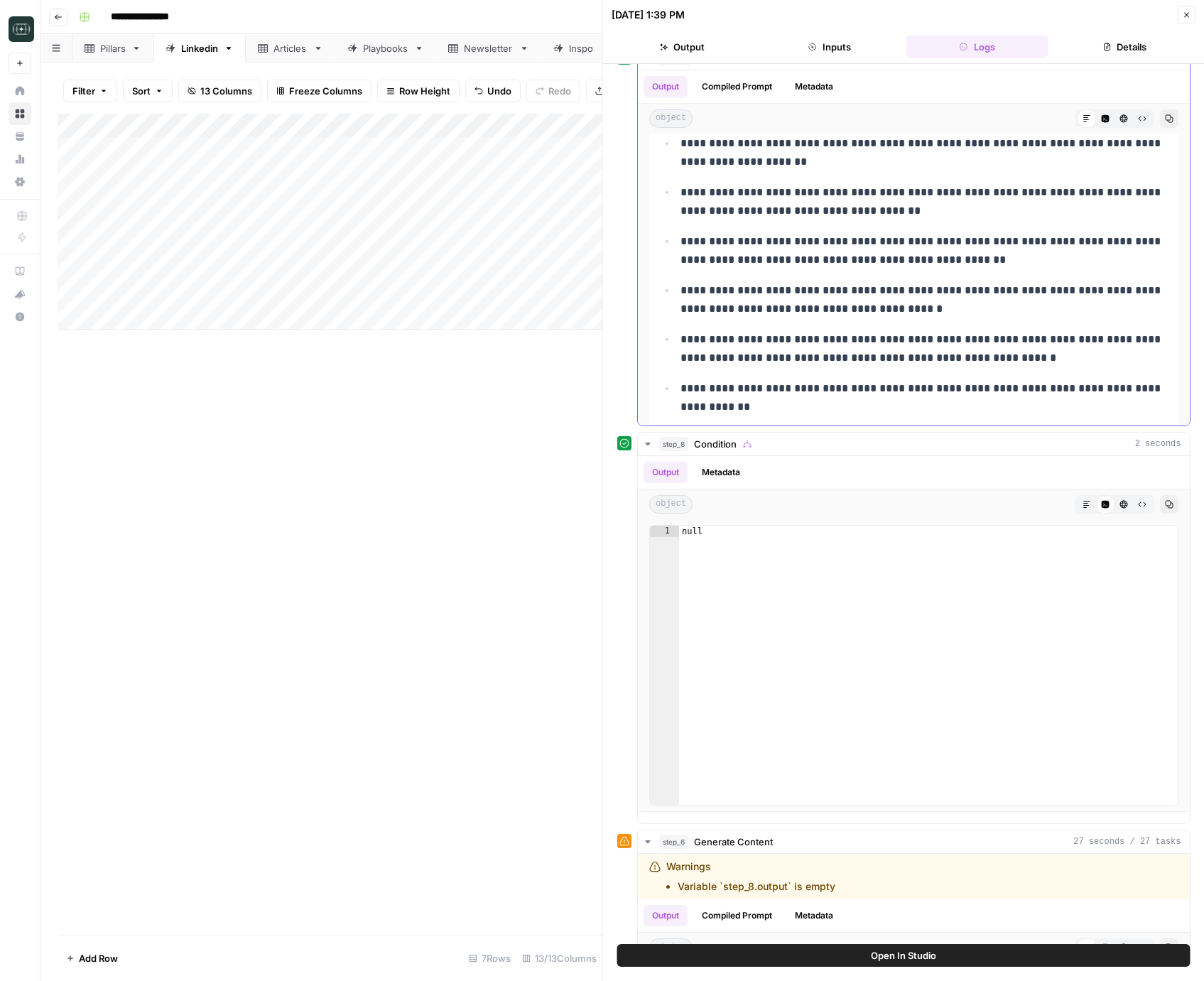
click at [966, 309] on p "**********" at bounding box center [925, 300] width 490 height 37
drag, startPoint x: 927, startPoint y: 310, endPoint x: 680, endPoint y: 296, distance: 247.4
click at [680, 296] on p "**********" at bounding box center [925, 300] width 490 height 37
copy p "**********"
click at [489, 652] on div "Add Column" at bounding box center [330, 524] width 545 height 821
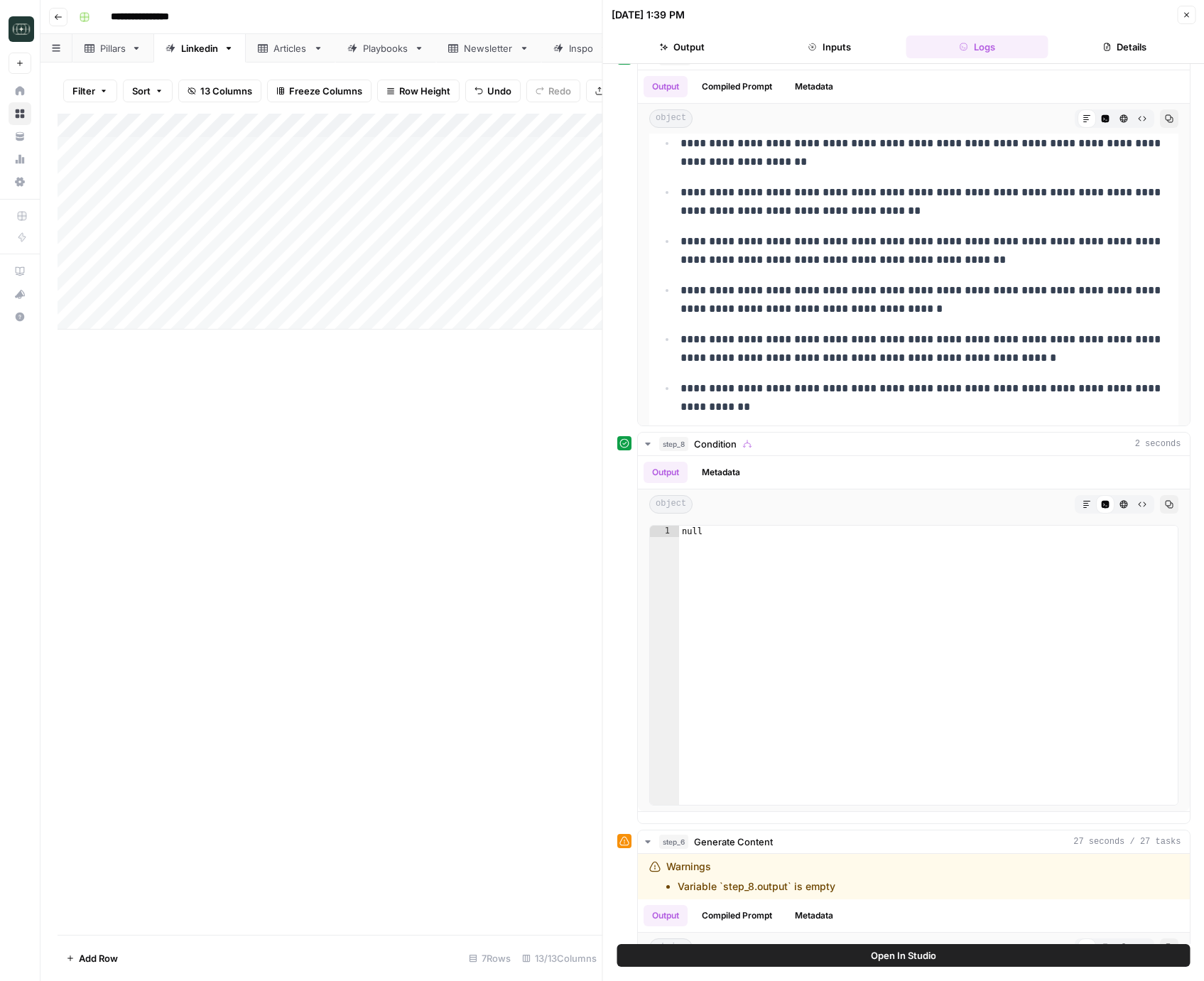
click at [1191, 17] on button "Close" at bounding box center [1186, 15] width 18 height 18
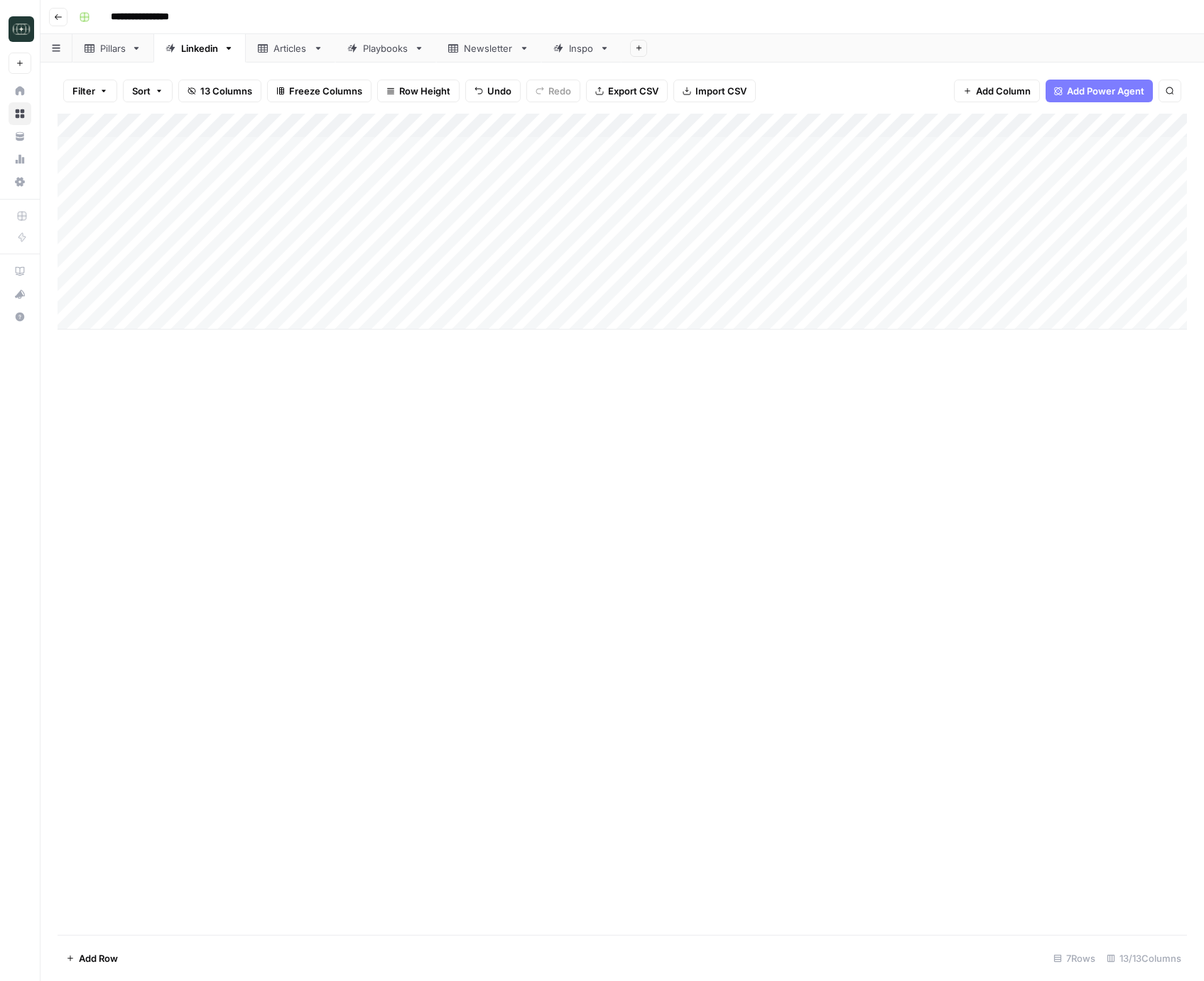
click at [332, 321] on div "Add Column" at bounding box center [622, 222] width 1130 height 216
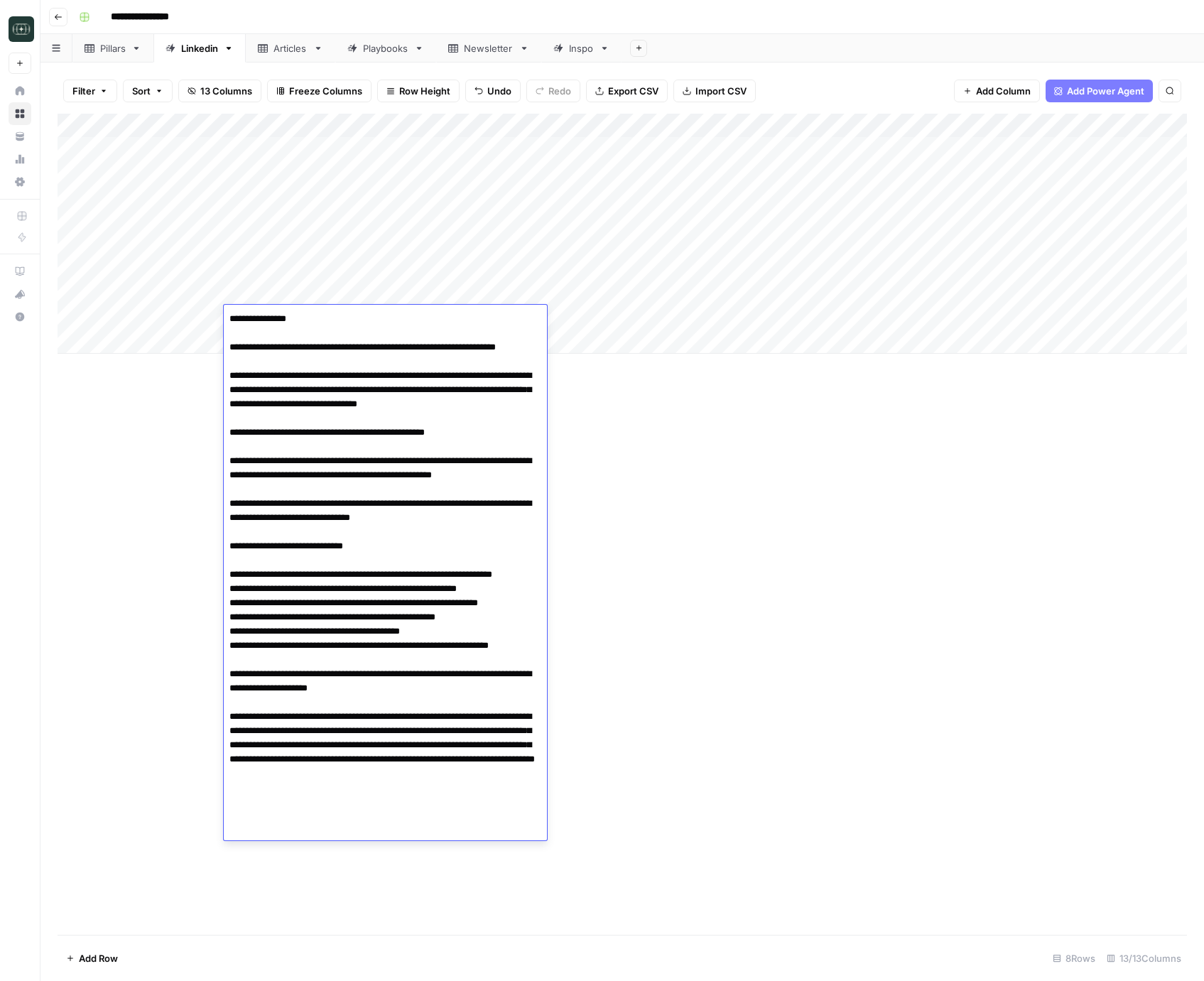
click at [630, 442] on div "Add Column" at bounding box center [622, 524] width 1130 height 821
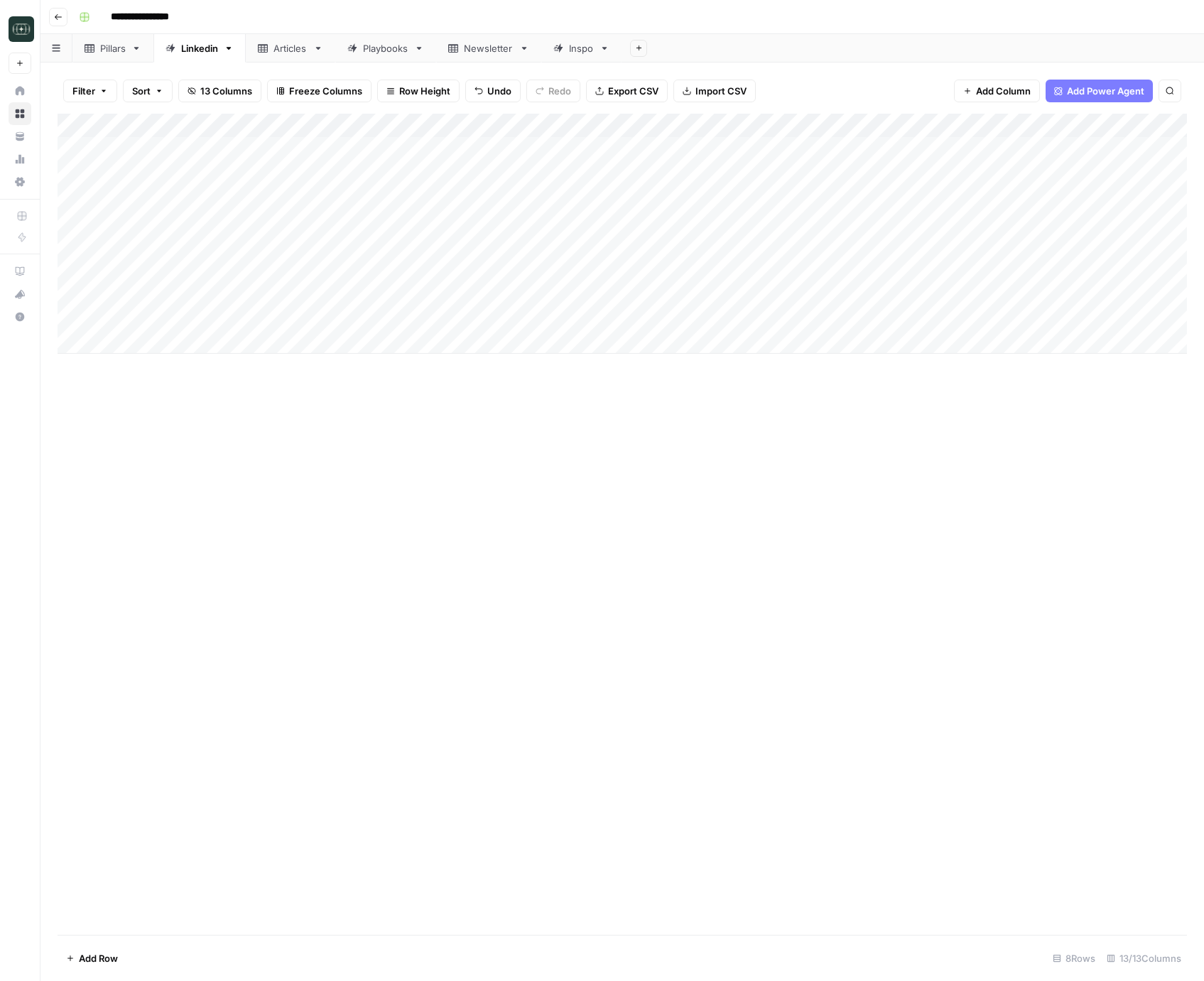
click at [580, 328] on div "Add Column" at bounding box center [622, 234] width 1130 height 240
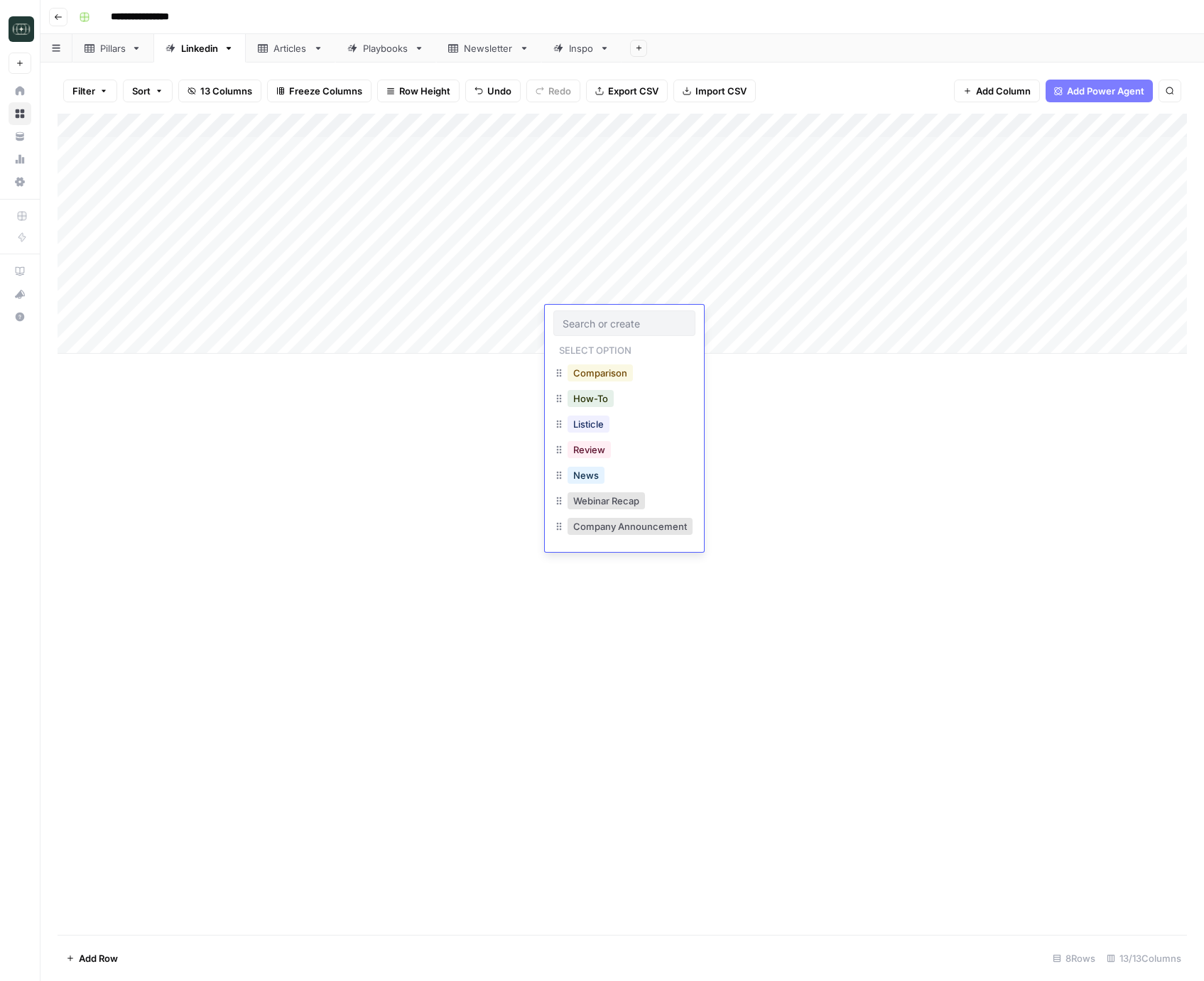
click at [597, 368] on button "Comparison" at bounding box center [600, 373] width 65 height 17
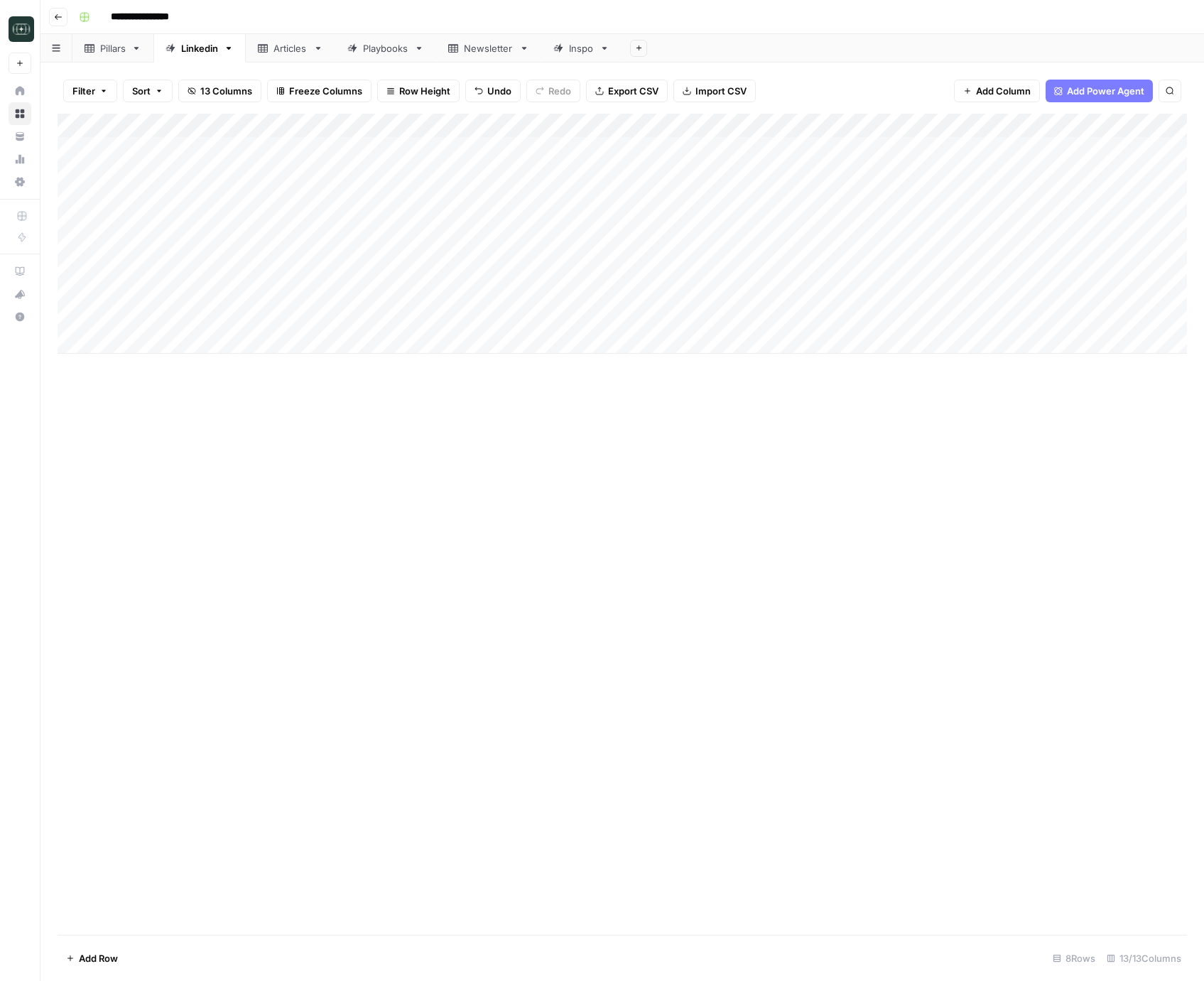
click at [422, 340] on div "Add Column" at bounding box center [622, 234] width 1130 height 240
click at [567, 346] on div "Add Column" at bounding box center [622, 246] width 1130 height 264
click at [511, 346] on div "Add Column" at bounding box center [622, 246] width 1130 height 264
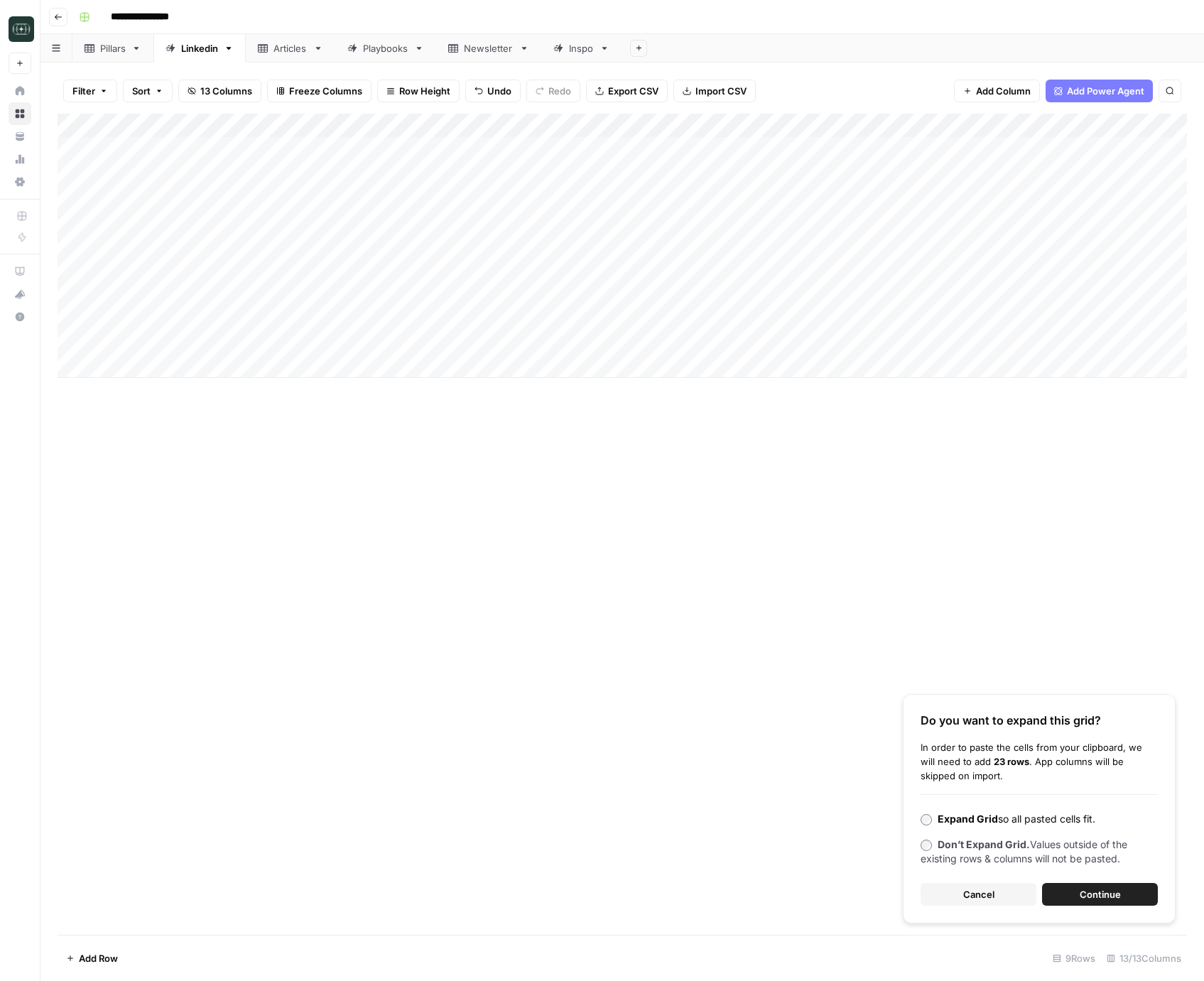
click at [451, 348] on div "Add Column" at bounding box center [622, 246] width 1130 height 264
click at [451, 348] on textarea at bounding box center [386, 343] width 324 height 20
type textarea "**********"
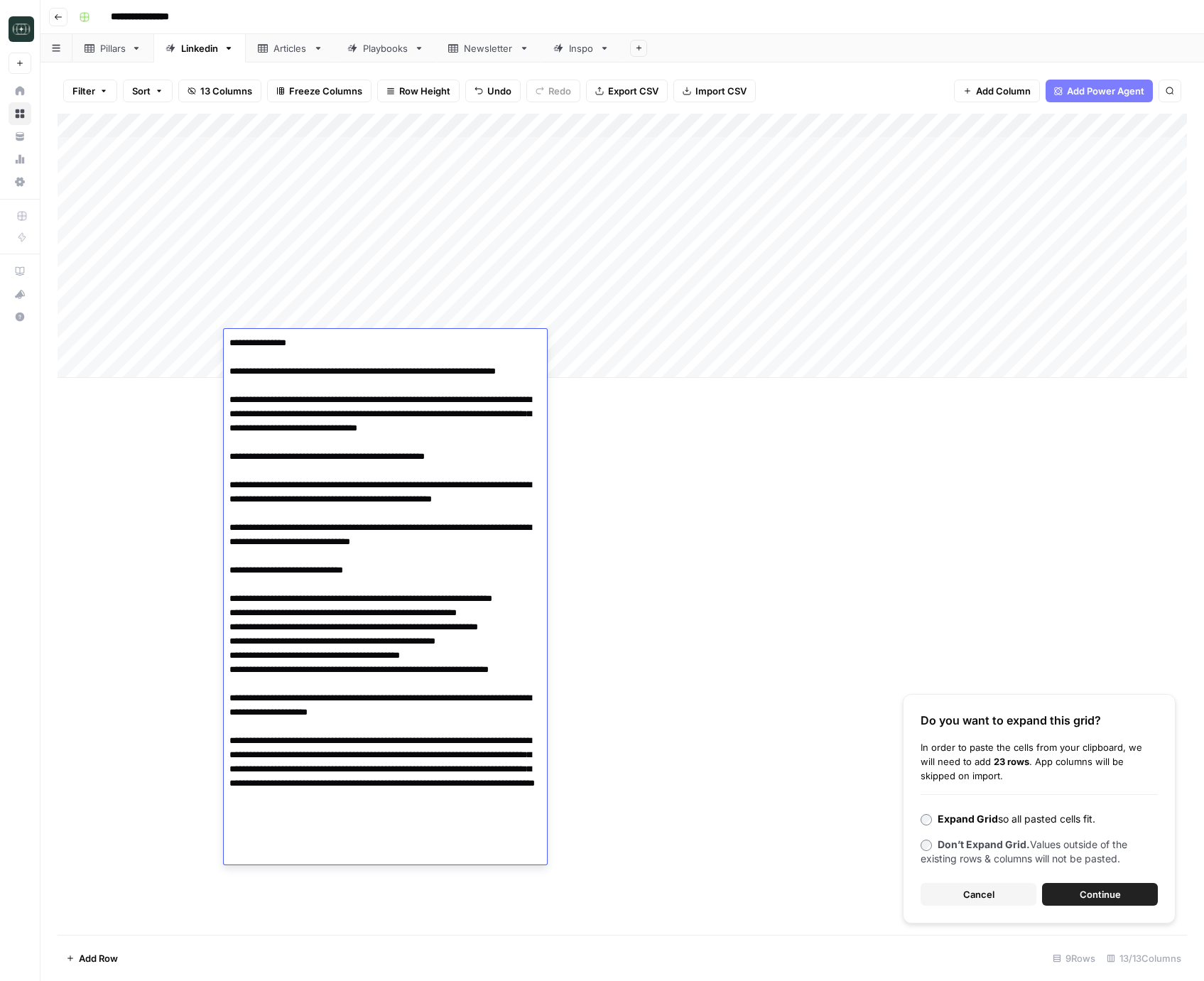
click at [562, 341] on div "Add Column" at bounding box center [622, 246] width 1130 height 264
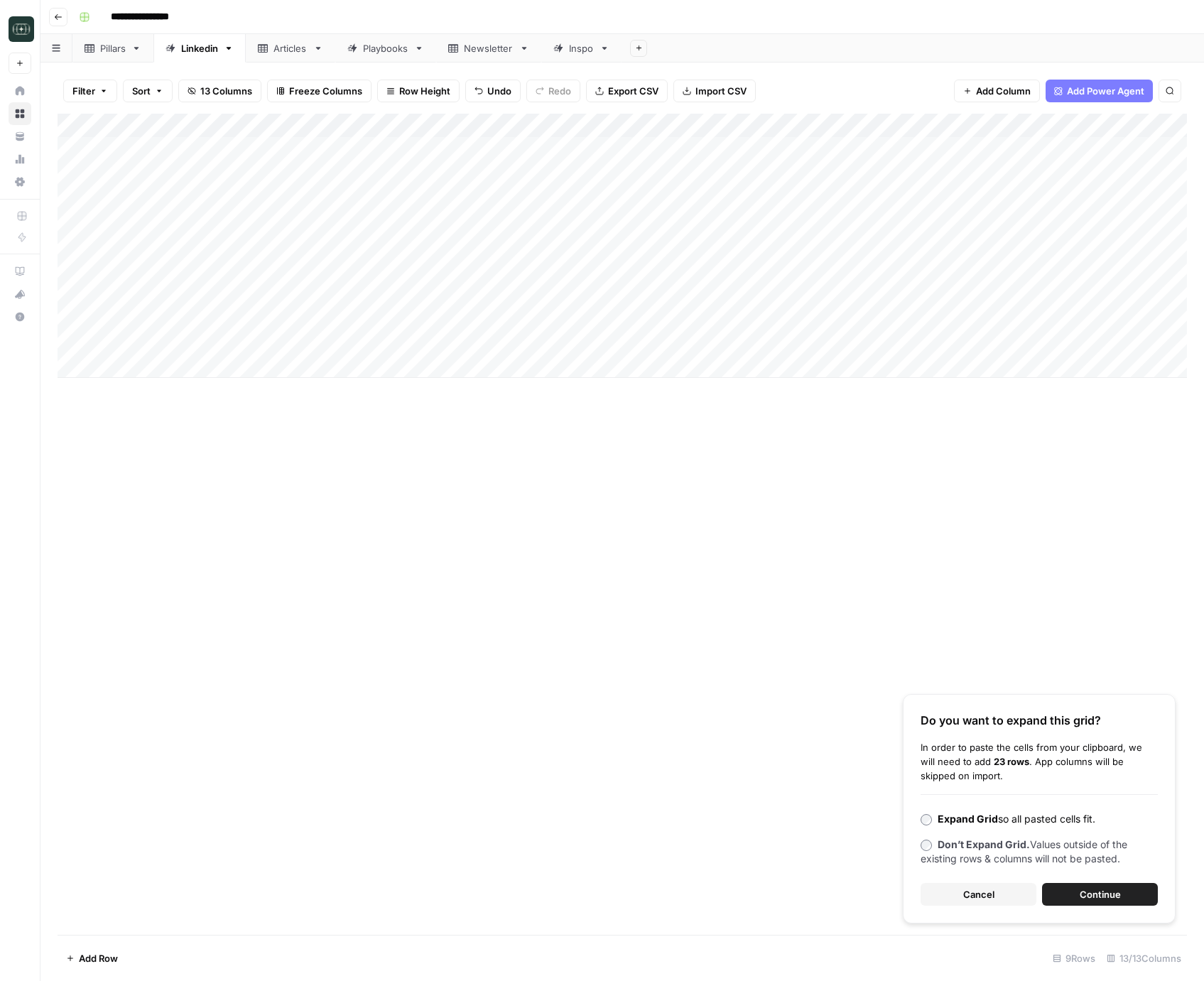
click at [589, 344] on div "Add Column" at bounding box center [622, 246] width 1130 height 264
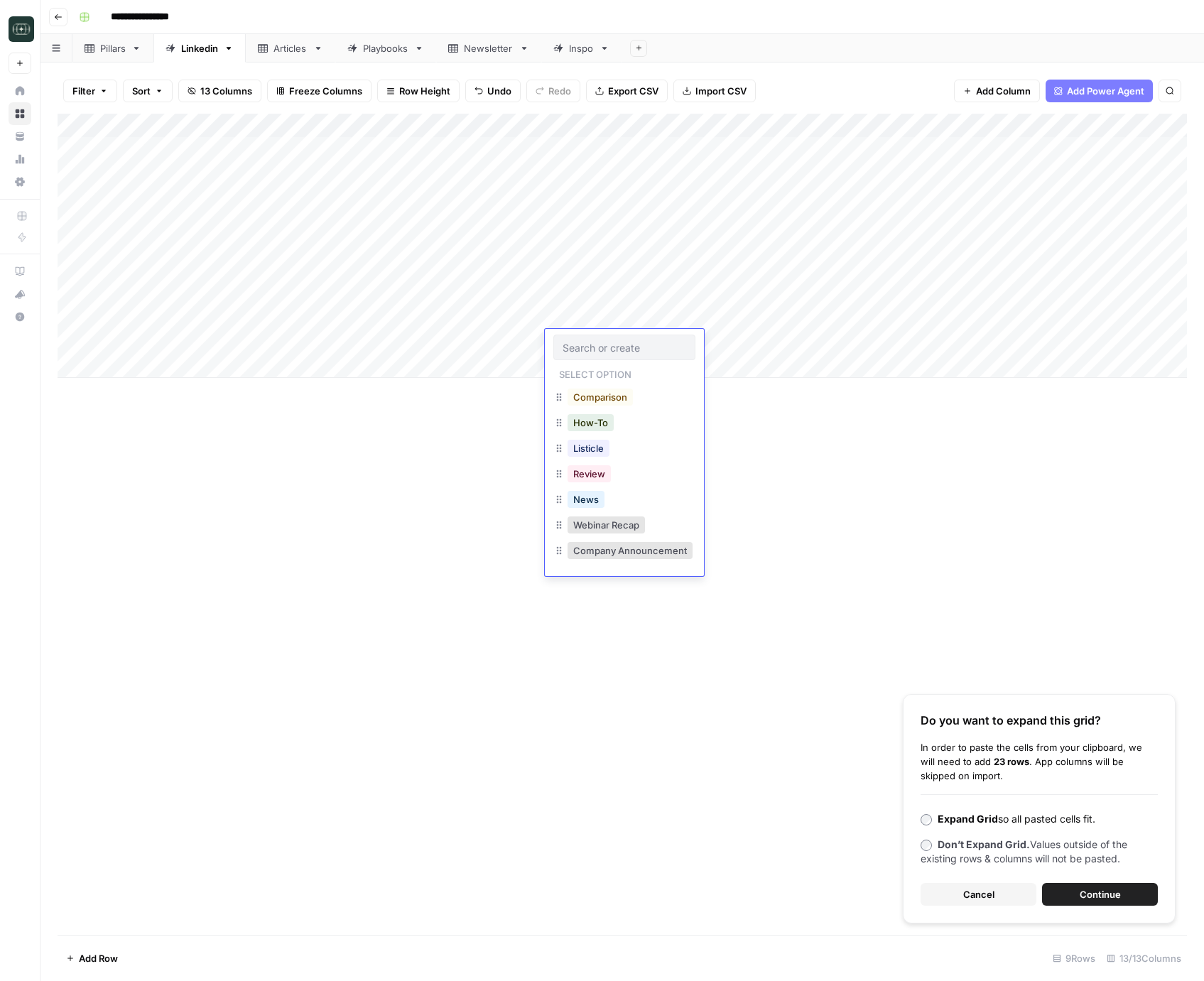
click at [589, 344] on input "text" at bounding box center [624, 347] width 124 height 13
click at [570, 470] on button "Review" at bounding box center [589, 474] width 43 height 17
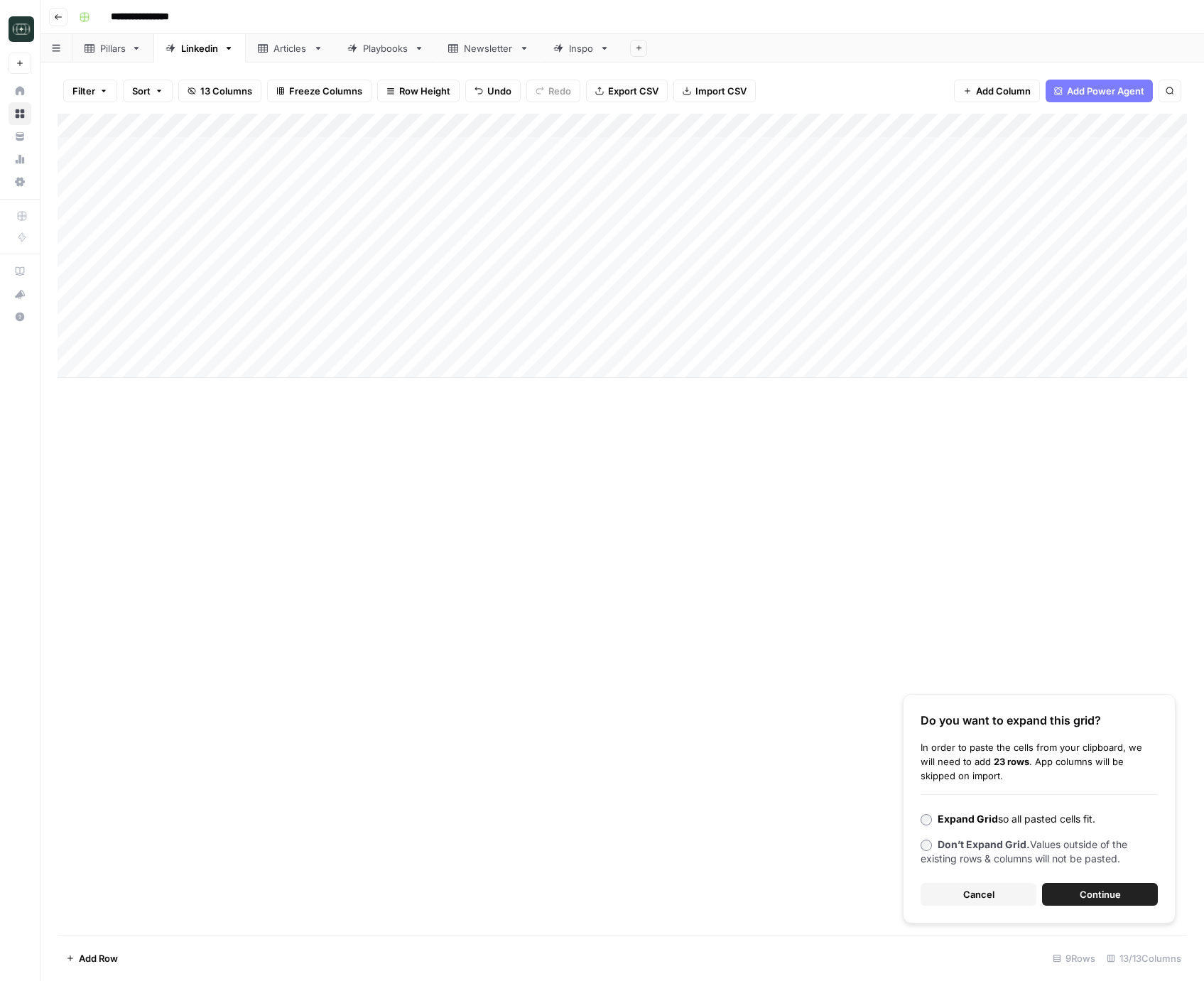
click at [702, 324] on div "Add Column" at bounding box center [622, 246] width 1130 height 264
click at [714, 395] on button "Medium ( 120-200 words)" at bounding box center [718, 398] width 125 height 17
click at [695, 335] on div "Add Column" at bounding box center [622, 246] width 1130 height 264
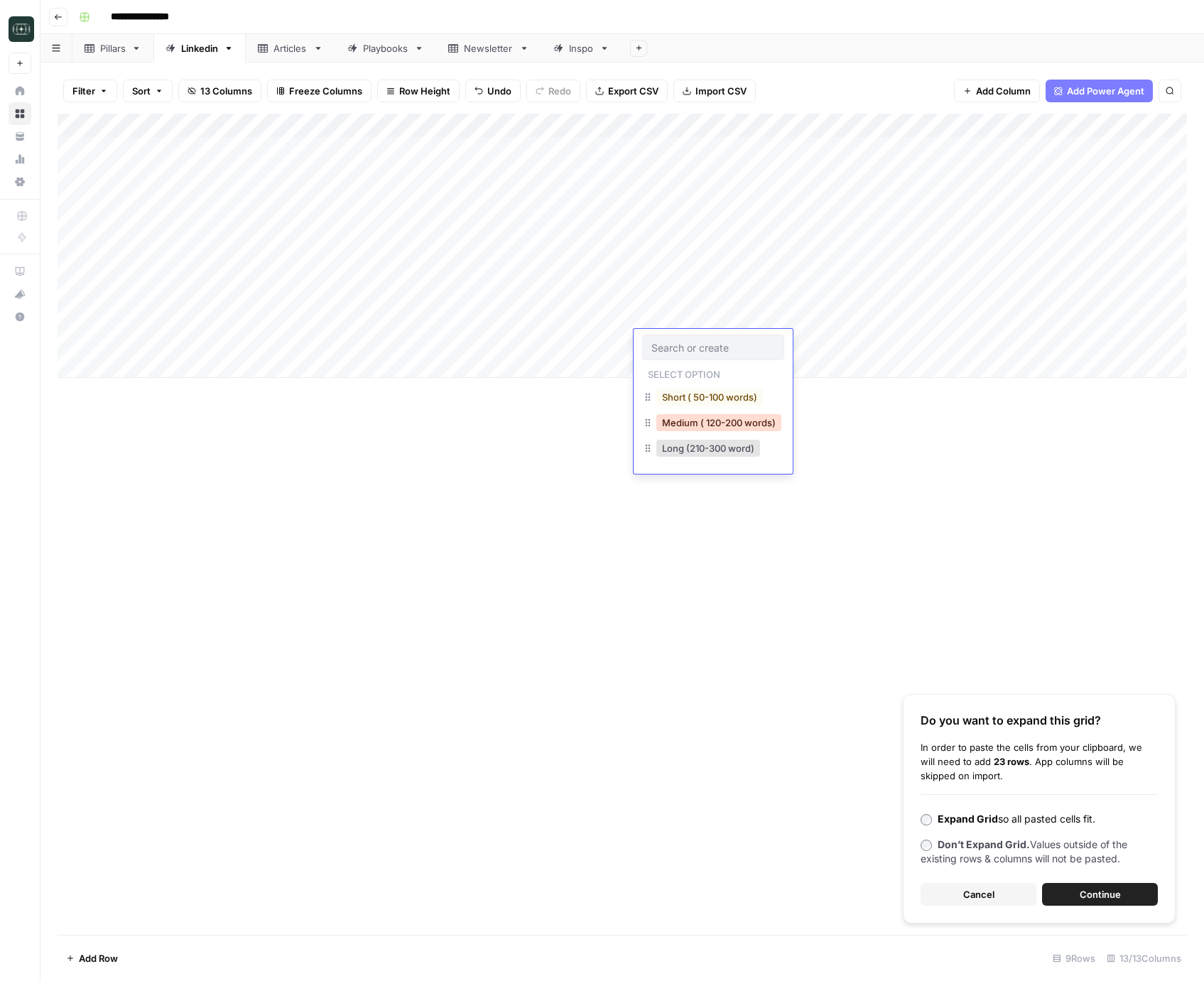
click at [703, 420] on button "Medium ( 120-200 words)" at bounding box center [718, 423] width 125 height 17
click at [821, 322] on div "Add Column" at bounding box center [622, 246] width 1130 height 264
click at [818, 344] on div "Add Column" at bounding box center [622, 246] width 1130 height 264
drag, startPoint x: 970, startPoint y: 893, endPoint x: 856, endPoint y: 864, distance: 117.6
click at [970, 893] on span "Cancel" at bounding box center [978, 894] width 31 height 14
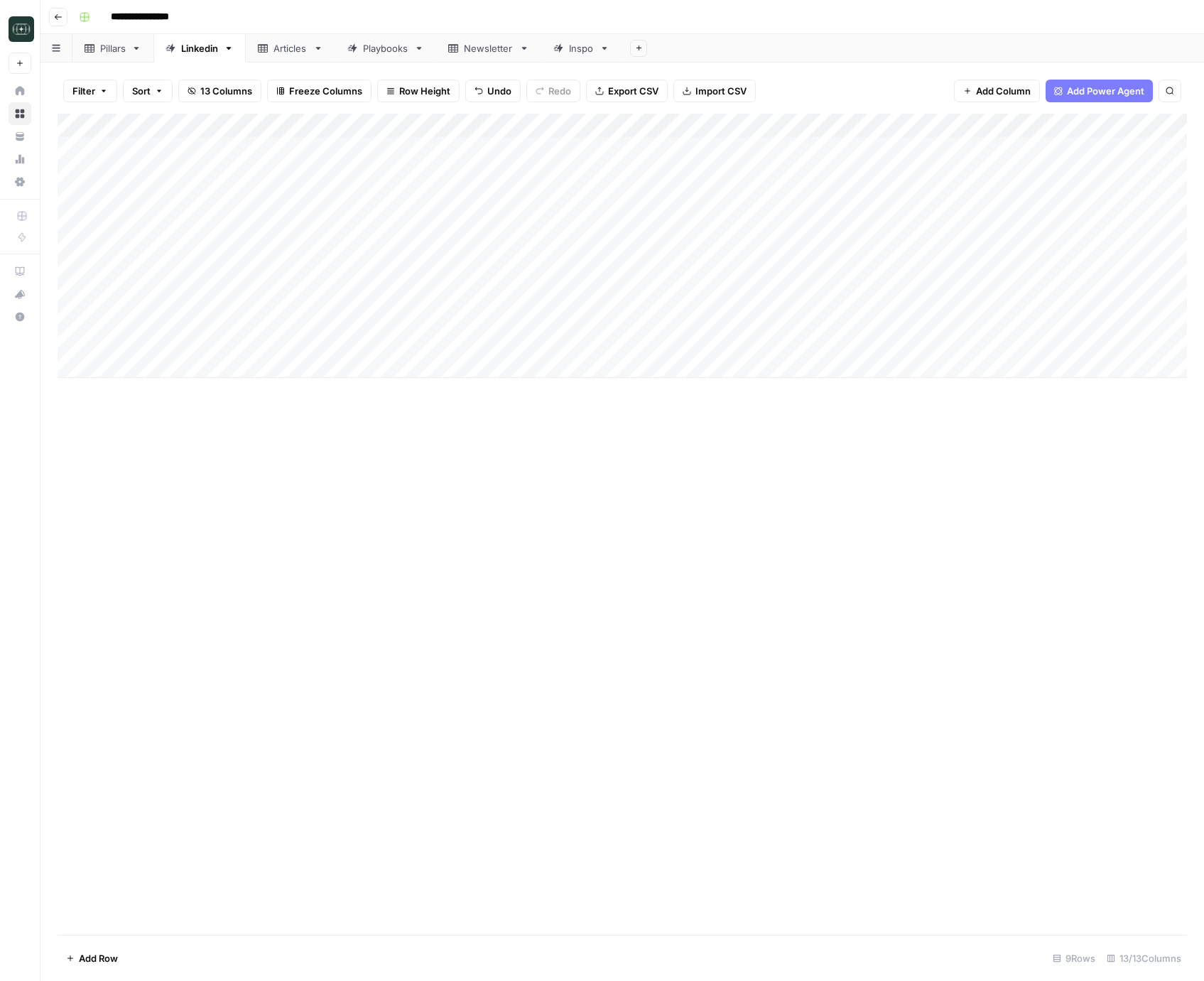
click at [913, 320] on div "Add Column" at bounding box center [622, 246] width 1130 height 264
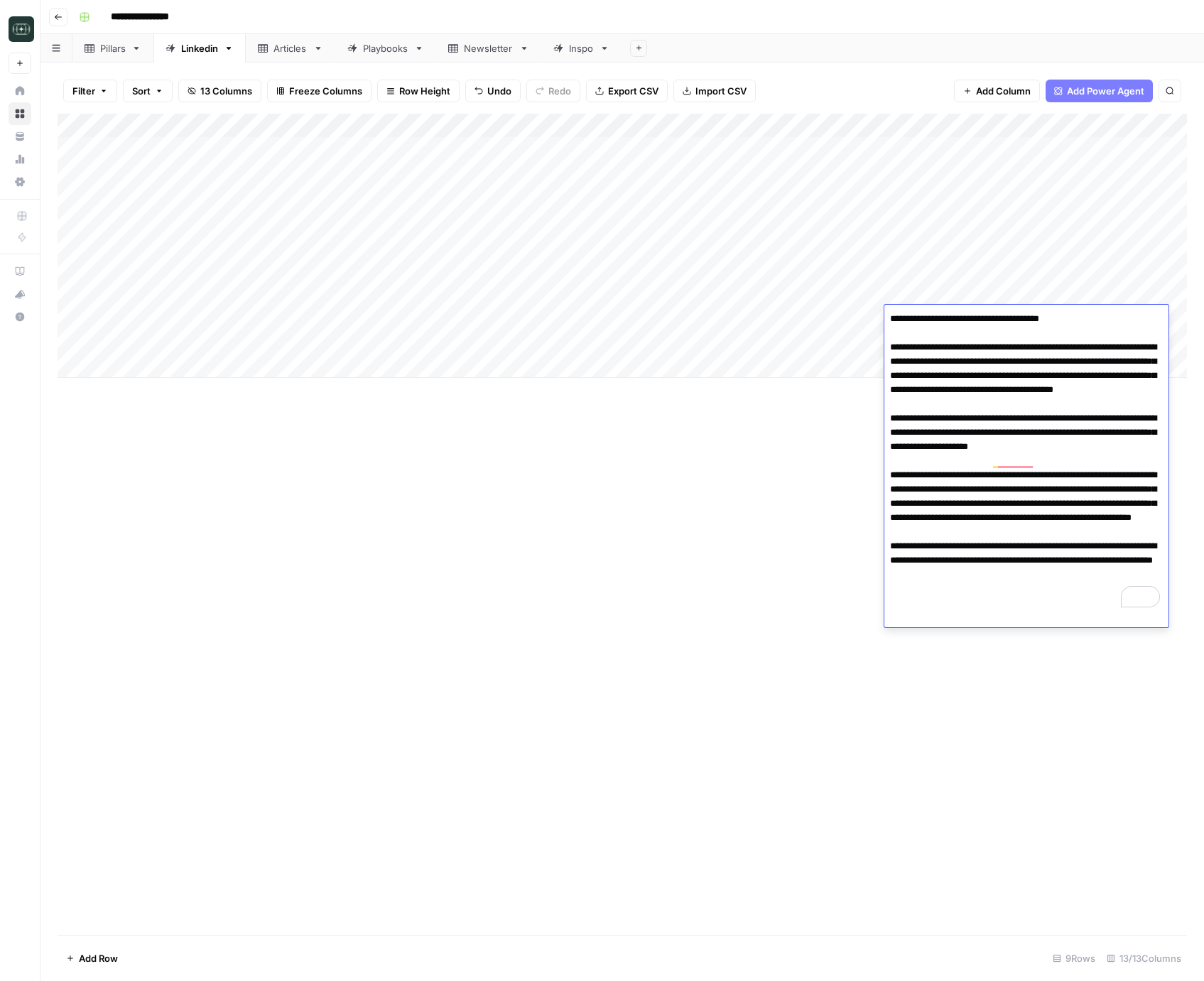
click at [995, 469] on textarea "**********" at bounding box center [1026, 461] width 284 height 304
click at [768, 476] on div "Add Column" at bounding box center [622, 524] width 1130 height 821
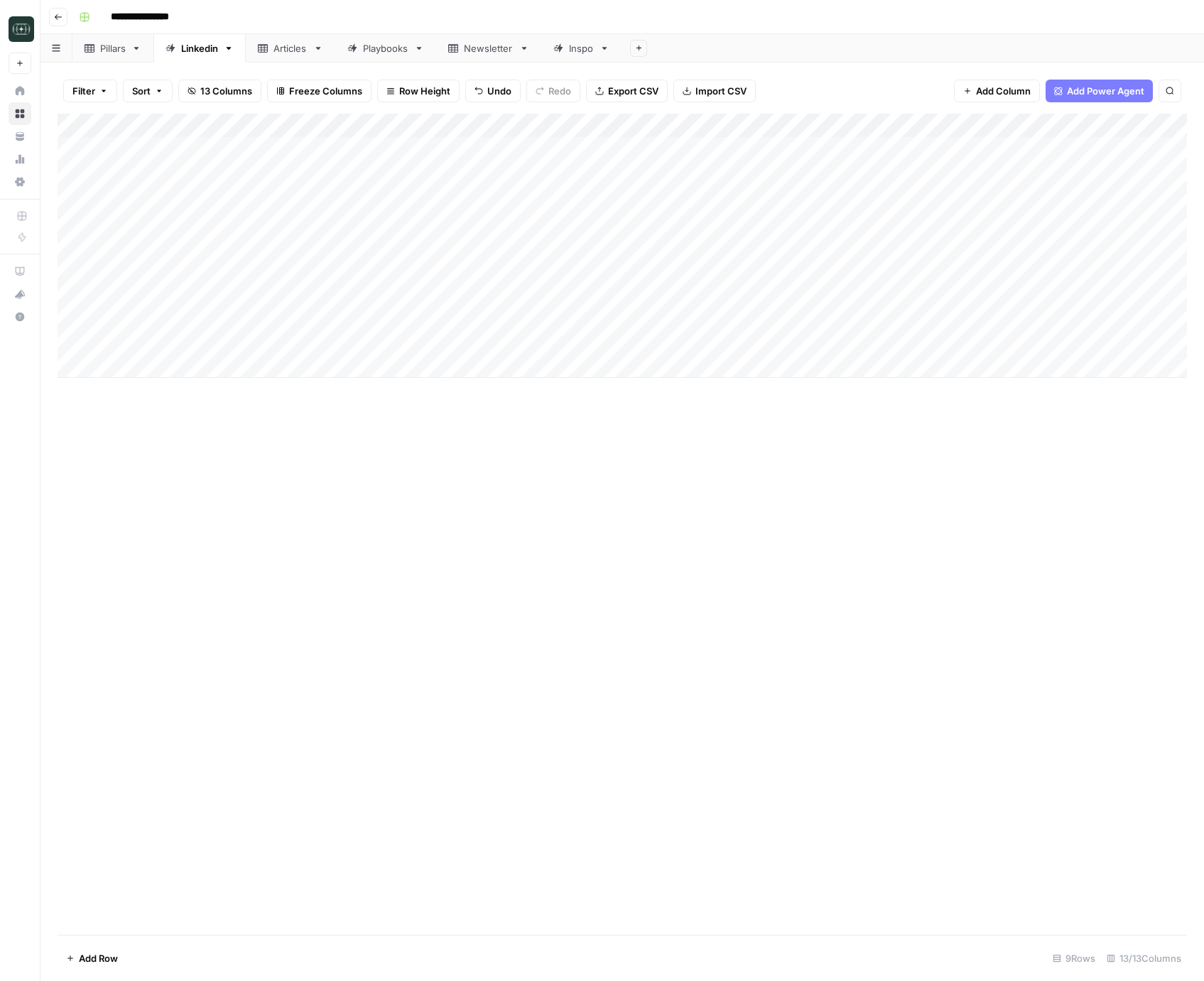
click at [918, 349] on div "Add Column" at bounding box center [622, 246] width 1130 height 264
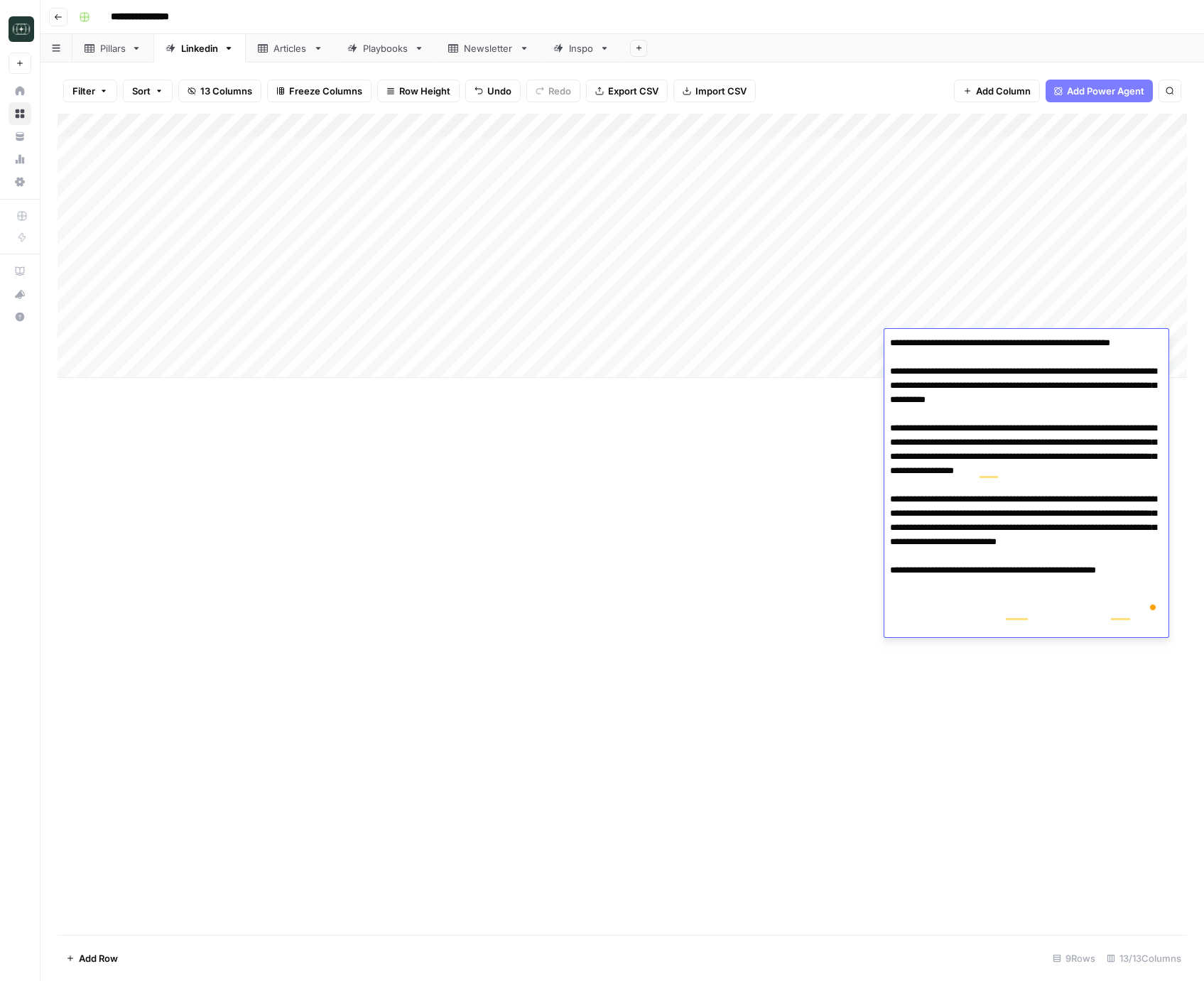
click at [795, 459] on div "Add Column" at bounding box center [622, 524] width 1130 height 821
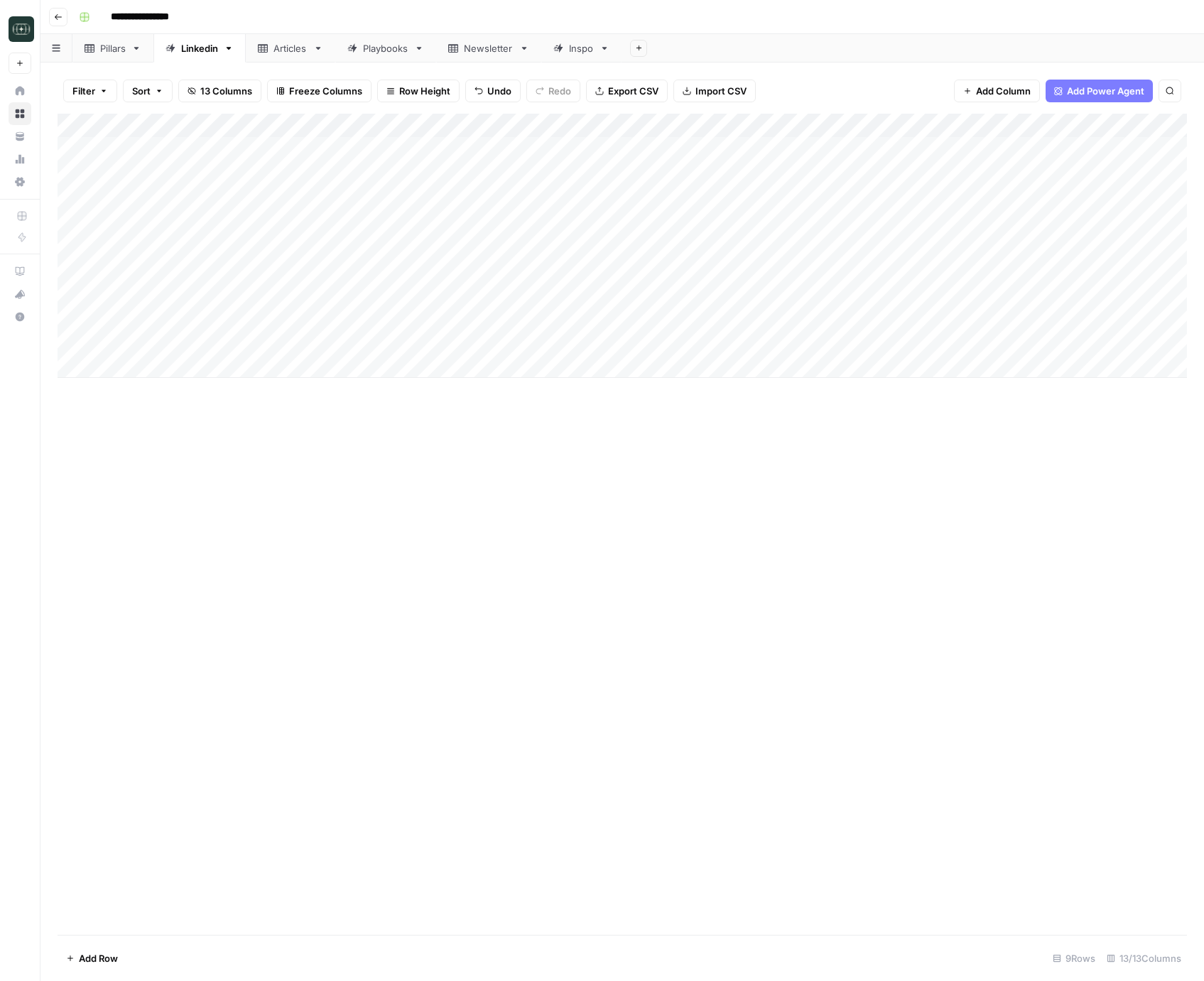
click at [929, 320] on div "Add Column" at bounding box center [622, 246] width 1130 height 264
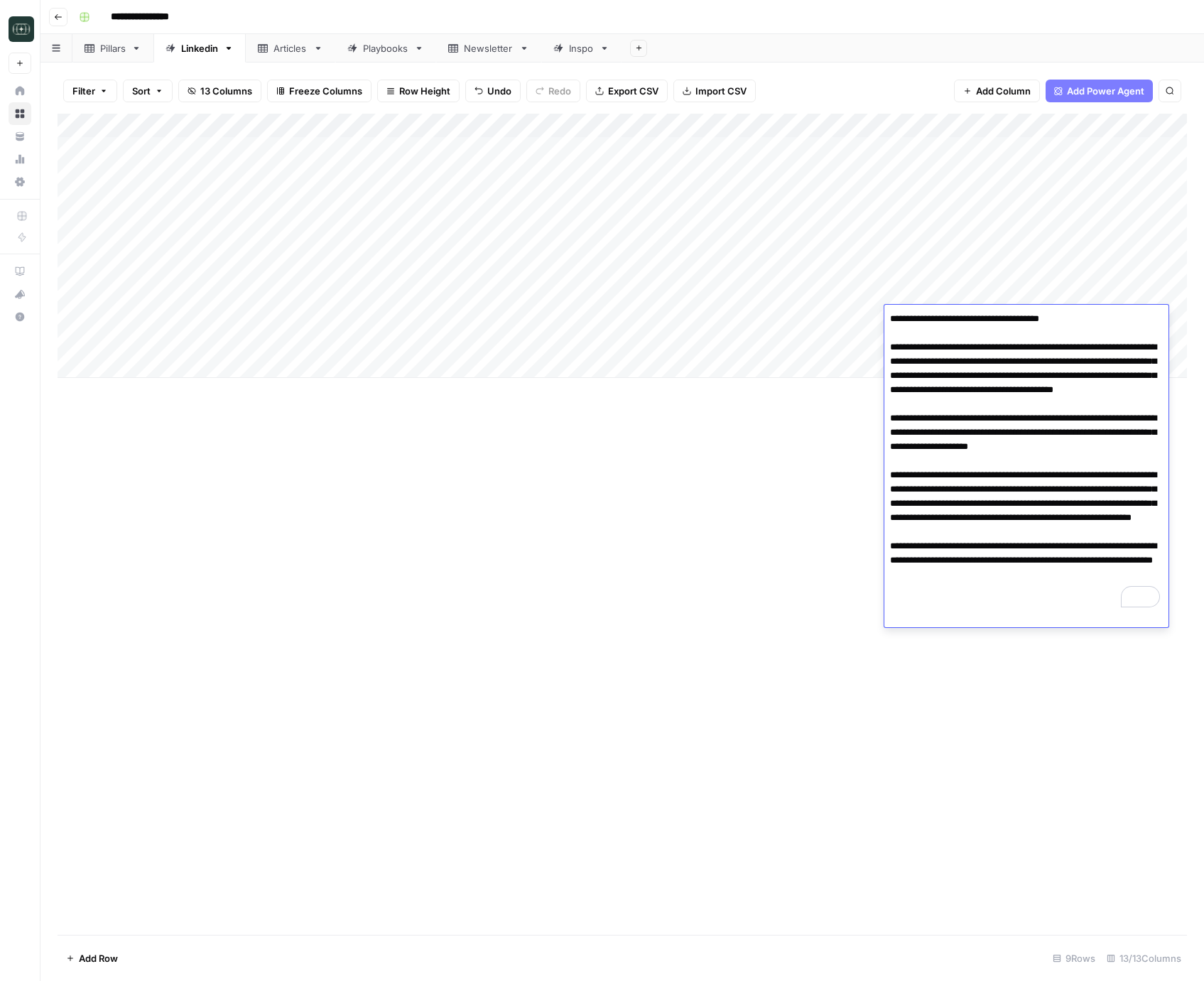
click at [948, 447] on textarea "**********" at bounding box center [1026, 461] width 284 height 304
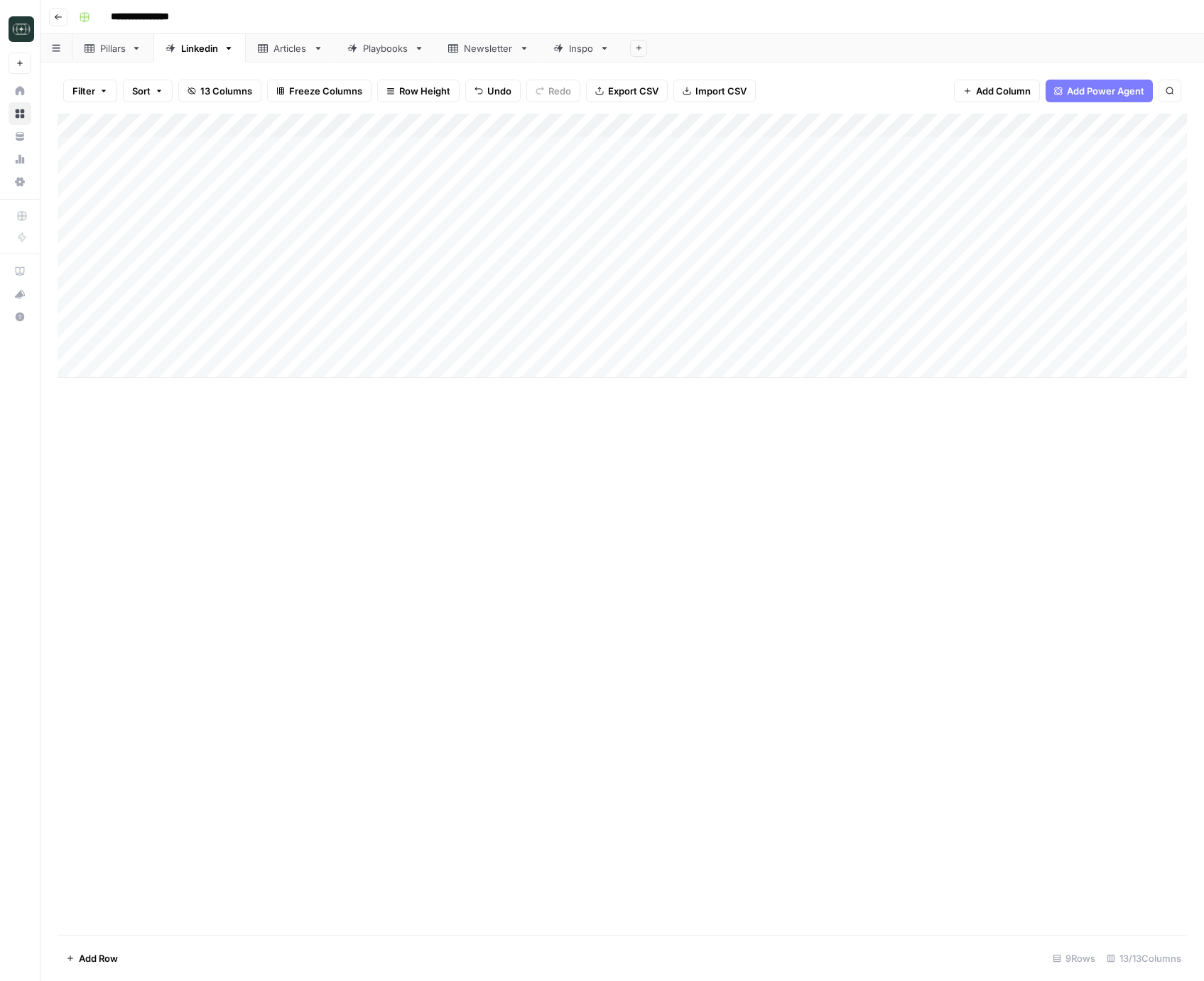
click at [721, 532] on div "Add Column" at bounding box center [622, 524] width 1130 height 821
click at [461, 625] on div "Add Column" at bounding box center [622, 524] width 1130 height 821
click at [279, 363] on div "Add Column" at bounding box center [622, 246] width 1130 height 264
type textarea "**********"
drag, startPoint x: 655, startPoint y: 464, endPoint x: 632, endPoint y: 380, distance: 87.1
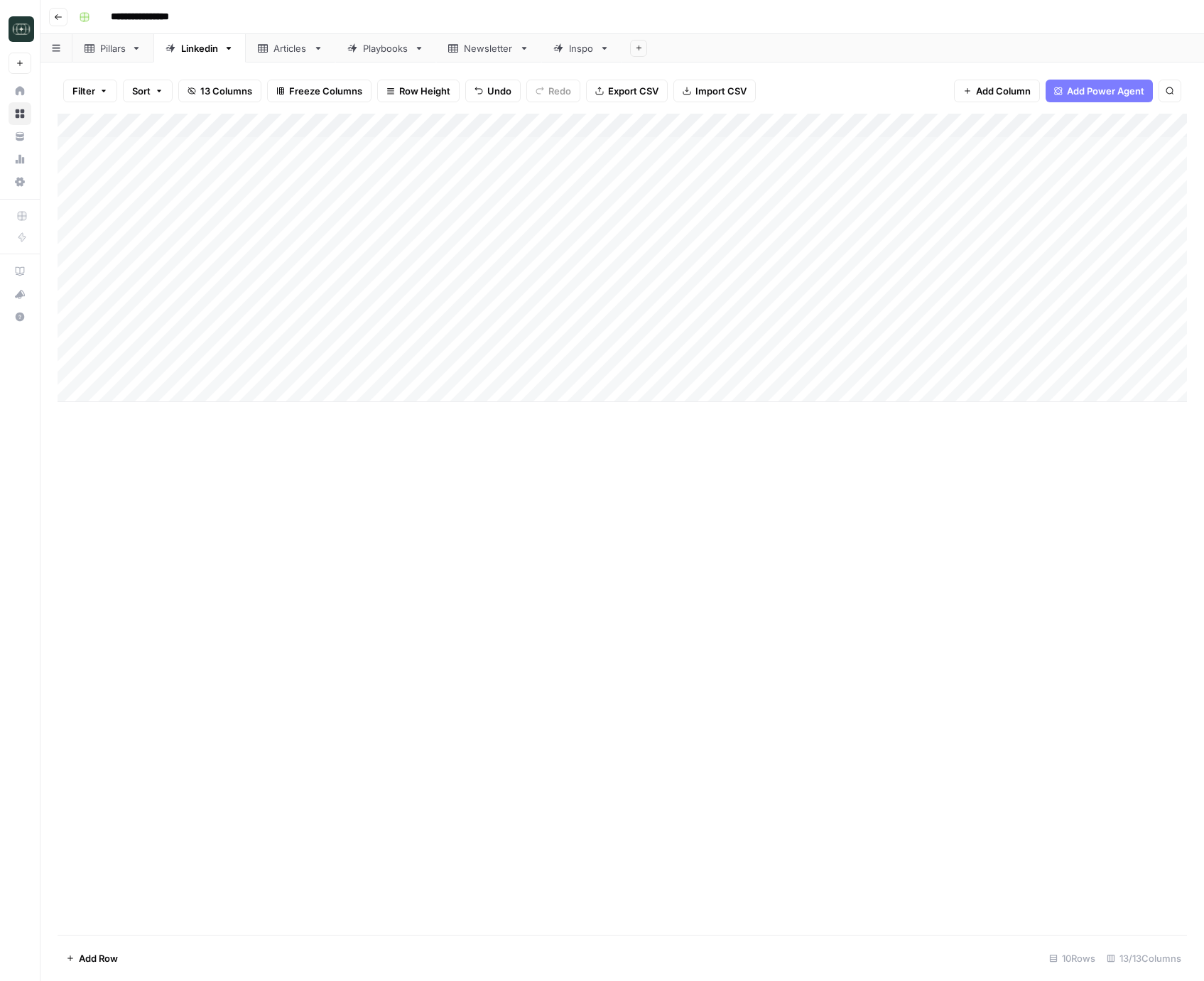
click at [655, 464] on div "Add Column" at bounding box center [622, 524] width 1130 height 821
click at [601, 370] on div "Add Column" at bounding box center [622, 258] width 1130 height 289
click at [601, 373] on div "Add Column" at bounding box center [622, 258] width 1130 height 289
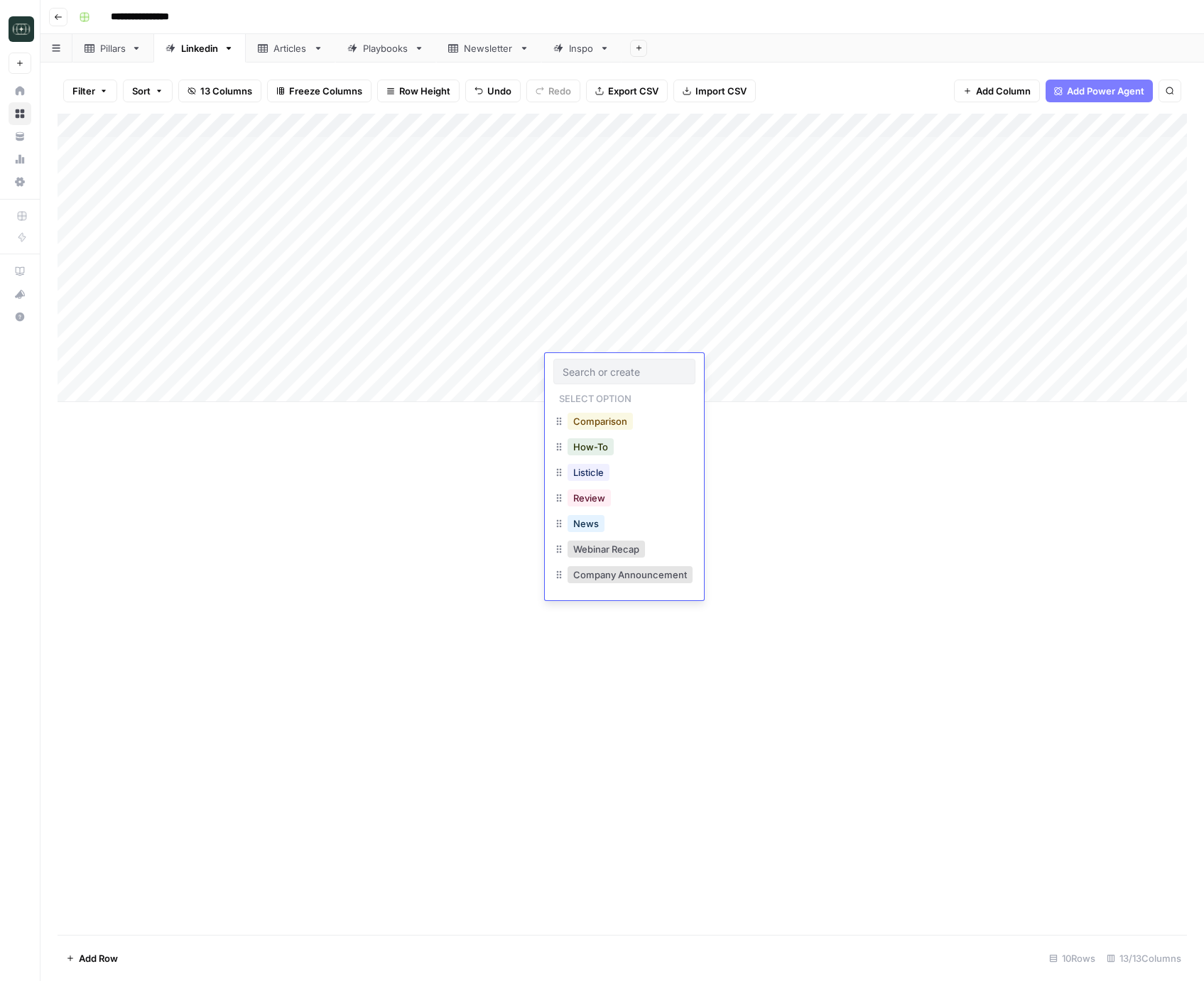
click at [610, 423] on button "Comparison" at bounding box center [600, 421] width 65 height 17
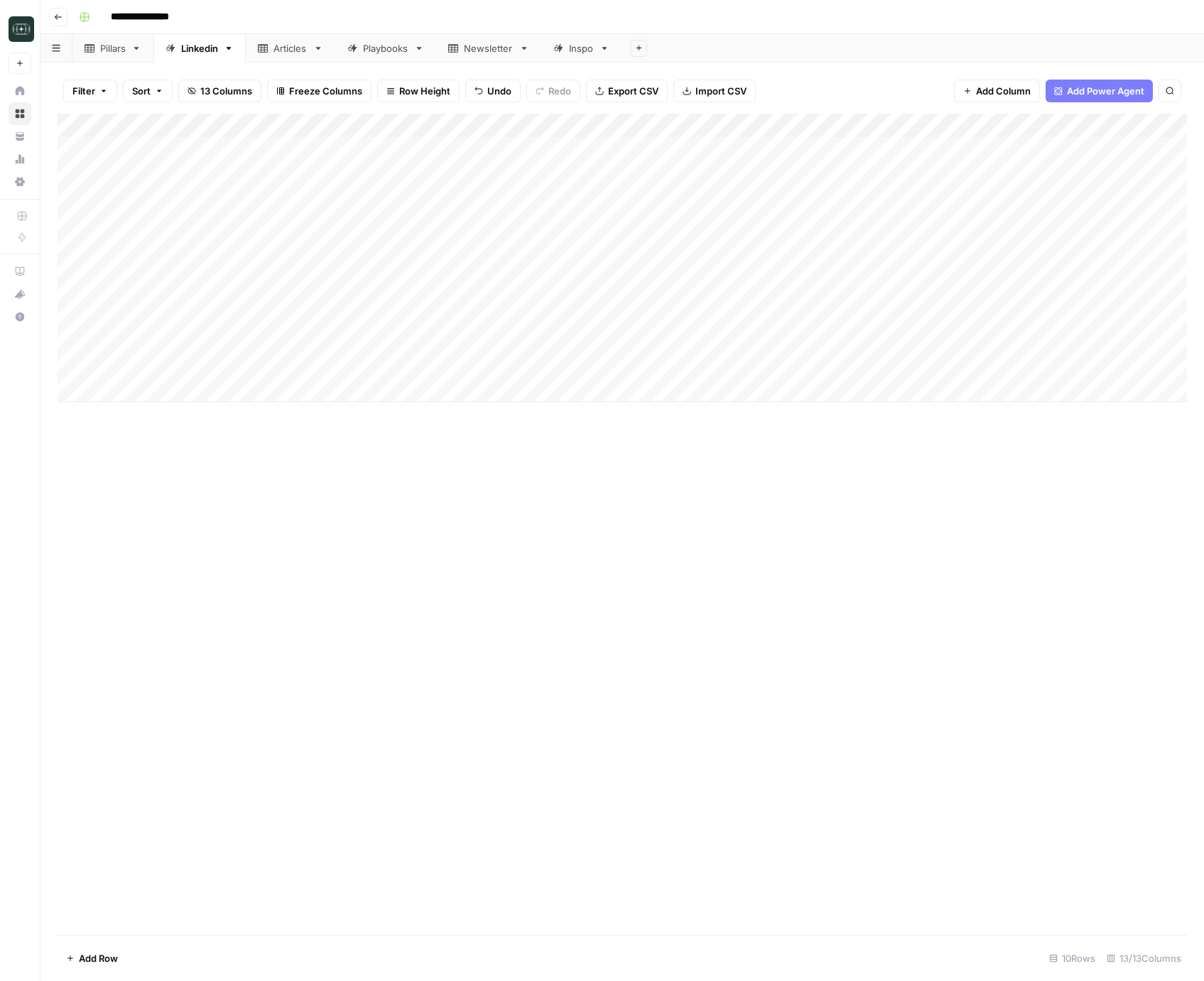
click at [687, 373] on div "Add Column" at bounding box center [622, 258] width 1130 height 289
click at [700, 451] on button "Medium ( 120-200 words)" at bounding box center [718, 447] width 125 height 17
click at [789, 368] on div "Add Column" at bounding box center [622, 258] width 1130 height 289
click at [442, 372] on div "Add Column" at bounding box center [622, 258] width 1130 height 289
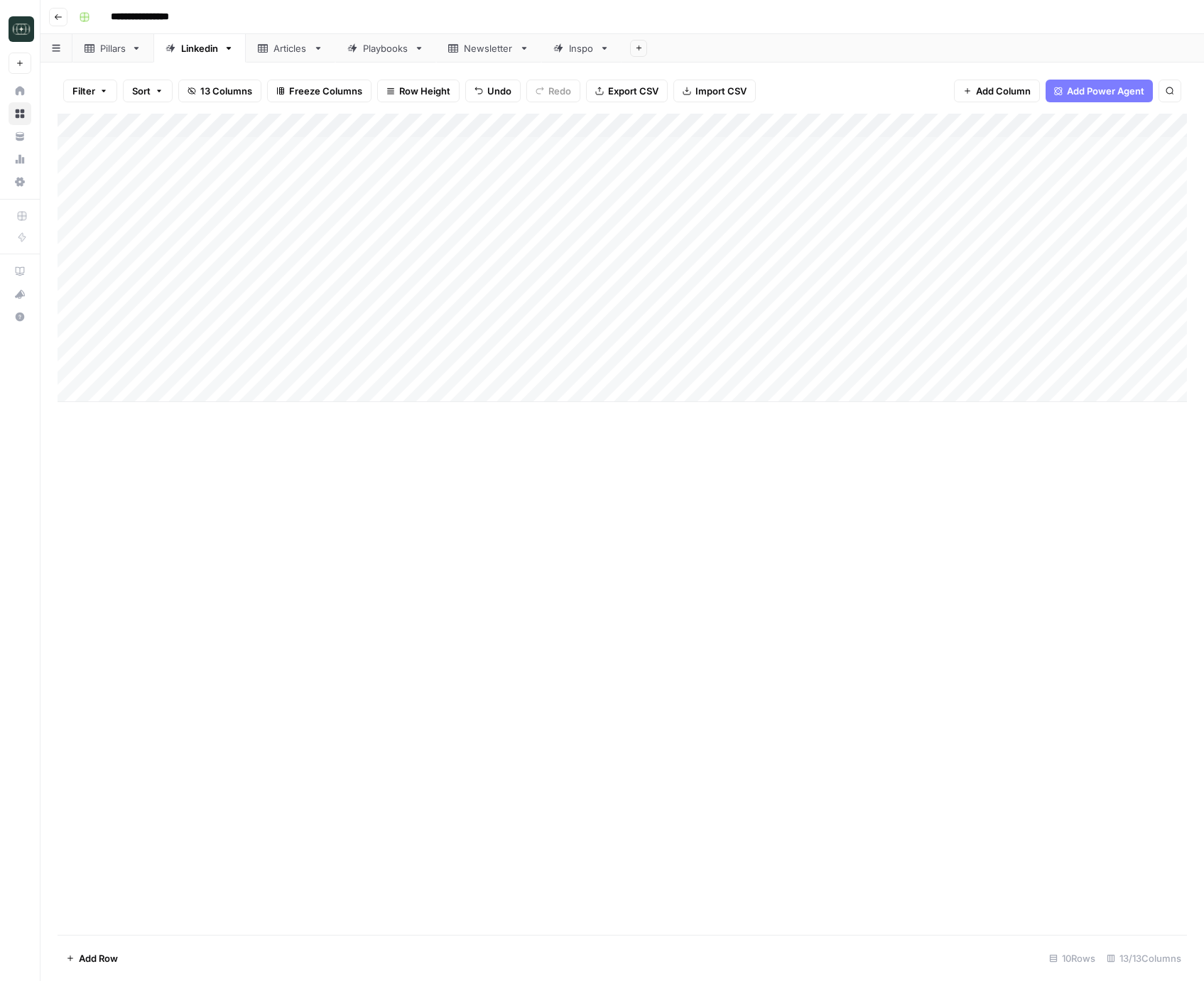
click at [442, 372] on div "Add Column" at bounding box center [622, 258] width 1130 height 289
click at [682, 487] on div "Add Column" at bounding box center [622, 524] width 1130 height 821
click at [400, 394] on div "Add Column" at bounding box center [622, 258] width 1130 height 289
type textarea "**********"
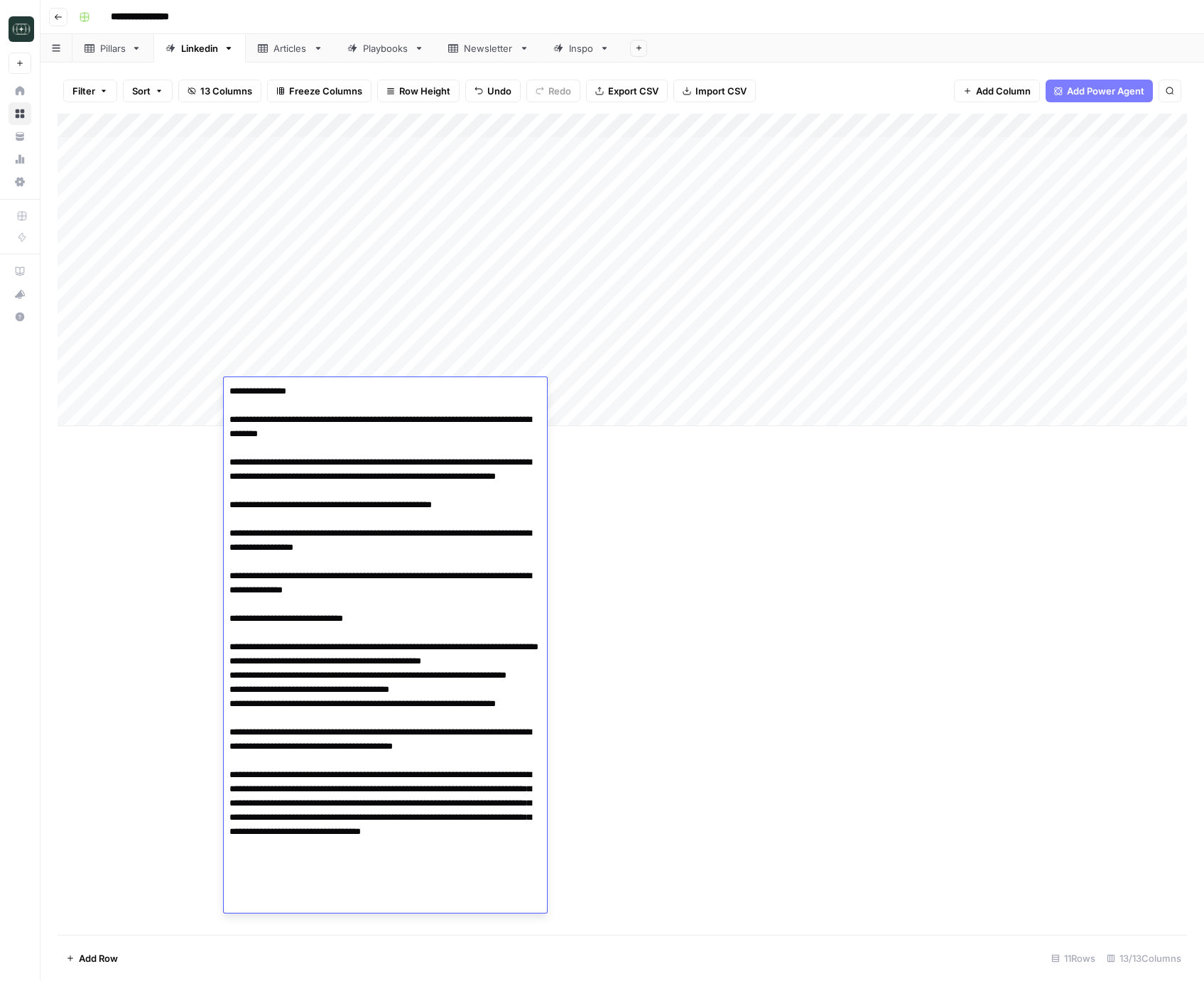
click at [602, 392] on div "Add Column" at bounding box center [622, 270] width 1130 height 313
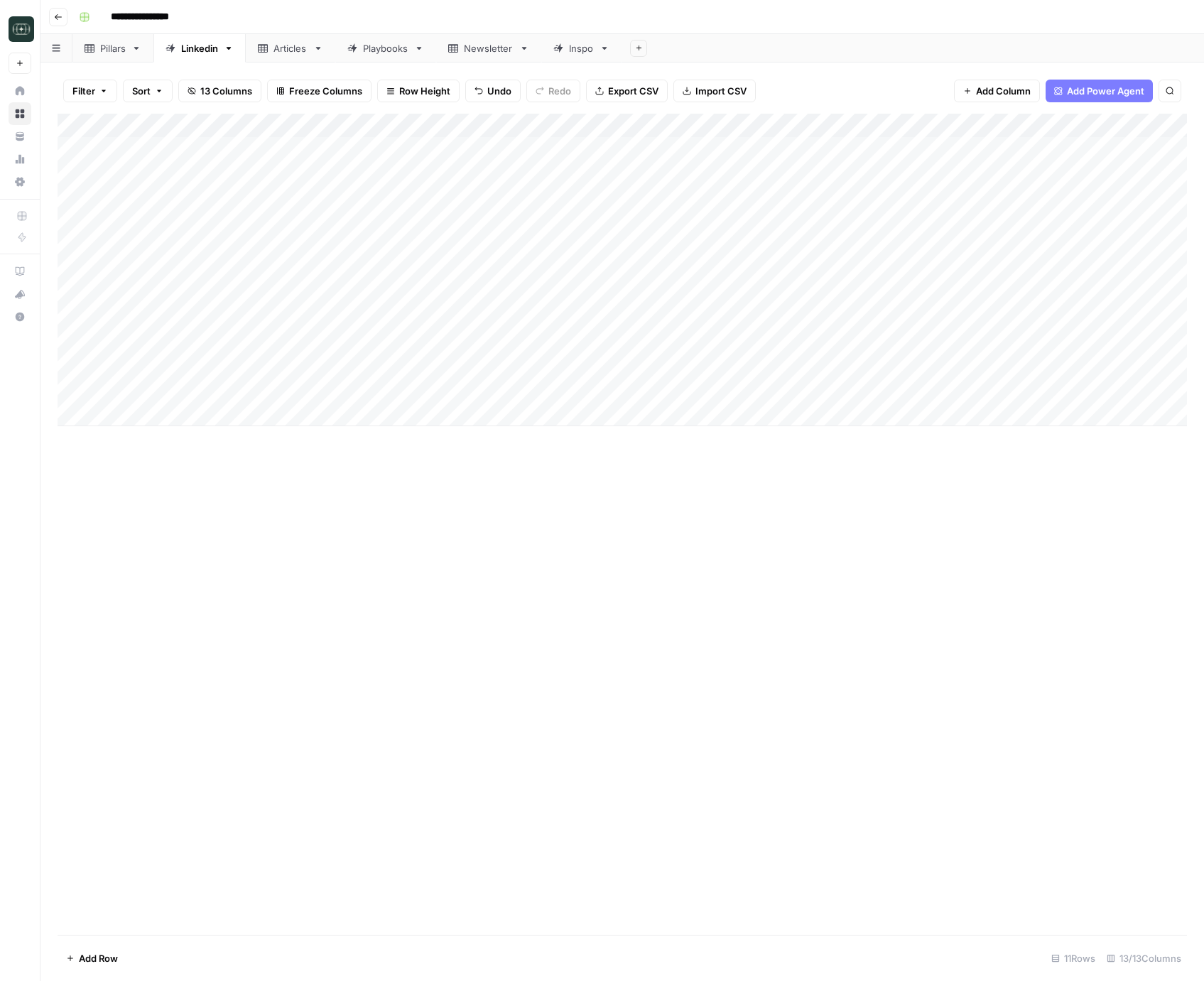
click at [602, 392] on div "Add Column" at bounding box center [622, 270] width 1130 height 313
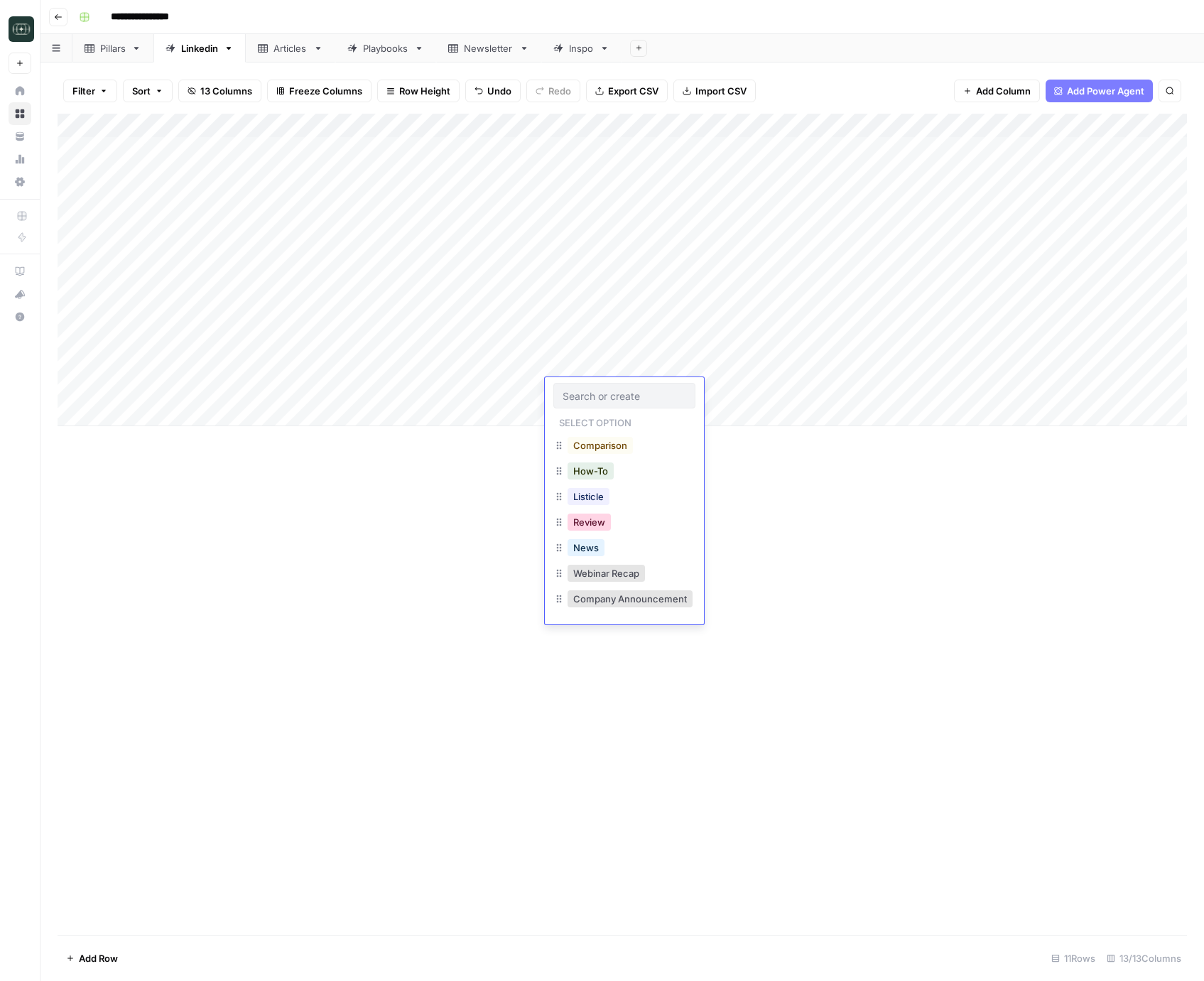
click at [597, 521] on button "Review" at bounding box center [589, 521] width 43 height 17
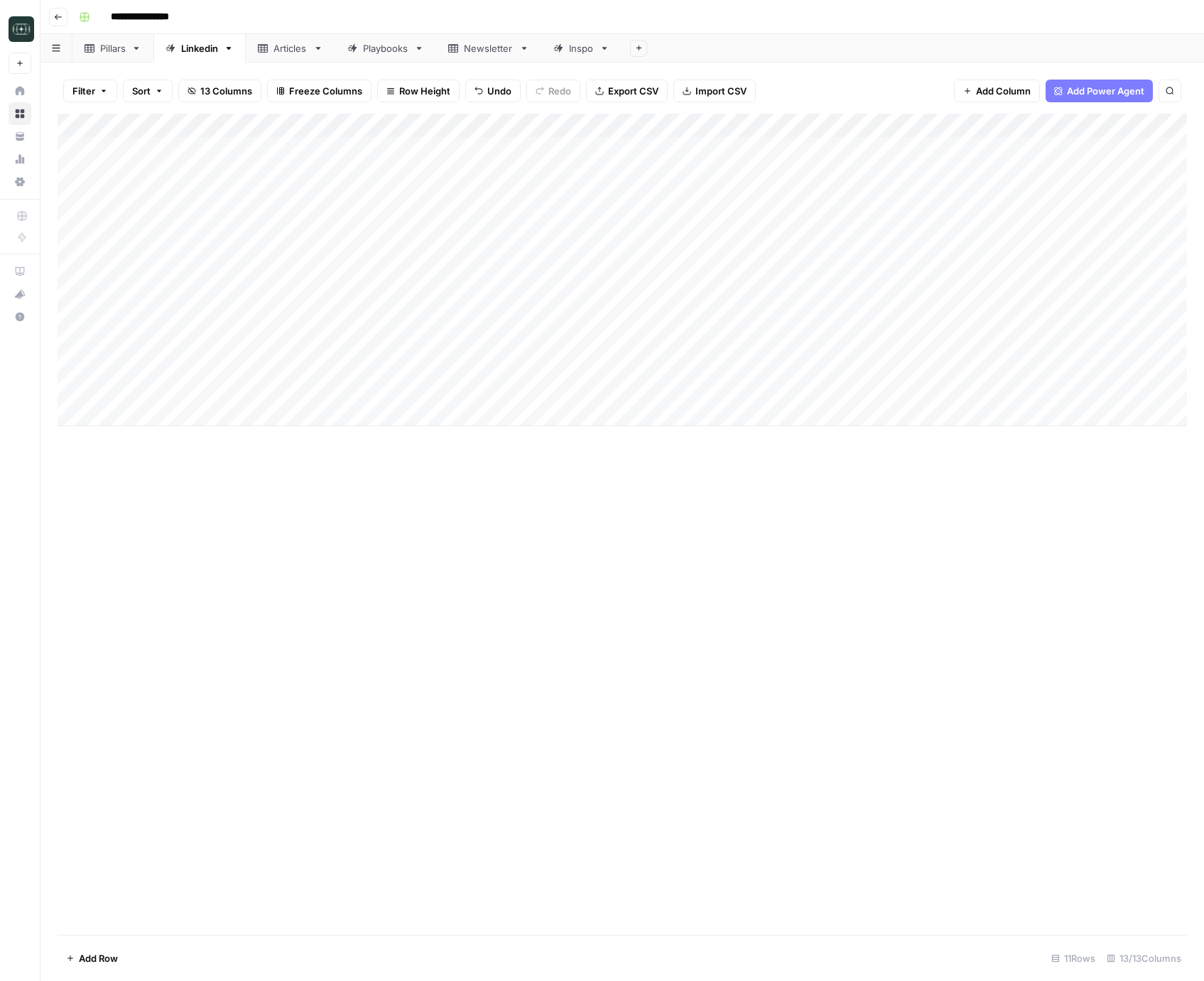
click at [694, 395] on div "Add Column" at bounding box center [622, 270] width 1130 height 313
click at [697, 476] on button "Medium ( 120-200 words)" at bounding box center [718, 471] width 125 height 17
click at [810, 390] on div "Add Column" at bounding box center [622, 270] width 1130 height 313
click at [525, 404] on div "Add Column" at bounding box center [622, 270] width 1130 height 313
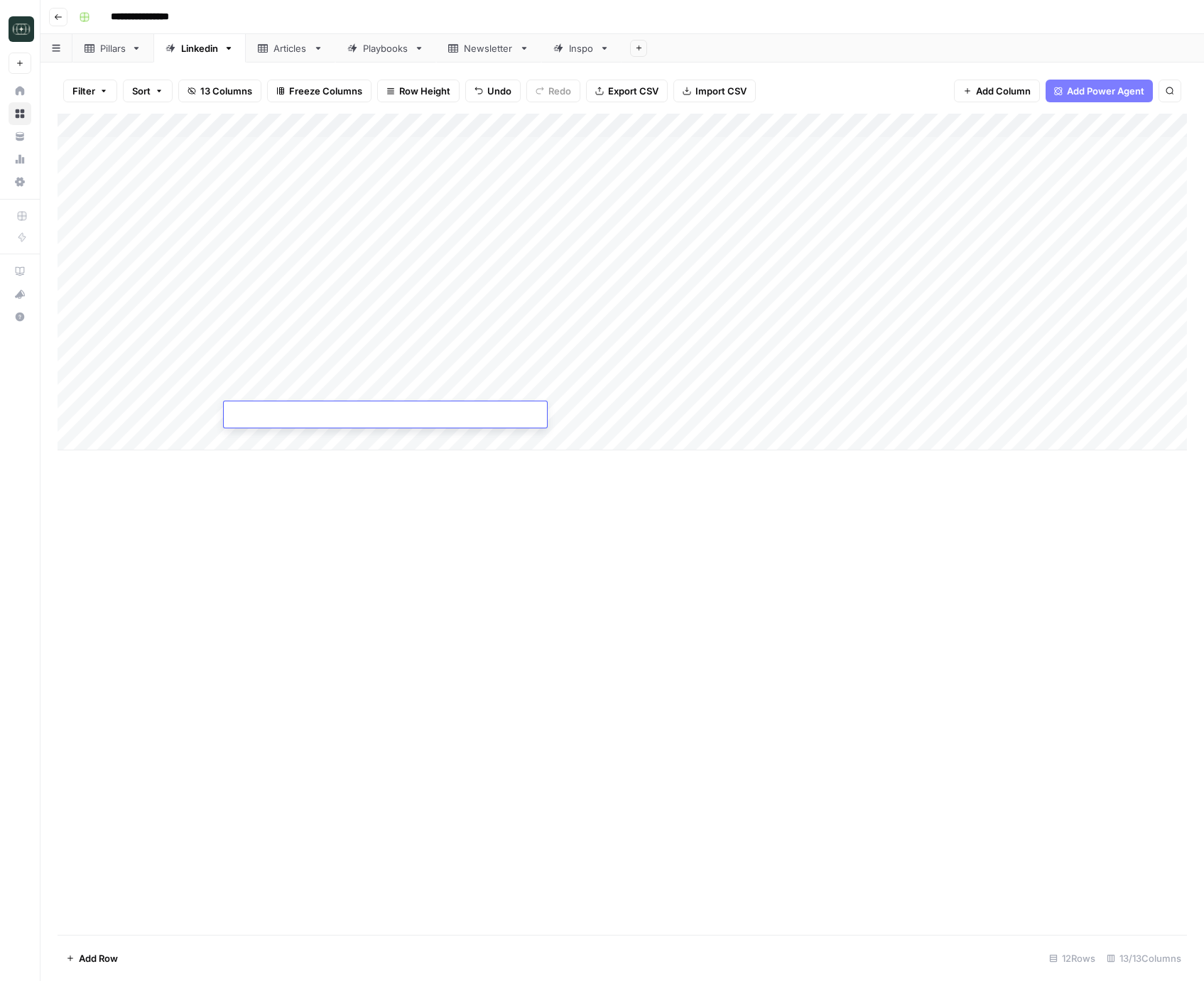
type textarea "**********"
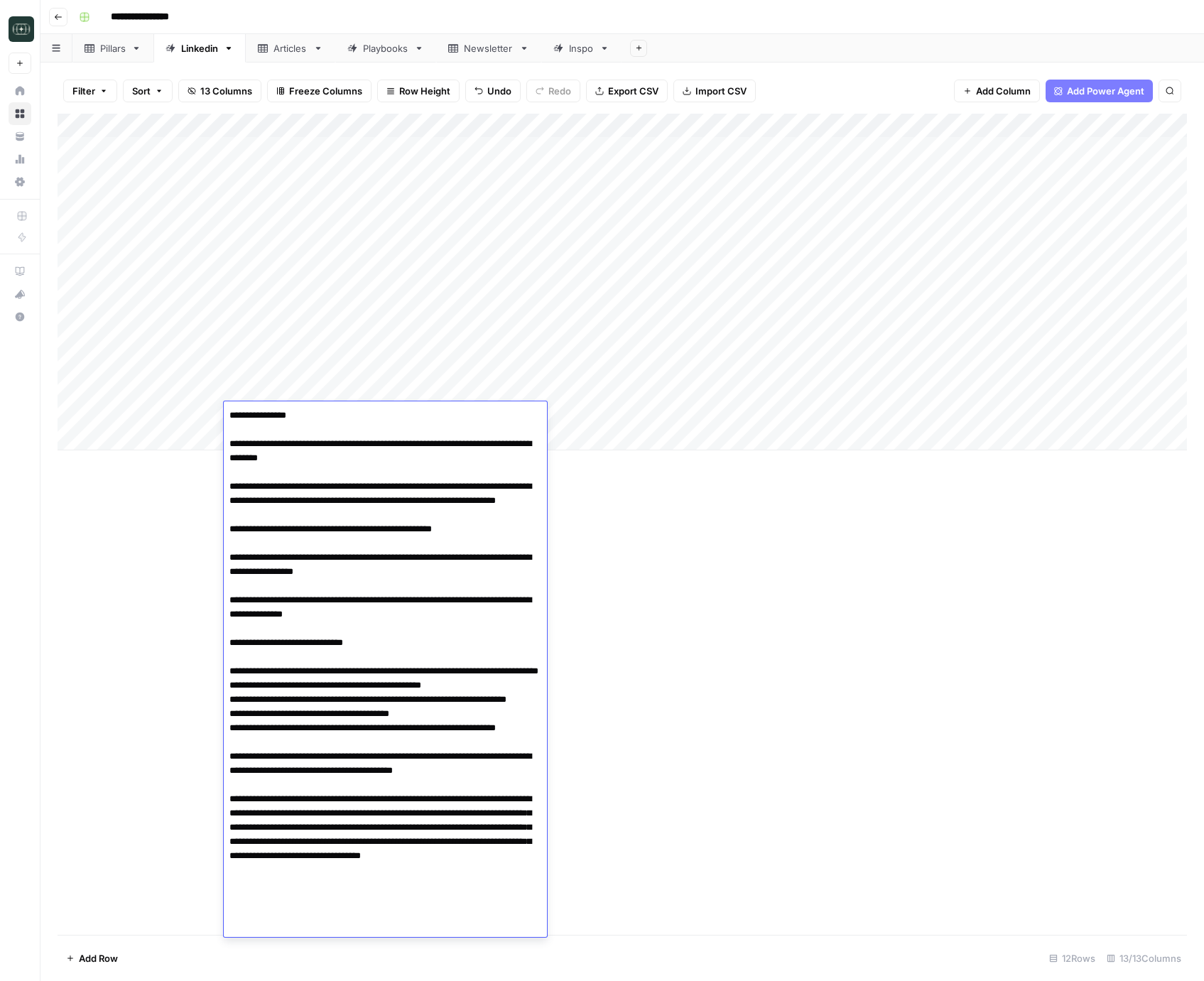
drag, startPoint x: 684, startPoint y: 523, endPoint x: 600, endPoint y: 410, distance: 140.8
click at [683, 523] on div "Add Column" at bounding box center [622, 524] width 1130 height 821
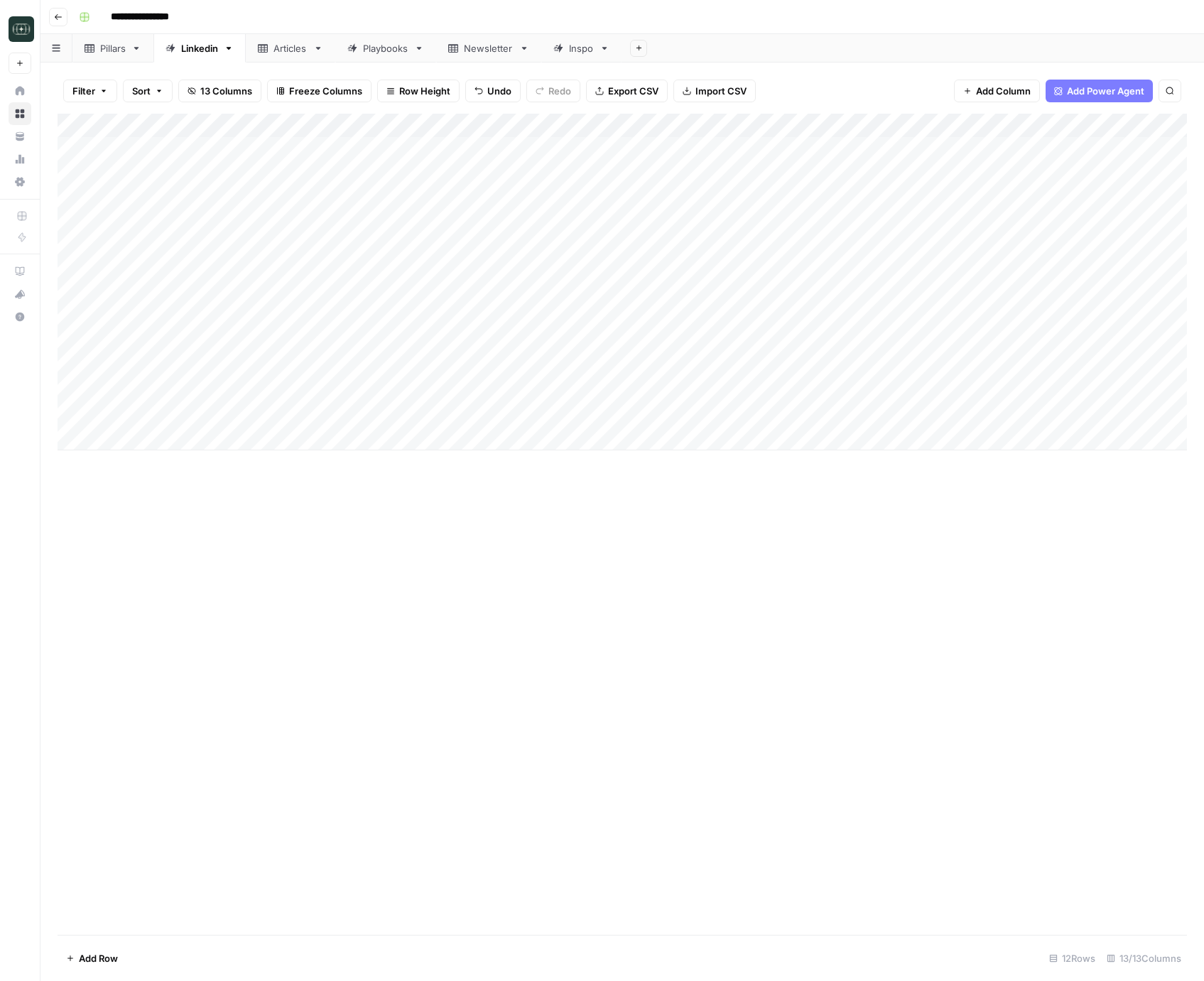
click at [592, 418] on div "Add Column" at bounding box center [622, 282] width 1130 height 337
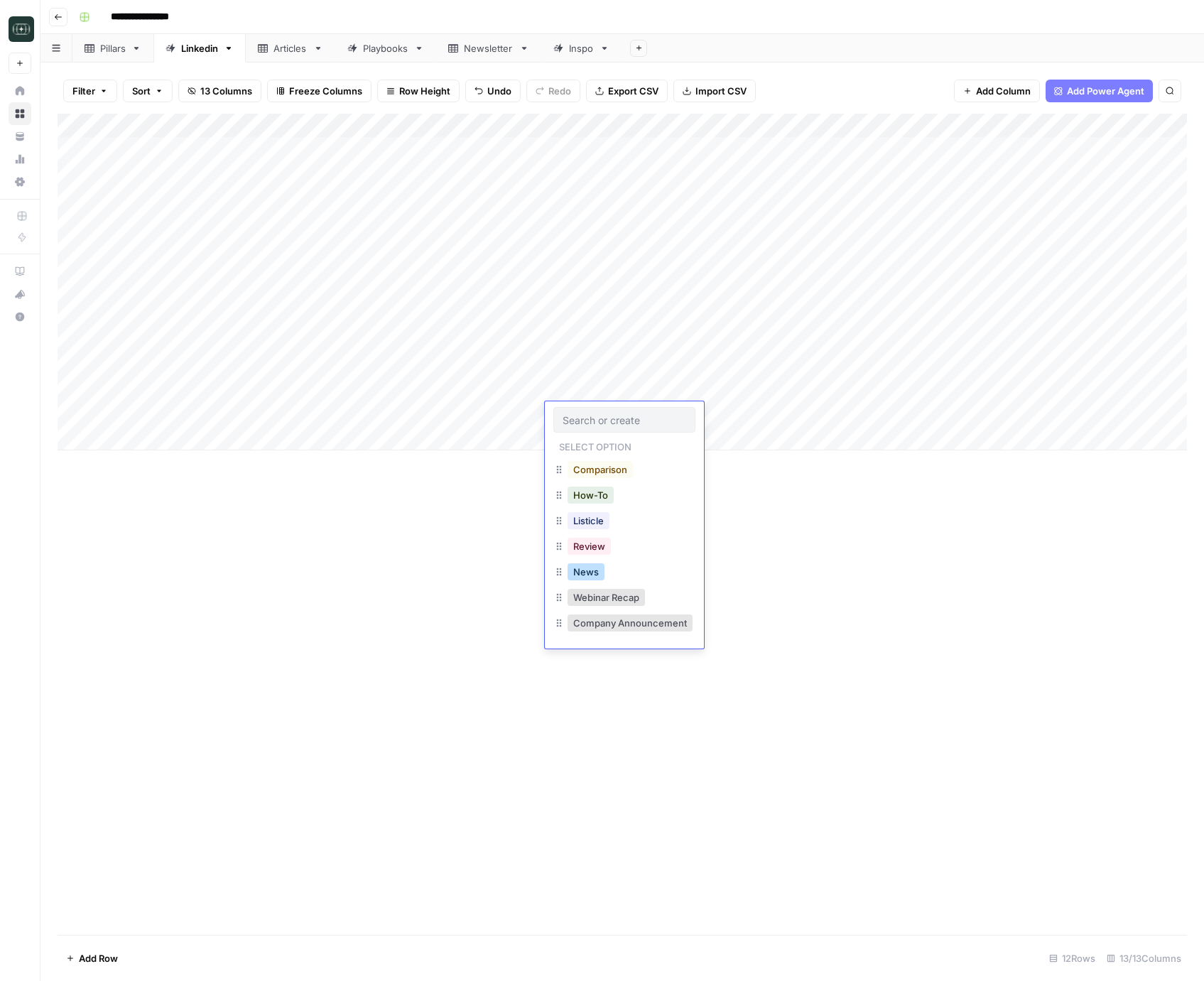
click at [584, 567] on button "News" at bounding box center [586, 571] width 37 height 17
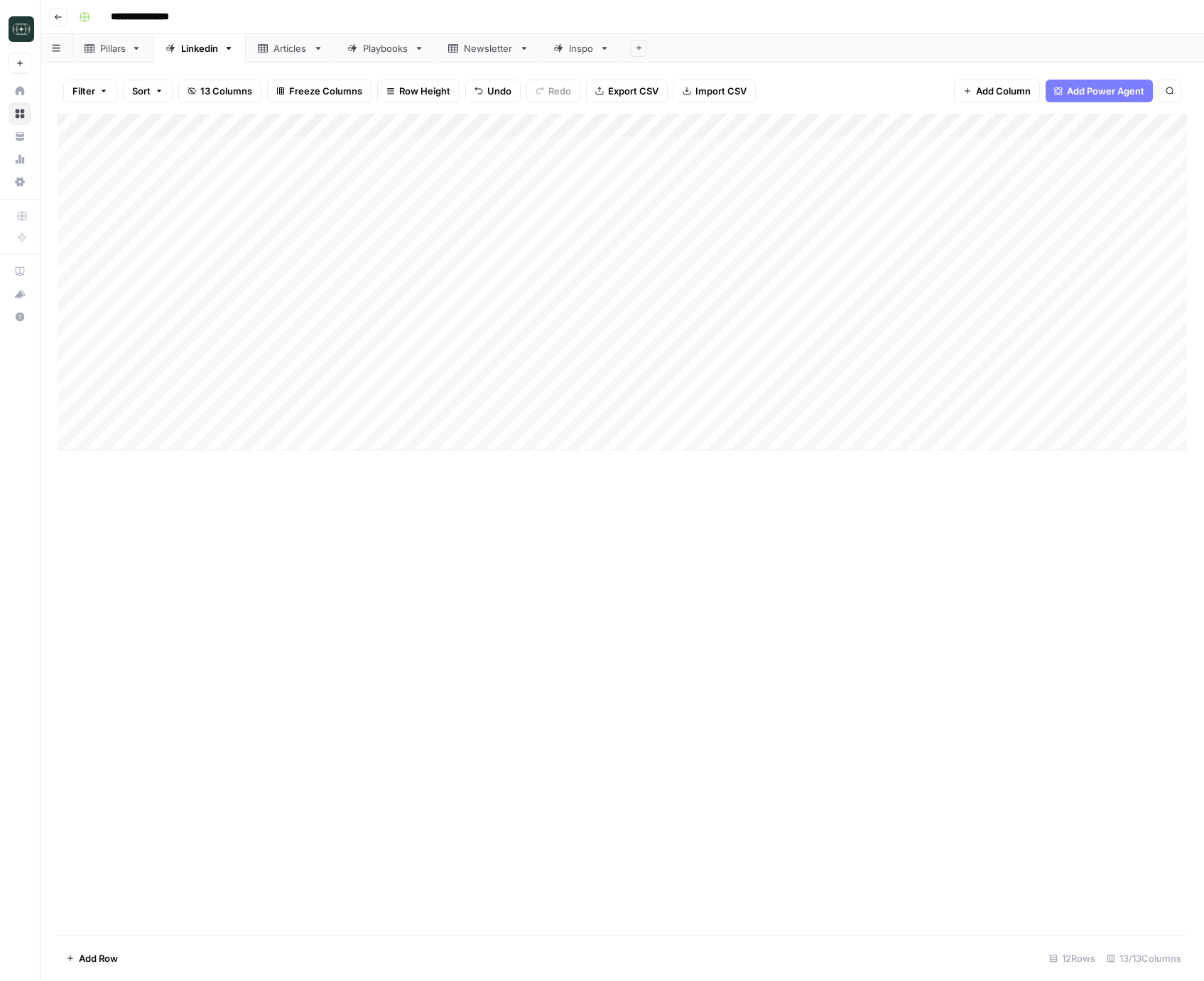
click at [699, 411] on div "Add Column" at bounding box center [622, 282] width 1130 height 337
click at [695, 491] on button "Medium ( 120-200 words)" at bounding box center [718, 494] width 125 height 17
click at [815, 419] on div "Add Column" at bounding box center [622, 282] width 1130 height 337
